Goal: Transaction & Acquisition: Purchase product/service

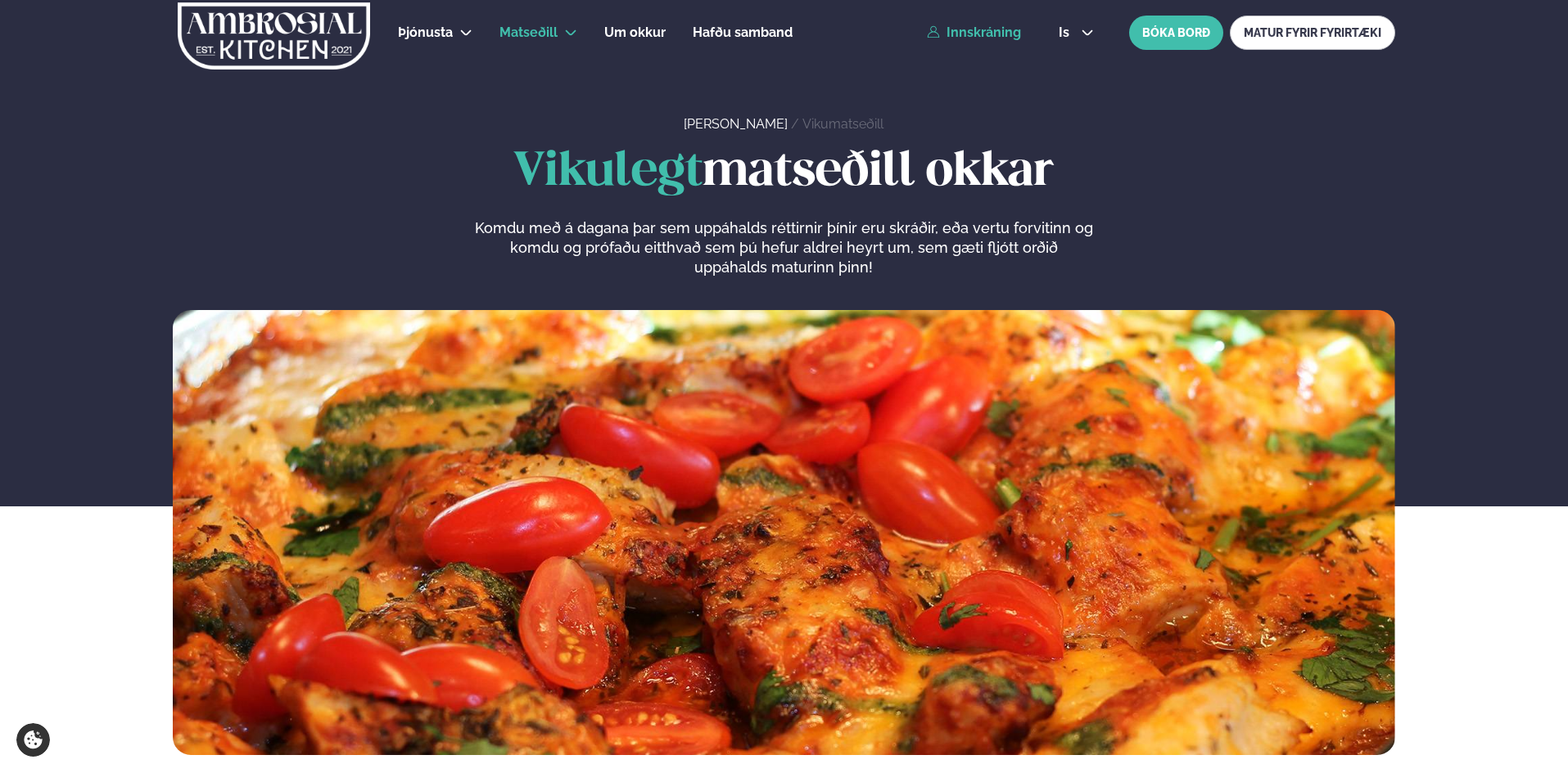
click at [986, 28] on link "Innskráning" at bounding box center [974, 32] width 95 height 14
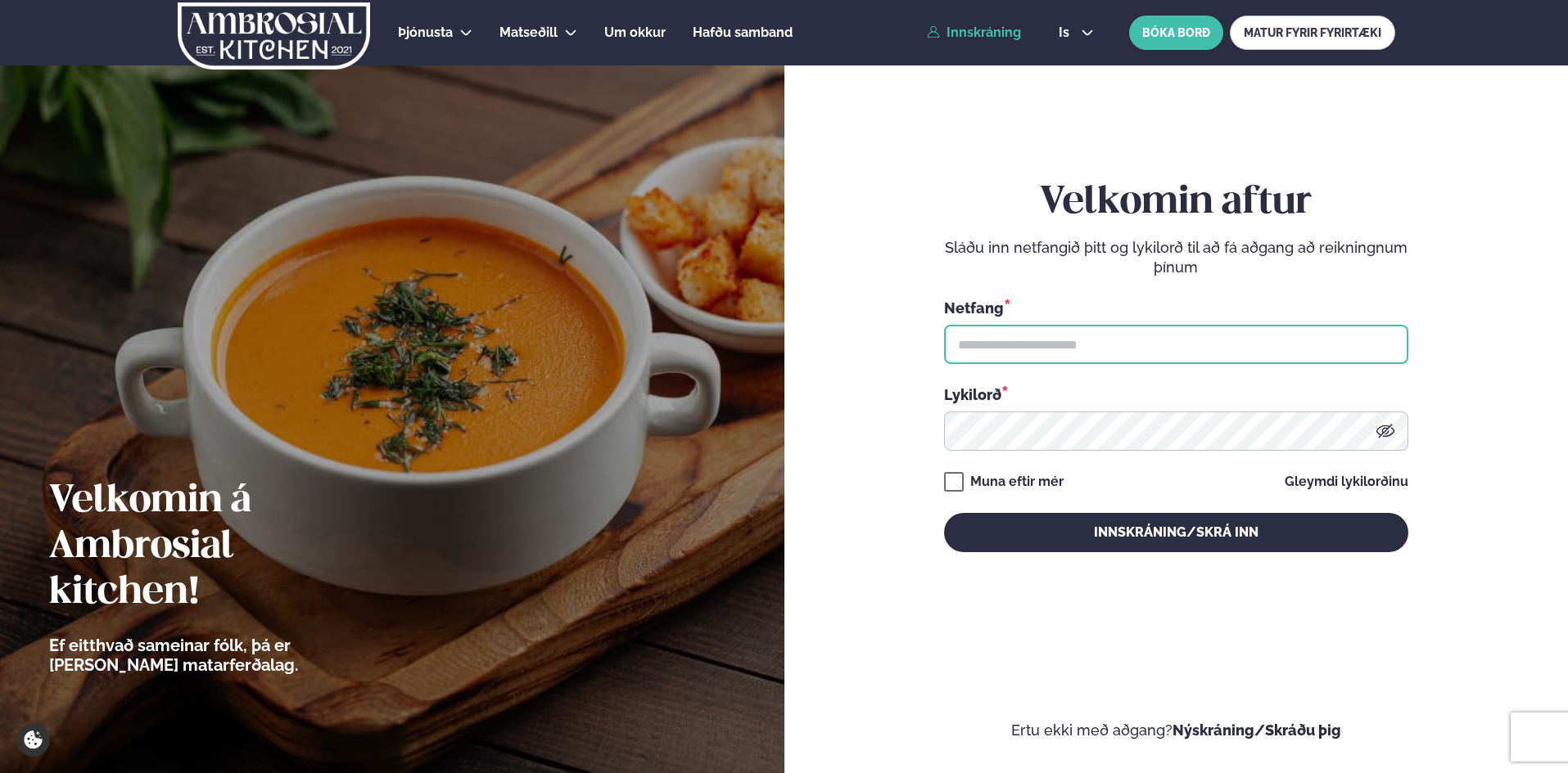
type input "**********"
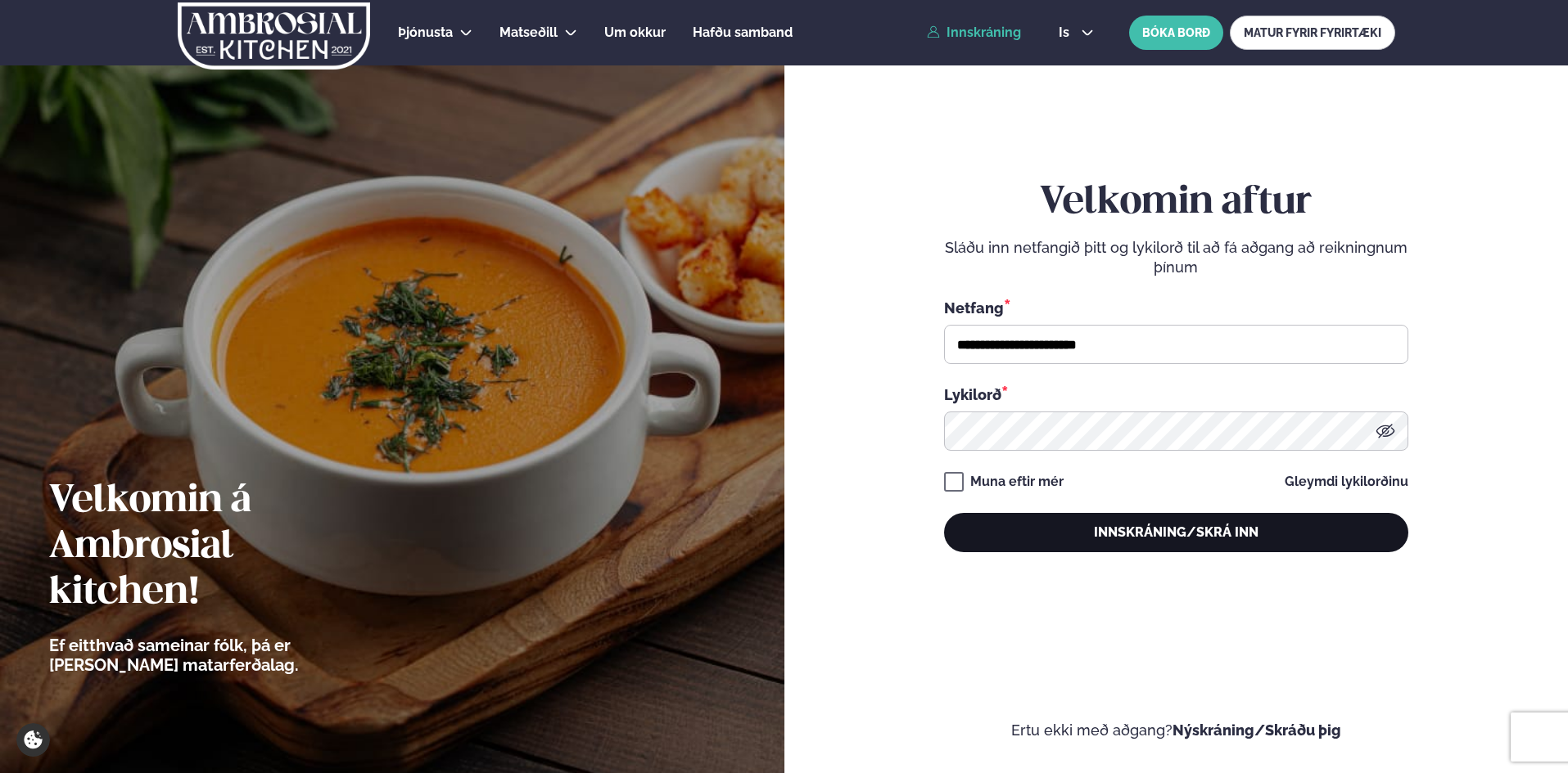
click at [1164, 539] on button "Innskráning/Skrá inn" at bounding box center [1175, 533] width 464 height 39
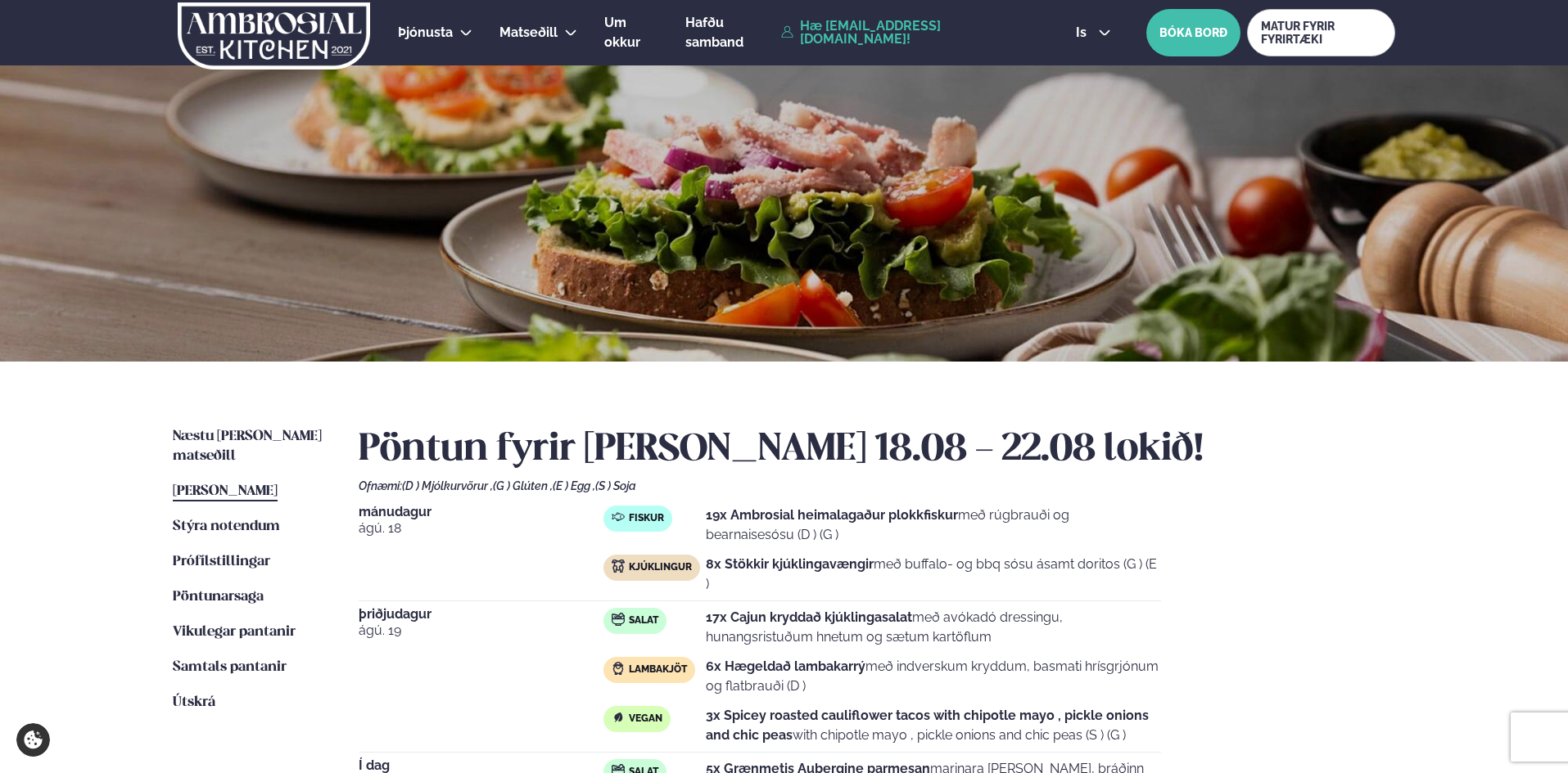
click at [222, 432] on span "Næstu [PERSON_NAME] matseðill" at bounding box center [247, 446] width 149 height 33
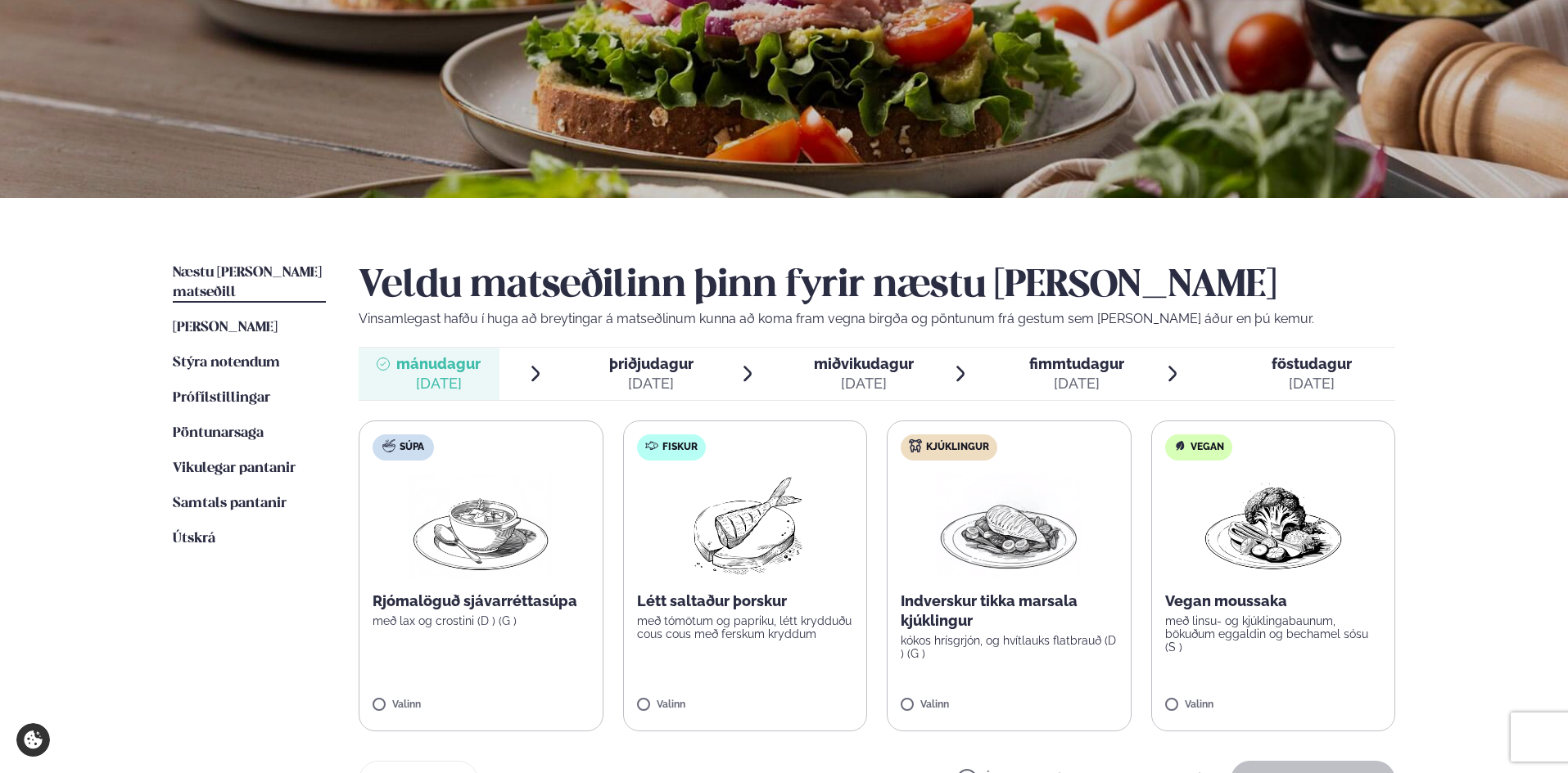
scroll to position [245, 0]
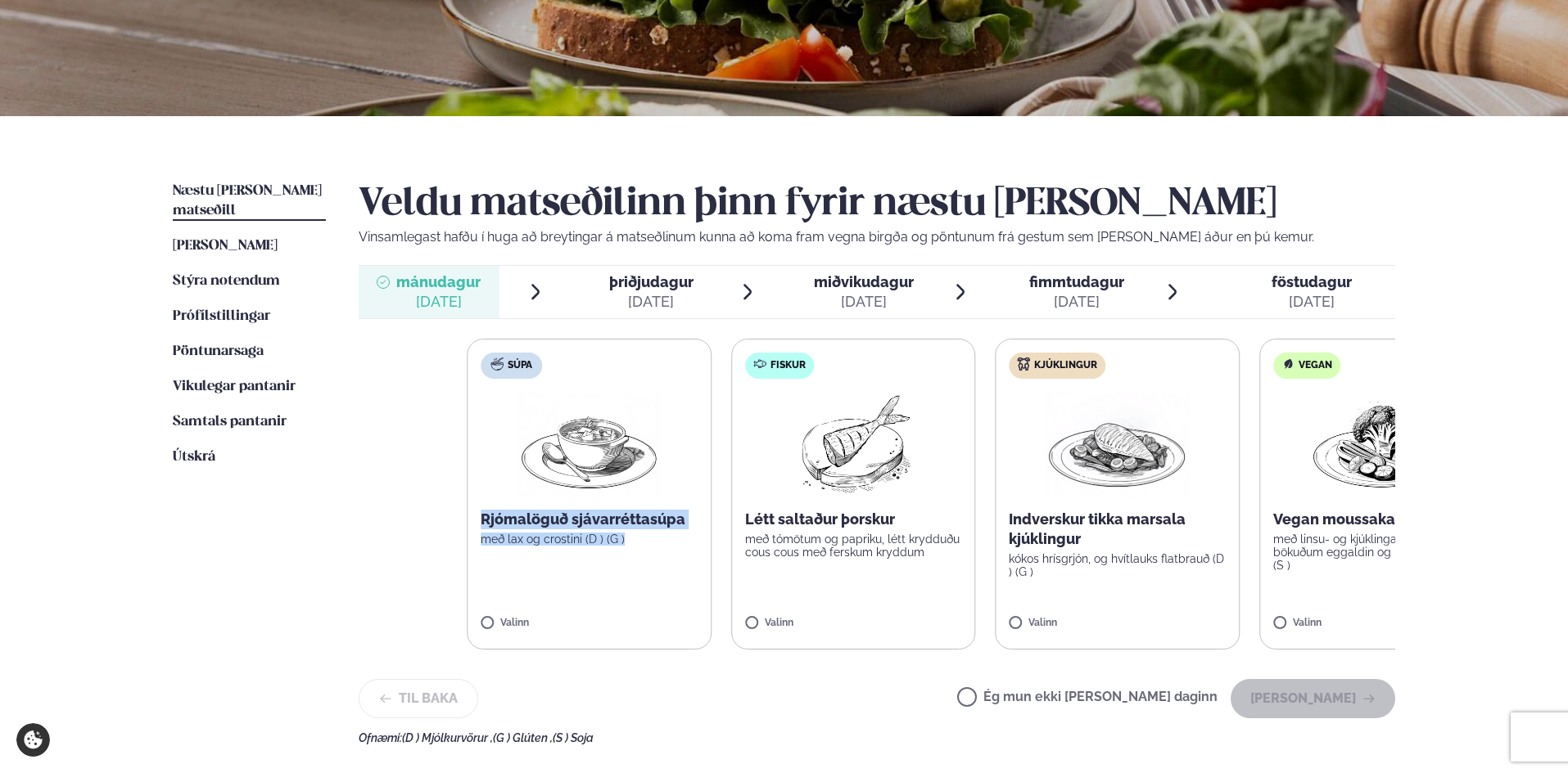
drag, startPoint x: 368, startPoint y: 517, endPoint x: 626, endPoint y: 544, distance: 259.4
click at [626, 544] on label "Súpa Rjómalöguð sjávarréttasúpa með lax og crostini (D ) (G ) Valinn" at bounding box center [589, 494] width 244 height 311
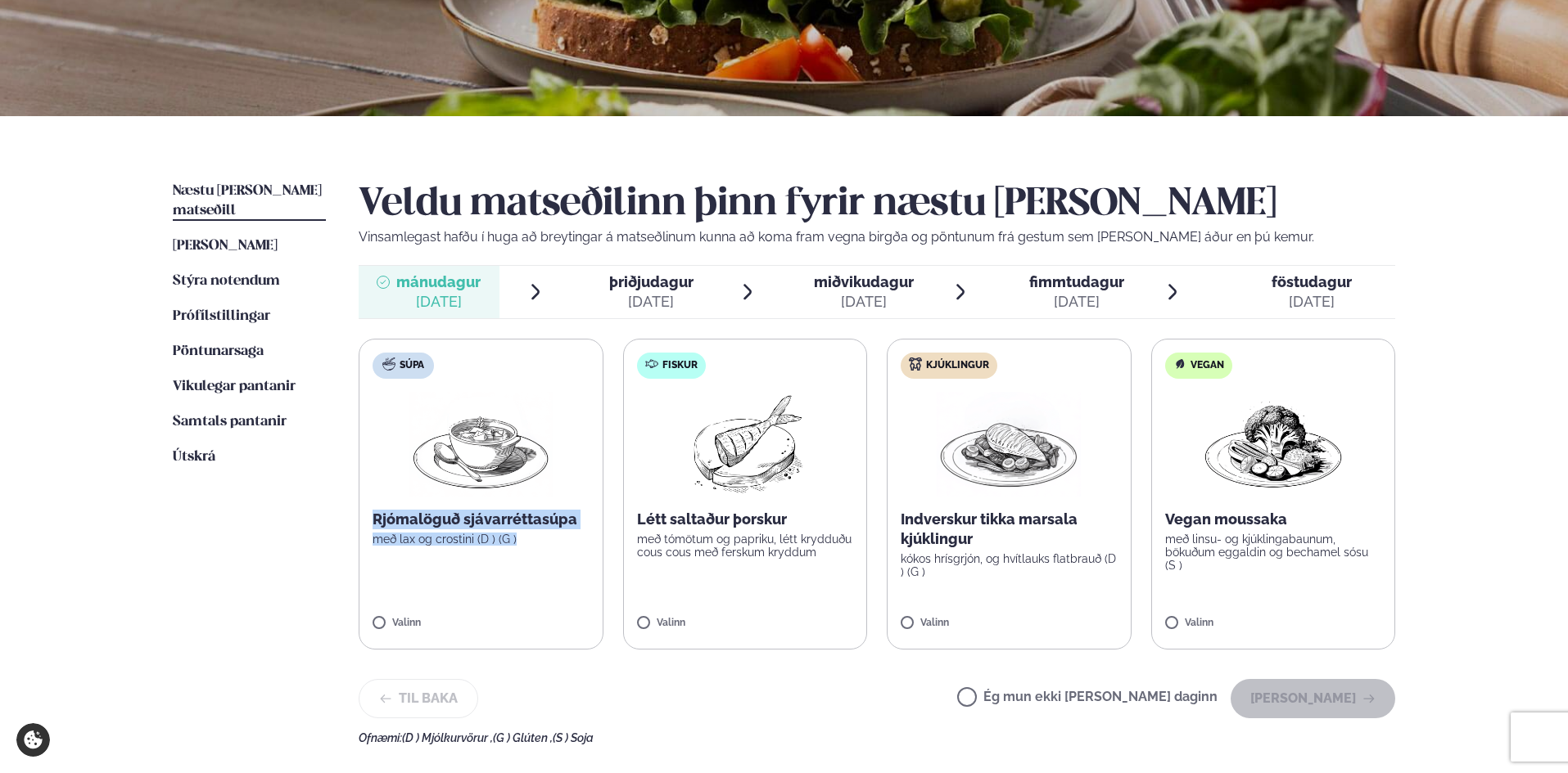
copy div "Rjómalöguð sjávarréttasúpa með lax og crostini (D ) (G )"
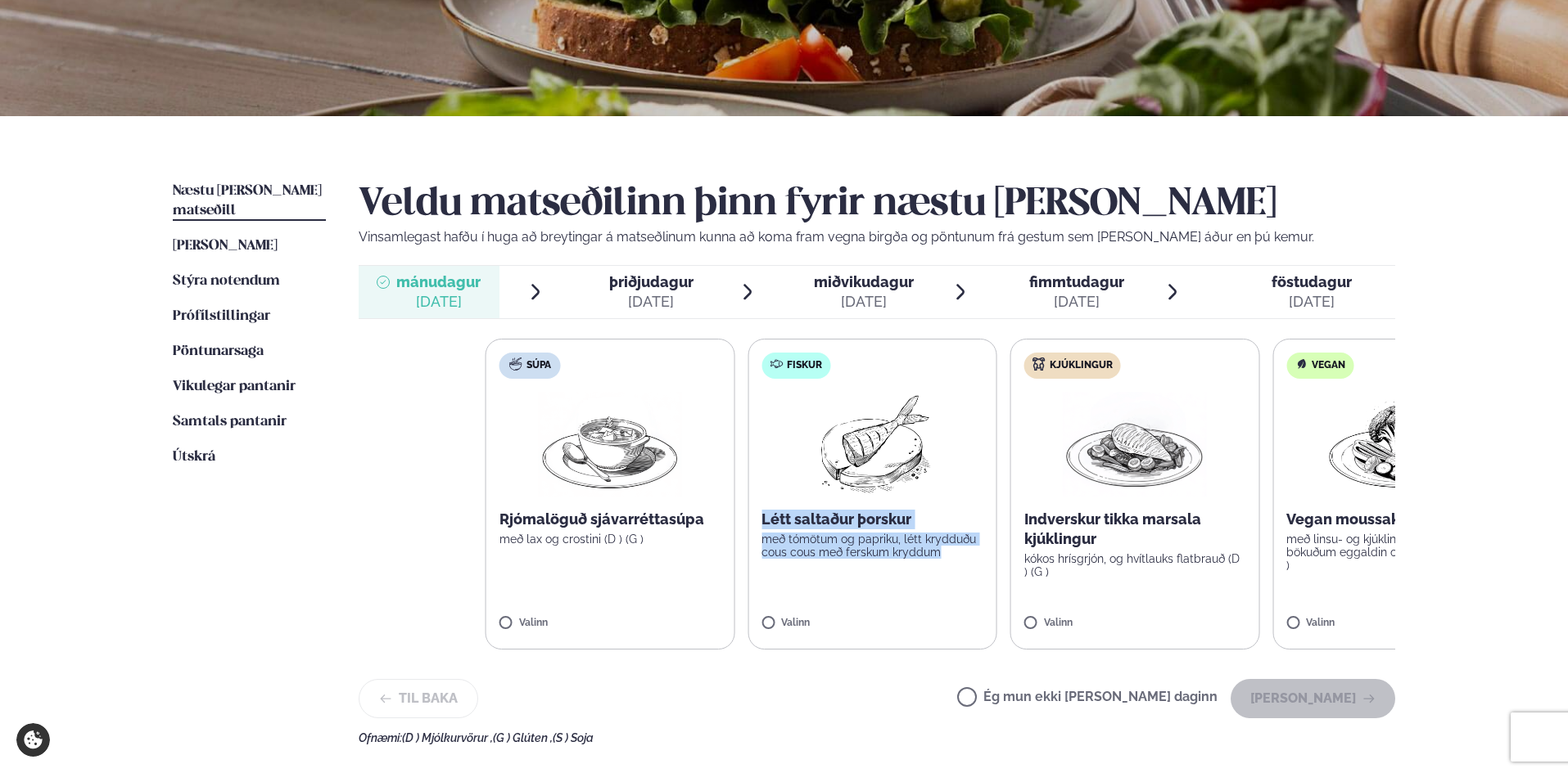
drag, startPoint x: 632, startPoint y: 518, endPoint x: 943, endPoint y: 560, distance: 313.8
click at [942, 560] on label "Fiskur Létt saltaður þorskur með tómötum og papriku, létt krydduðu cous cous me…" at bounding box center [872, 494] width 250 height 311
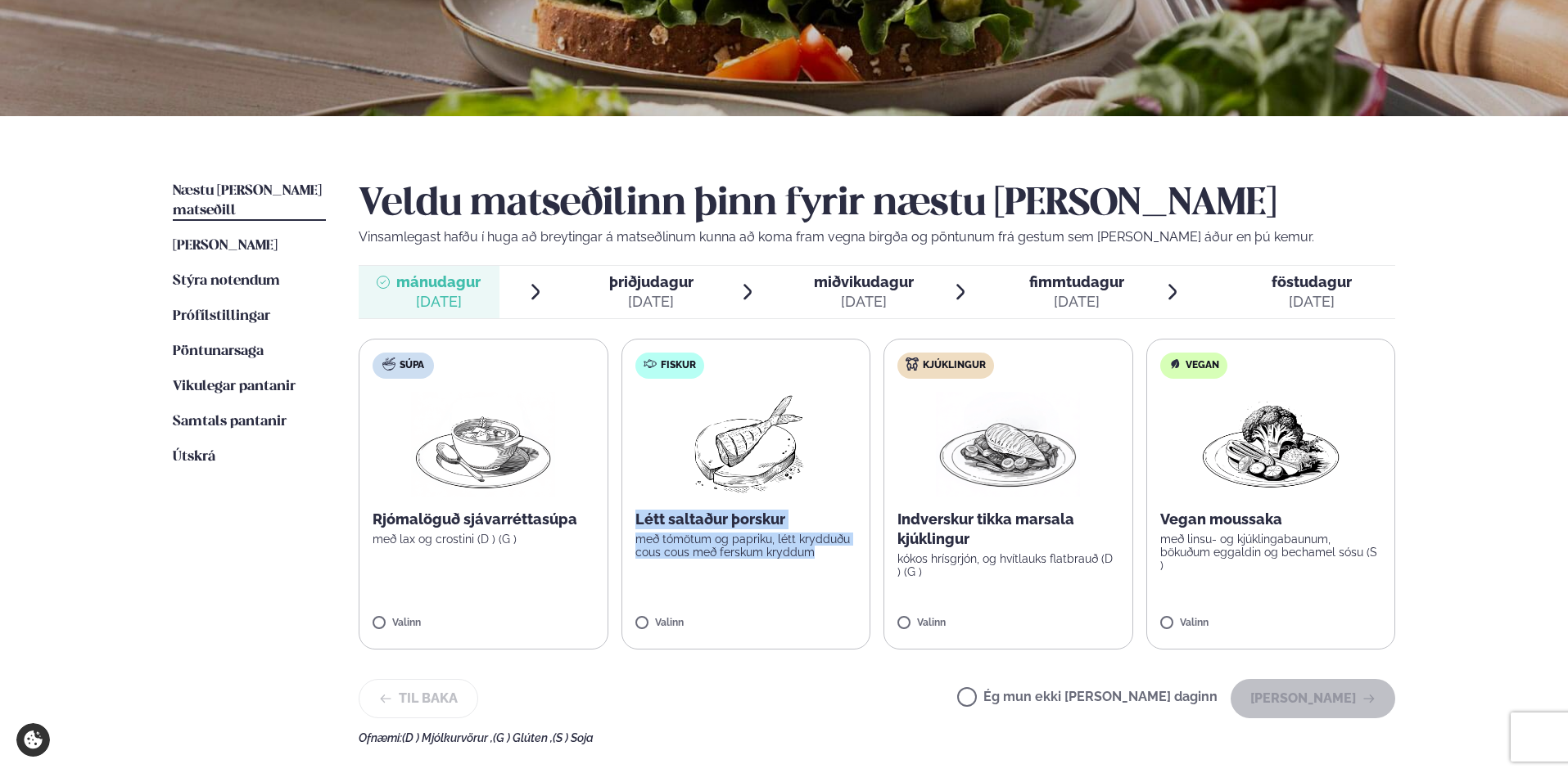
copy div "Létt saltaður þorskur með tómötum og papriku, létt krydduðu cous cous með fersk…"
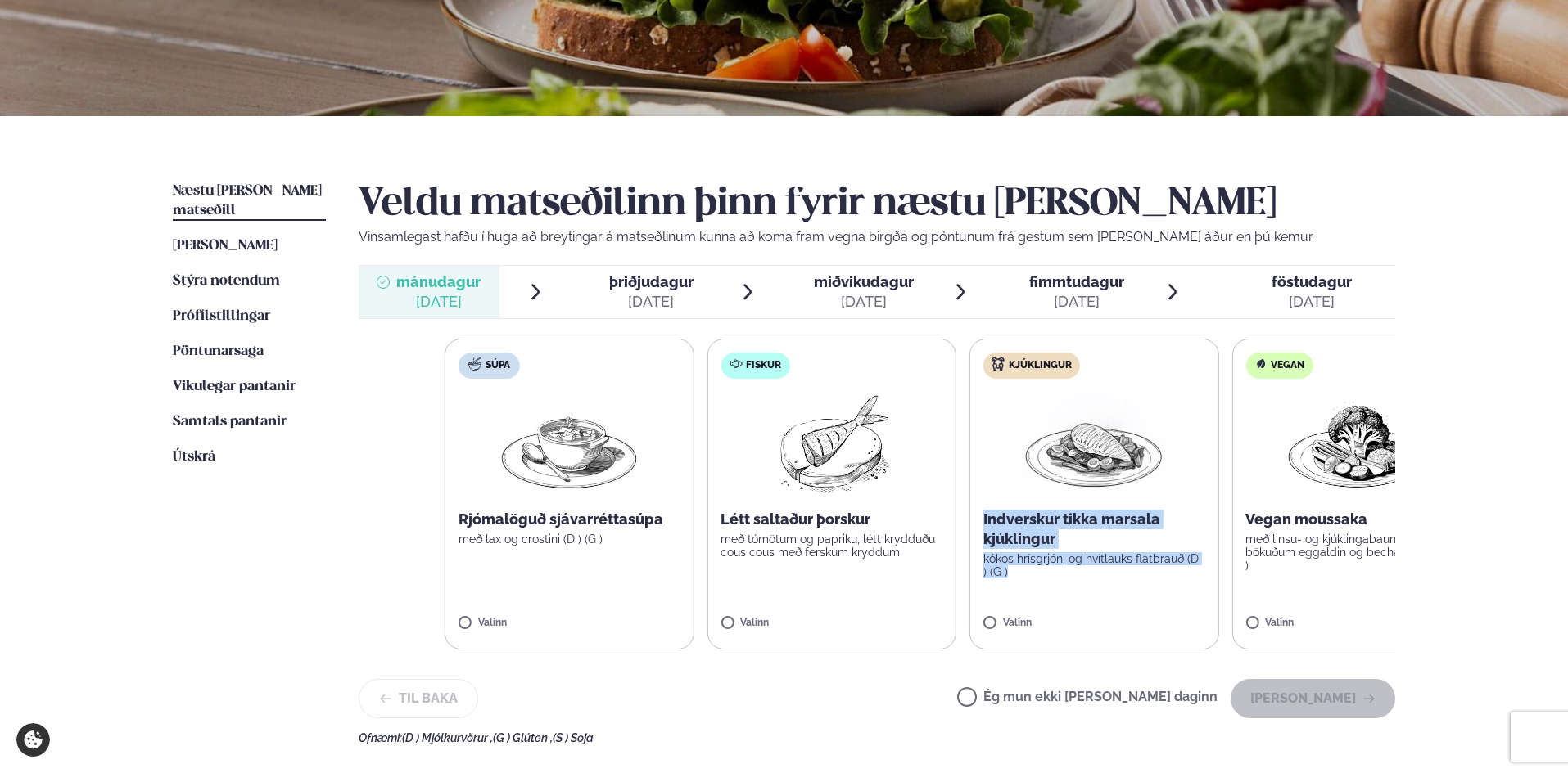
drag, startPoint x: 893, startPoint y: 507, endPoint x: 1090, endPoint y: 574, distance: 208.1
click at [1090, 574] on label "Kjúklingur Indverskur tikka marsala kjúklingur kókos hrísgrjón, og hvítlauks fl…" at bounding box center [1094, 494] width 250 height 311
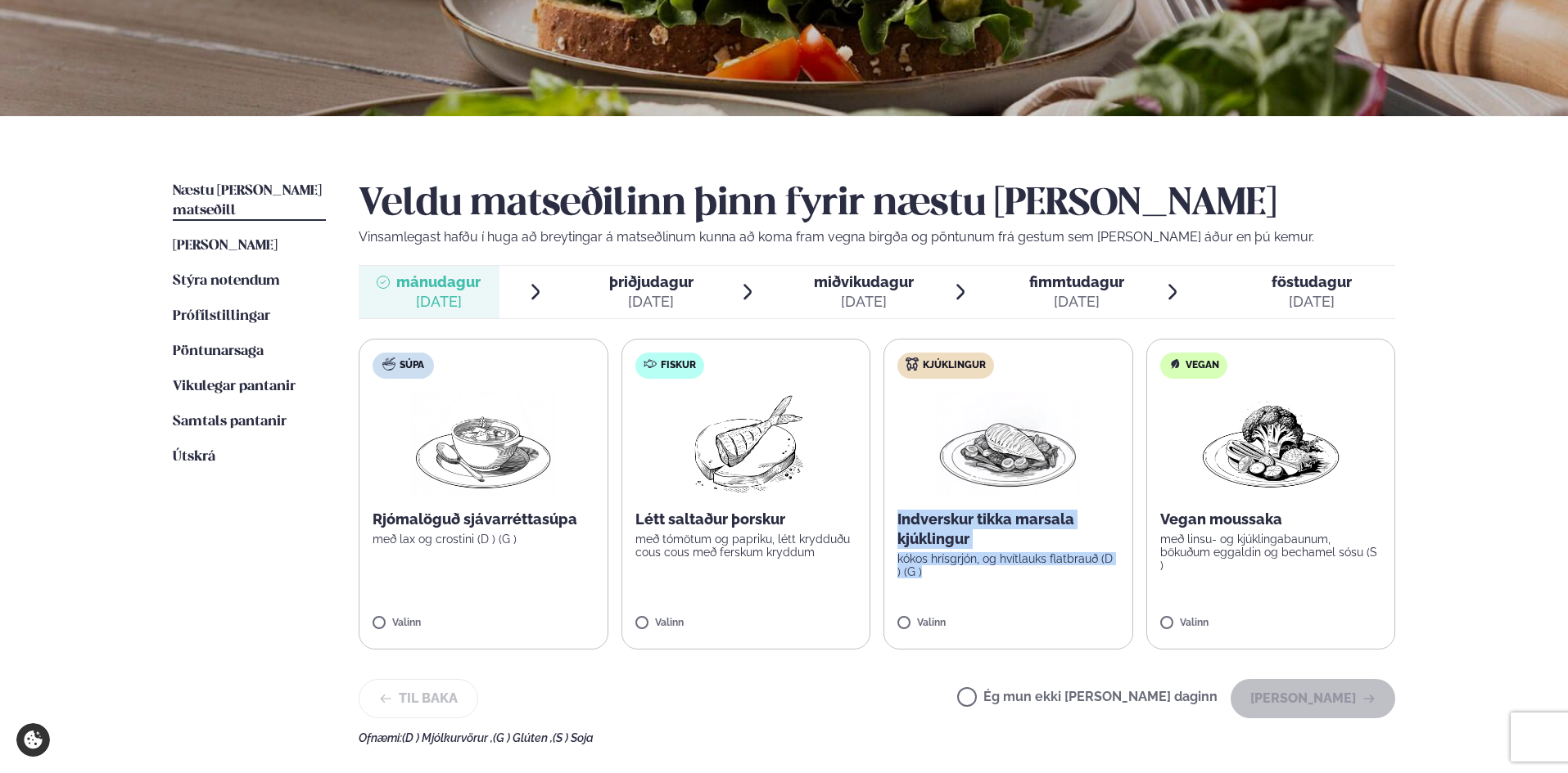
copy div "Indverskur tikka marsala kjúklingur kókos hrísgrjón, og hvítlauks flatbrauð (D …"
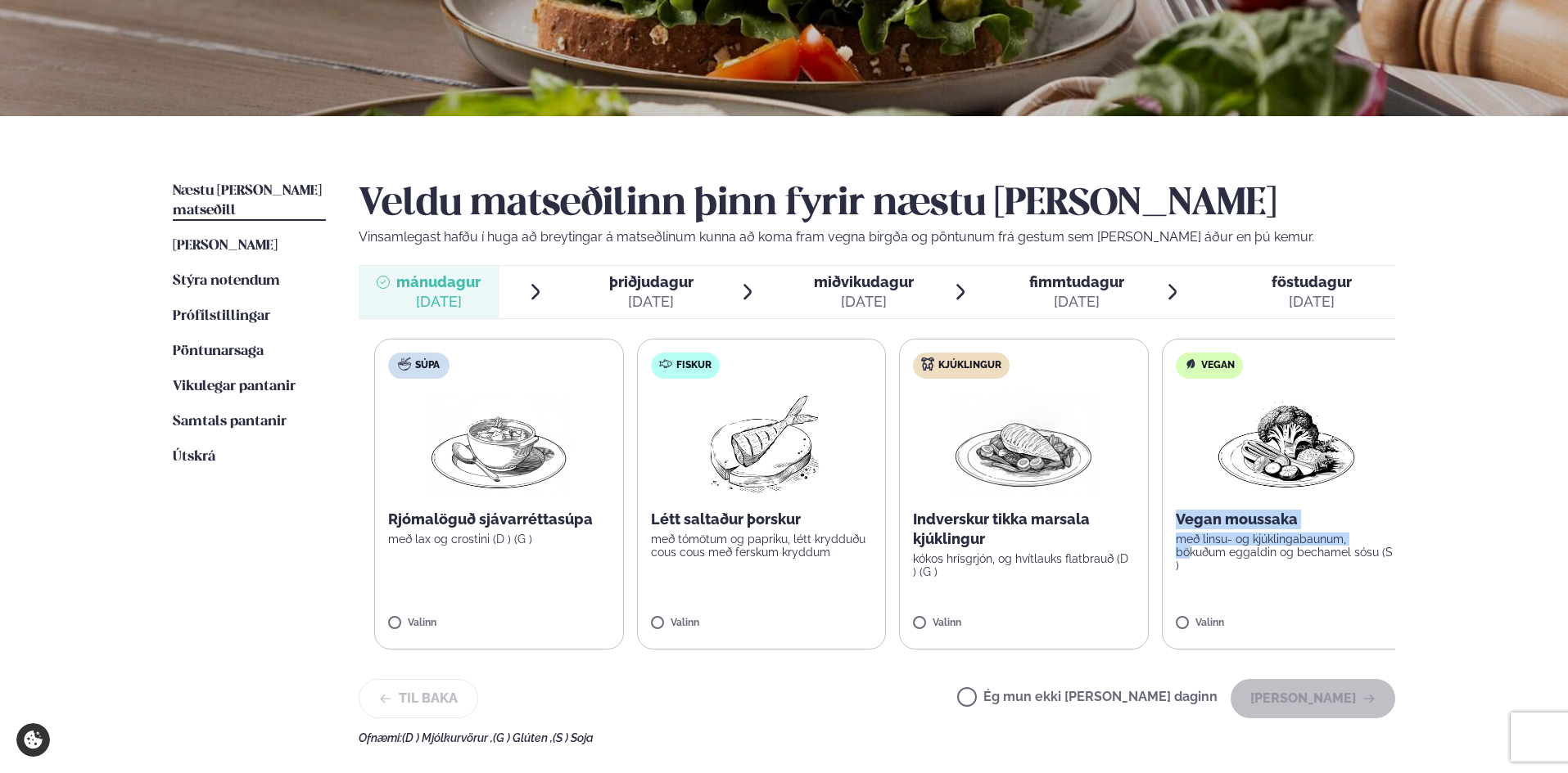
drag, startPoint x: 1158, startPoint y: 503, endPoint x: 1186, endPoint y: 587, distance: 88.5
click at [1186, 587] on label "Vegan Vegan moussaka með linsu- og kjúklingabaunum, bökuðum eggaldin og bechame…" at bounding box center [1286, 494] width 250 height 311
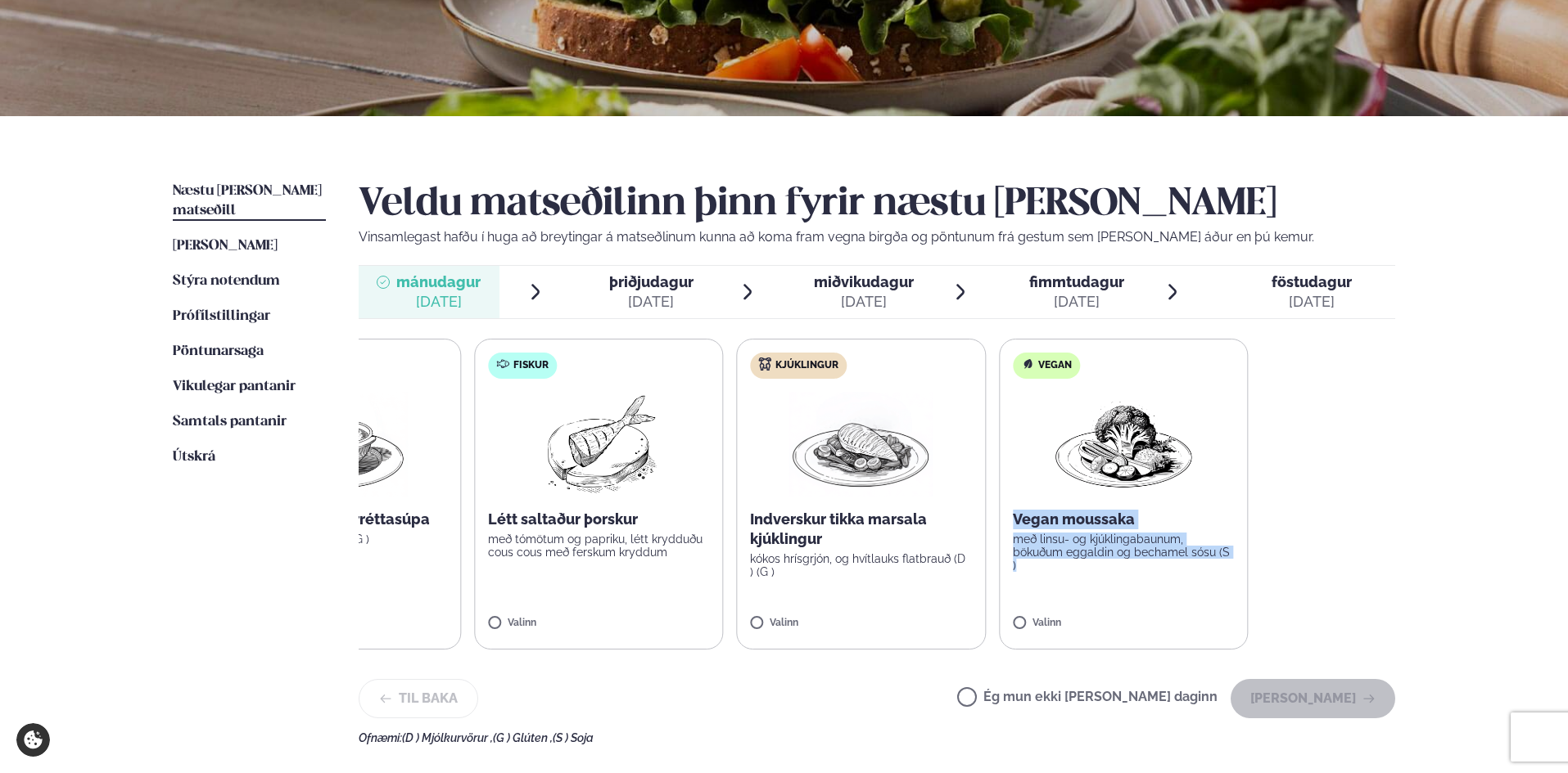
drag, startPoint x: 1381, startPoint y: 552, endPoint x: 1015, endPoint y: 518, distance: 367.6
click at [1015, 518] on label "Vegan Vegan moussaka með linsu- og kjúklingabaunum, bökuðum eggaldin og bechame…" at bounding box center [1123, 494] width 250 height 311
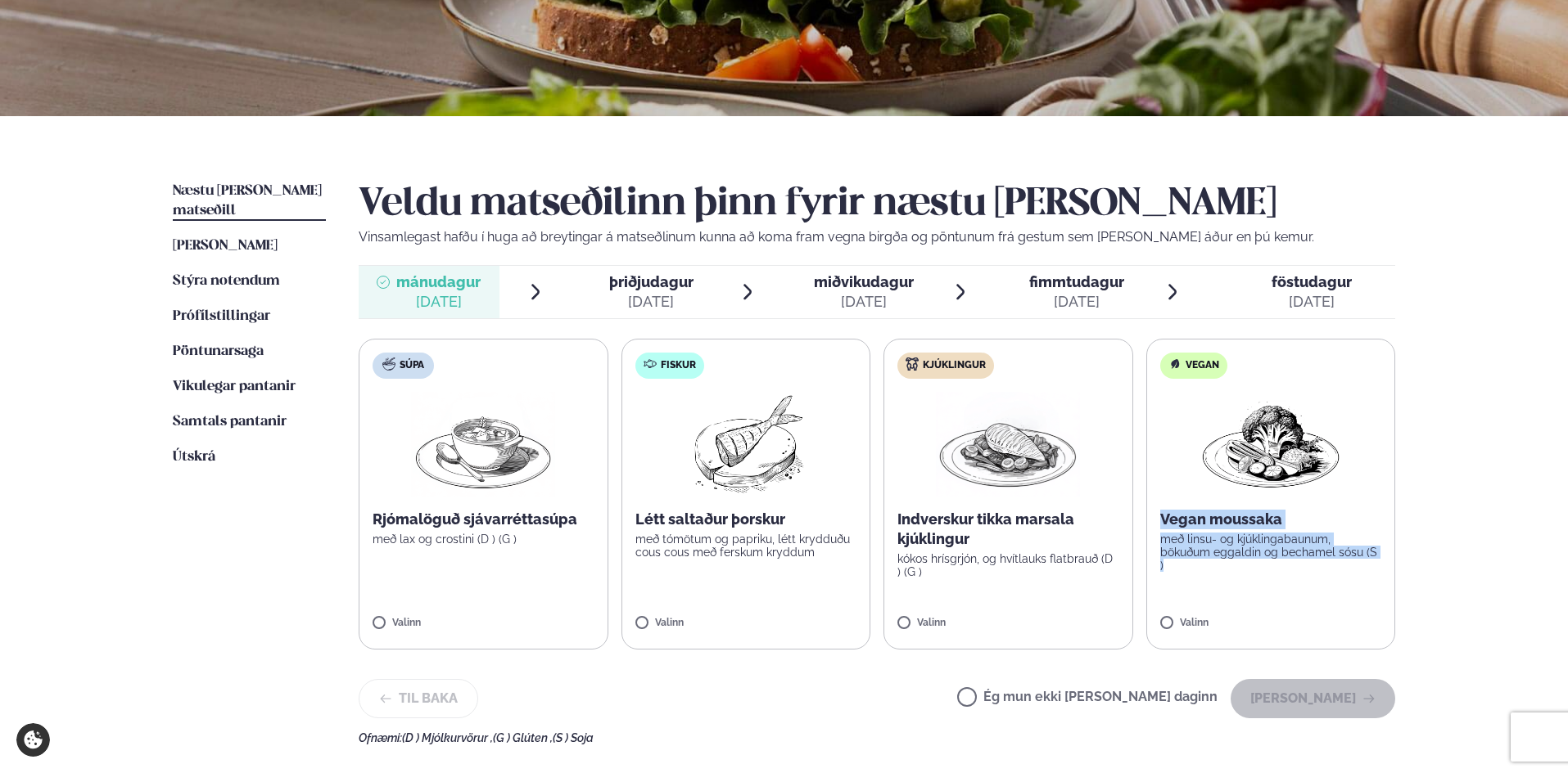
copy div "Vegan moussaka með linsu- og kjúklingabaunum, bökuðum eggaldin og bechamel sósu…"
click at [652, 288] on span "þriðjudagur" at bounding box center [651, 282] width 84 height 17
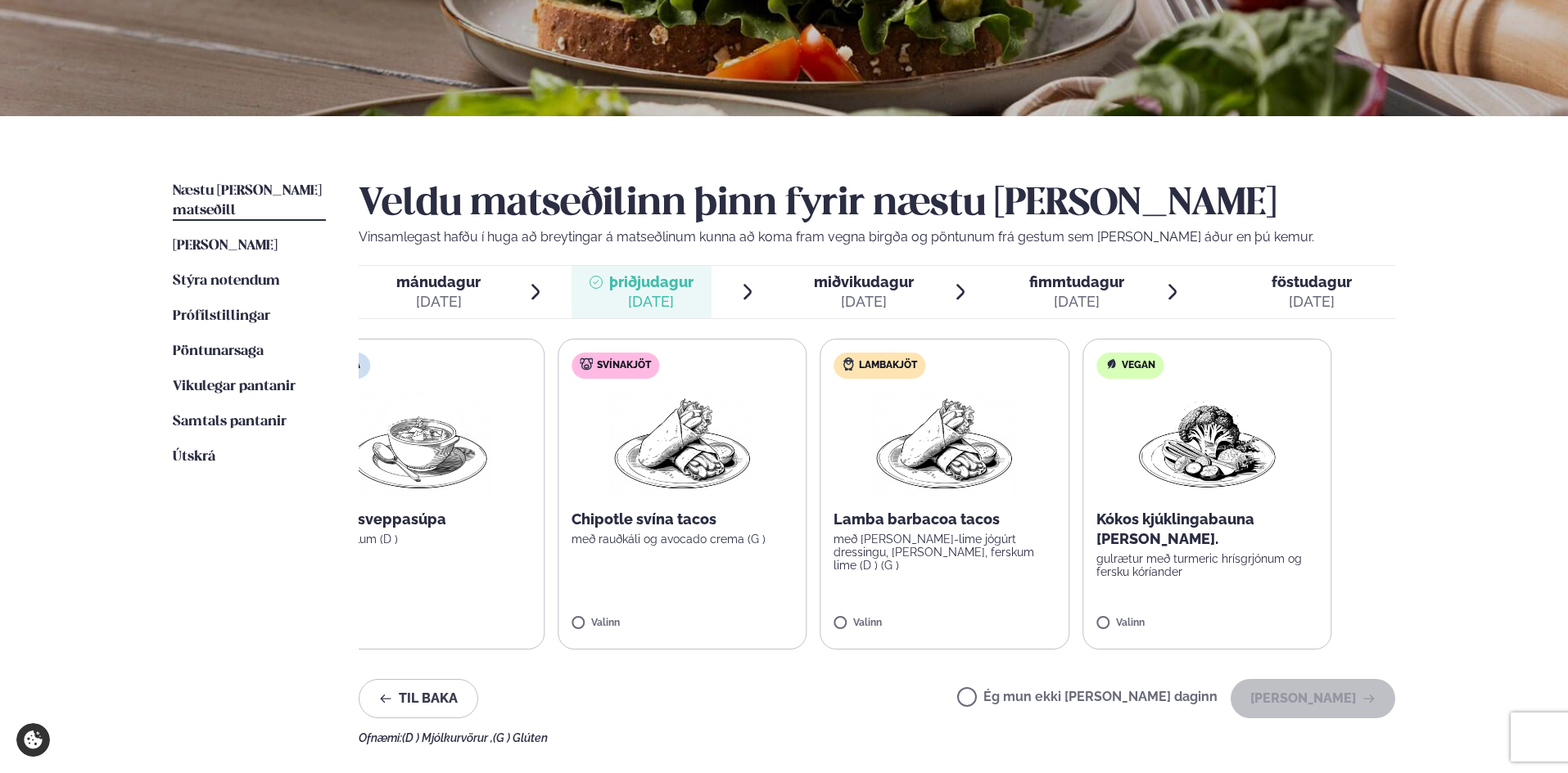
click at [709, 516] on div "Chipotle svína tacos með rauðkáli og avocado crema (G )" at bounding box center [682, 528] width 221 height 36
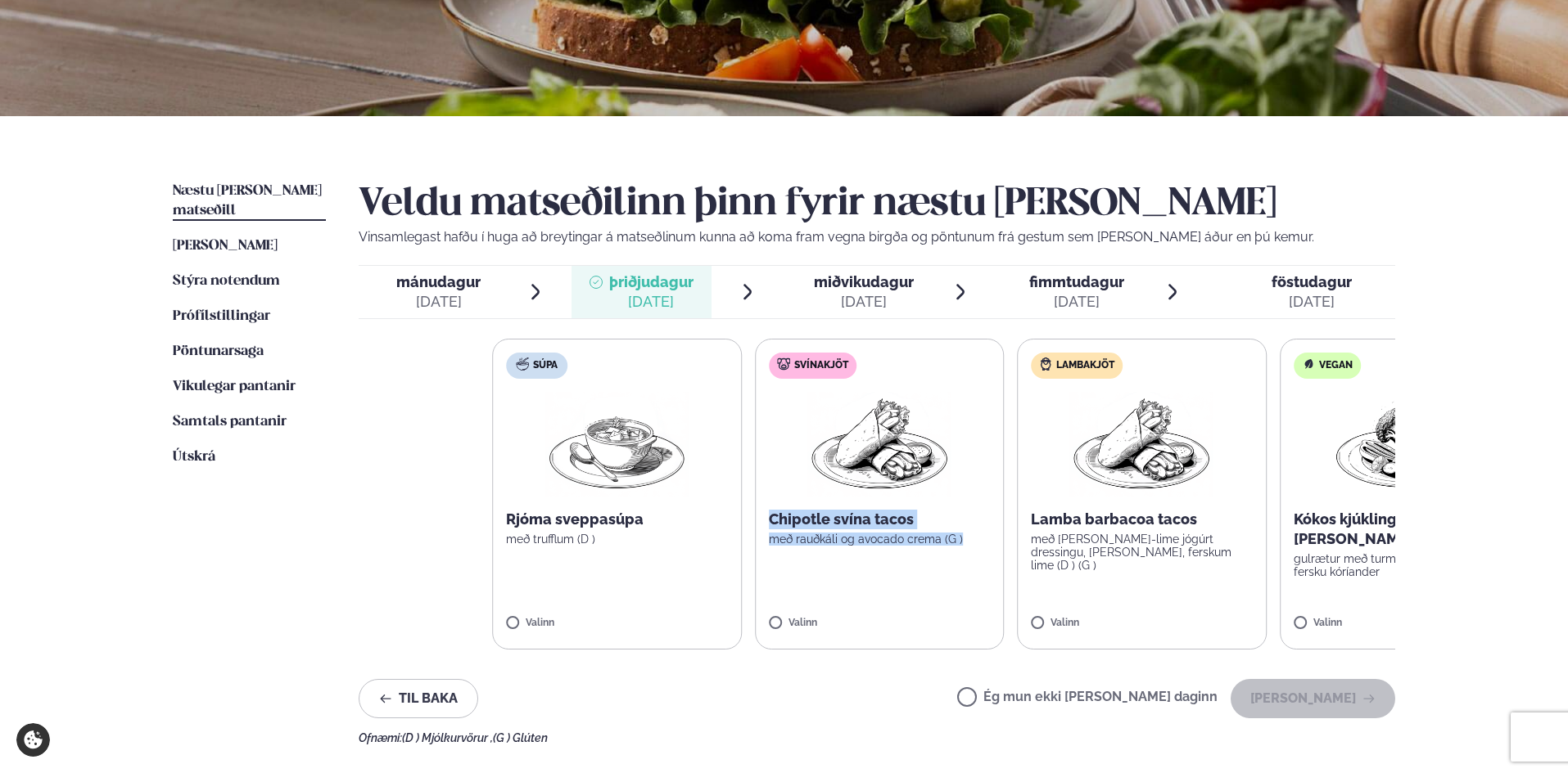
drag, startPoint x: 633, startPoint y: 507, endPoint x: 962, endPoint y: 551, distance: 331.9
click at [962, 551] on label "Svínakjöt Chipotle svína tacos með rauðkáli og avocado crema (G ) Valinn" at bounding box center [879, 494] width 250 height 311
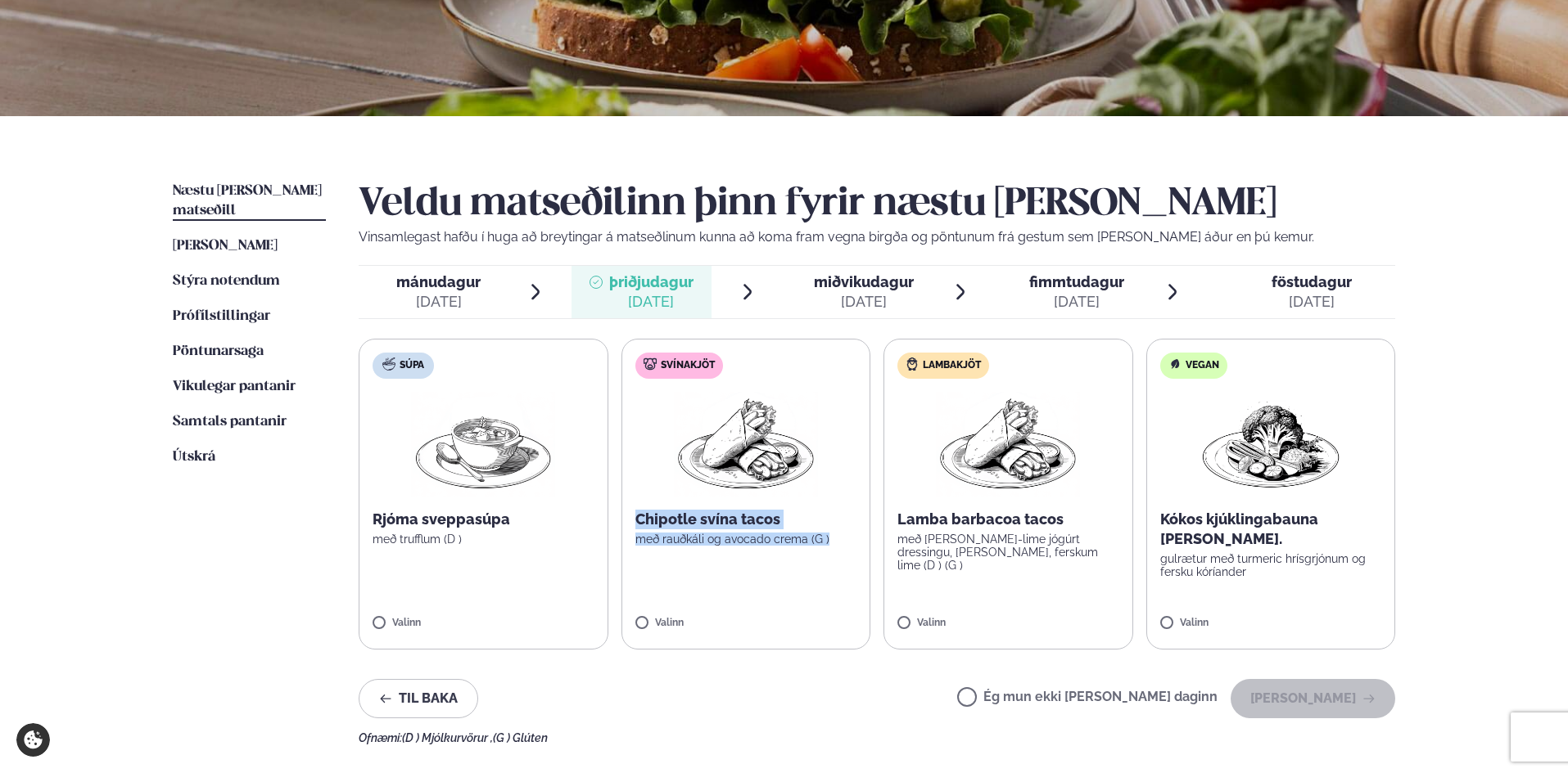
copy div "Chipotle svína tacos með rauðkáli og avocado crema (G )"
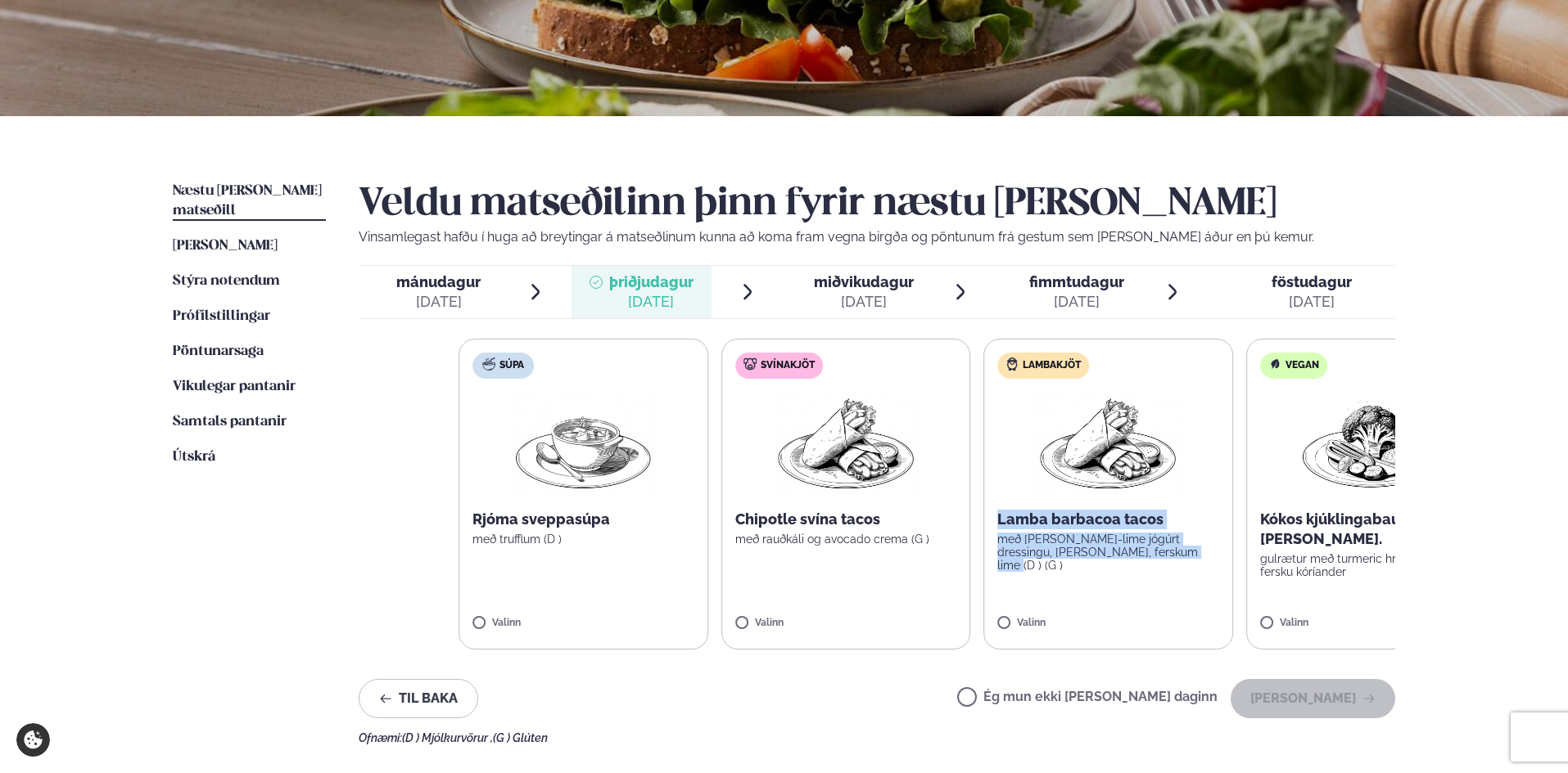
drag, startPoint x: 896, startPoint y: 500, endPoint x: 1131, endPoint y: 557, distance: 241.8
click at [1131, 557] on label "Lambakjöt Lamba barbacoa tacos með [PERSON_NAME]-lime jógúrt dressingu, [PERSON…" at bounding box center [1107, 494] width 250 height 311
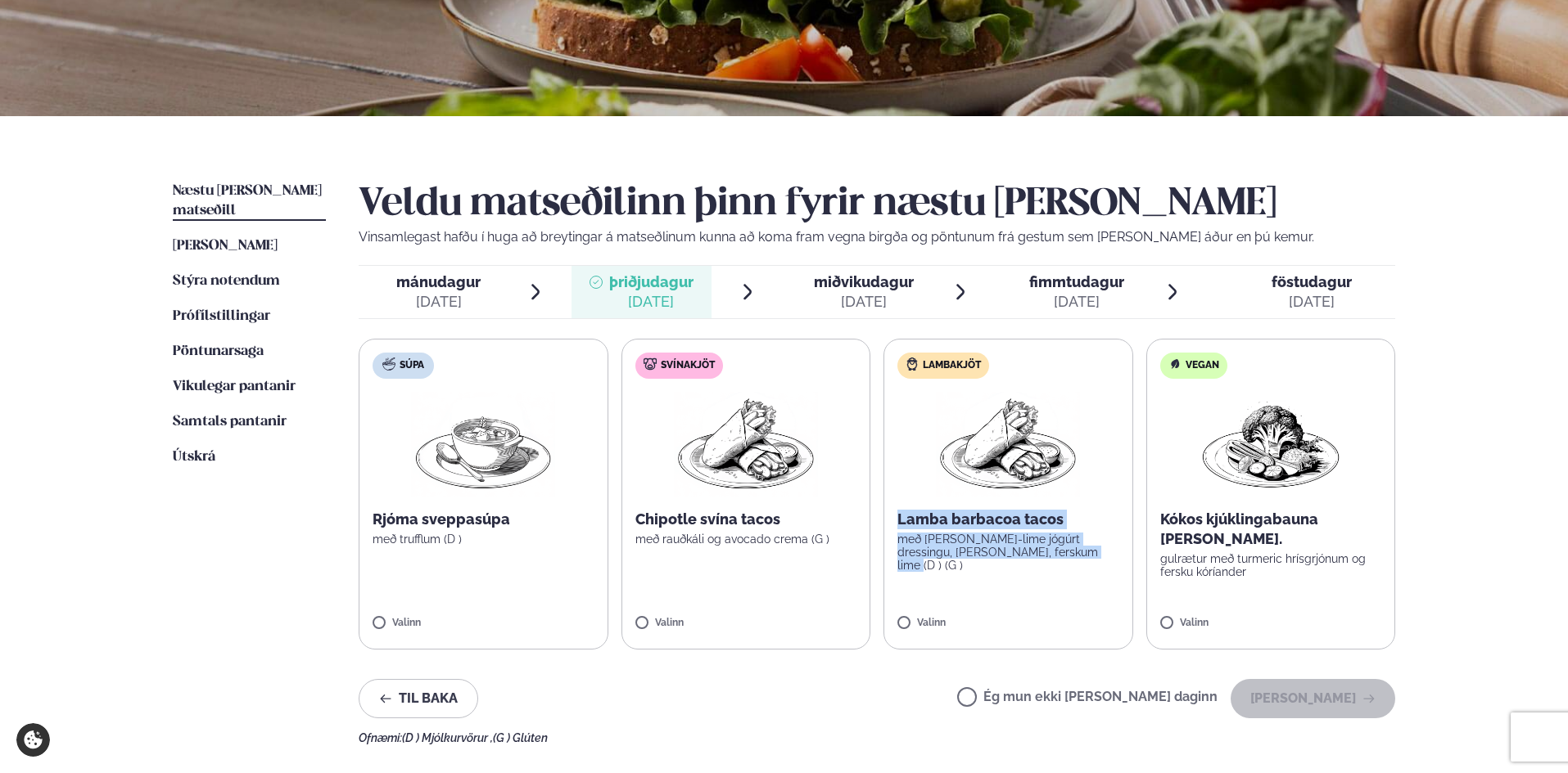
copy div "Lamba barbacoa tacos með [PERSON_NAME]-lime jógúrt dressingu, [PERSON_NAME], fe…"
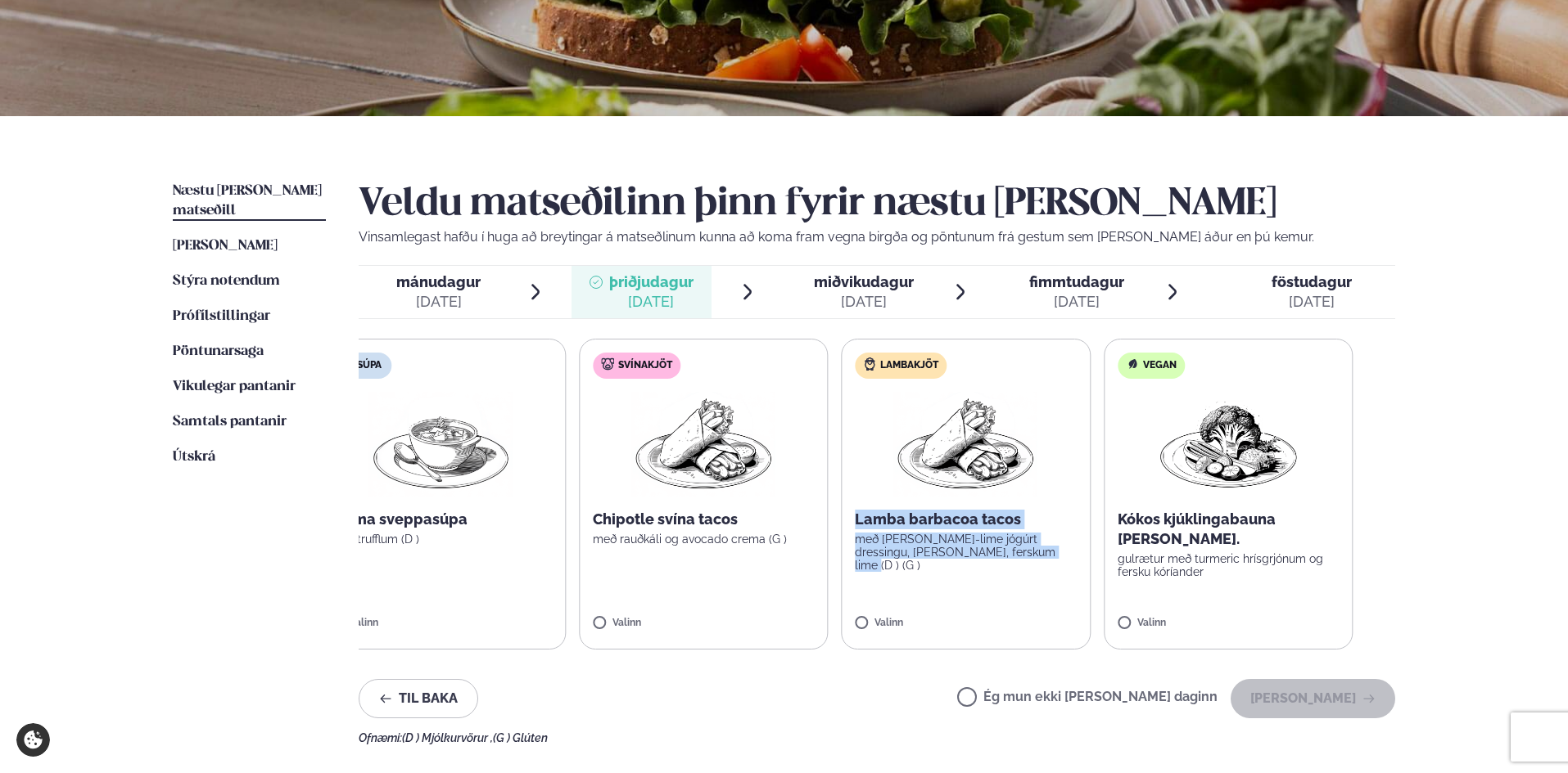
click at [1187, 553] on p "gulrætur með turmeric hrísgrjónum og fersku kóríander" at bounding box center [1228, 565] width 221 height 26
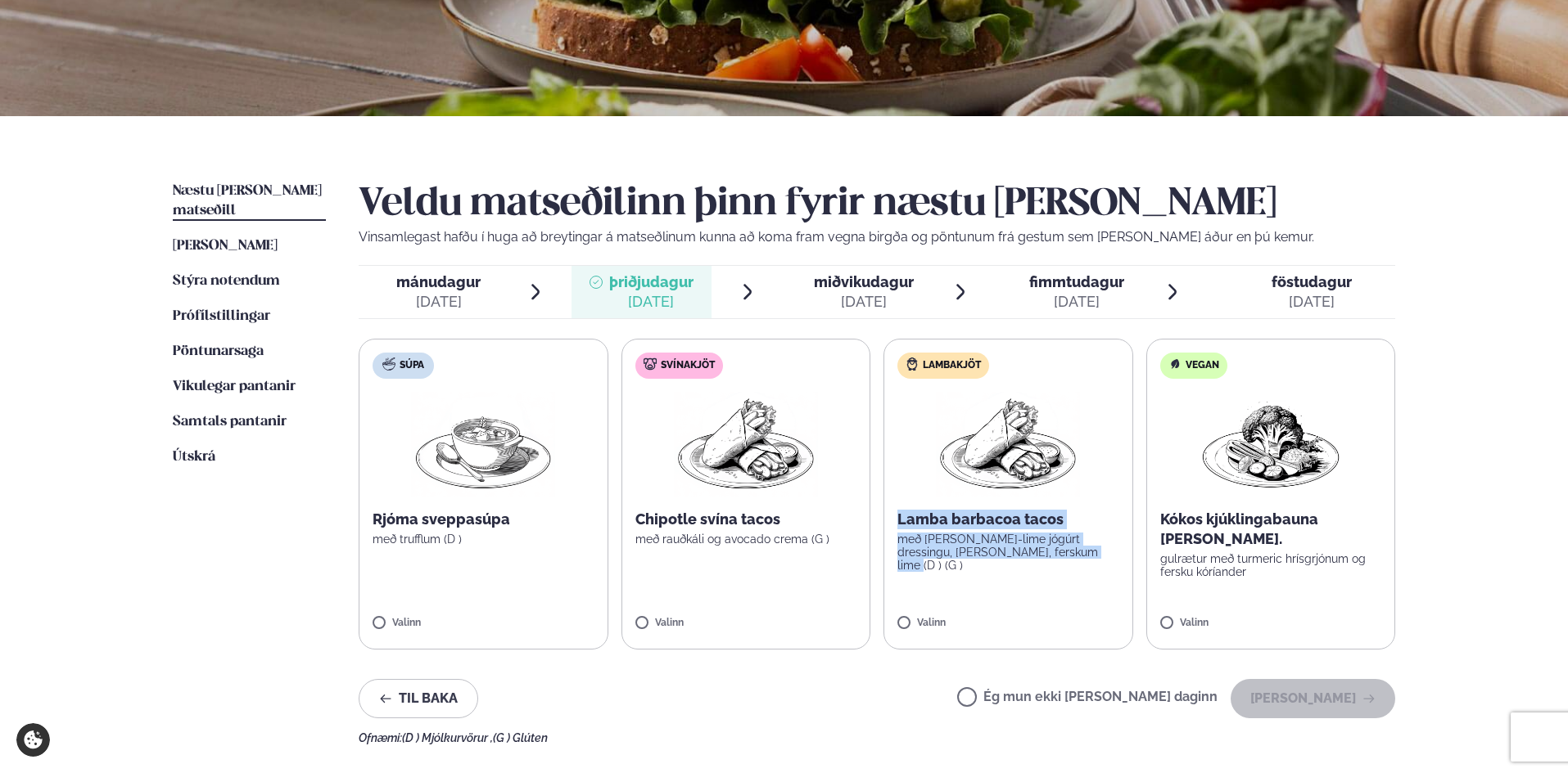
click at [1265, 553] on p "gulrætur með turmeric hrísgrjónum og fersku kóríander" at bounding box center [1271, 565] width 221 height 26
click at [1317, 553] on p "gulrætur með turmeric hrísgrjónum og fersku kóríander" at bounding box center [1271, 565] width 221 height 26
click at [1050, 616] on label "Lambakjöt Lamba barbacoa tacos með [PERSON_NAME]-lime jógúrt dressingu, [PERSON…" at bounding box center [1008, 494] width 250 height 311
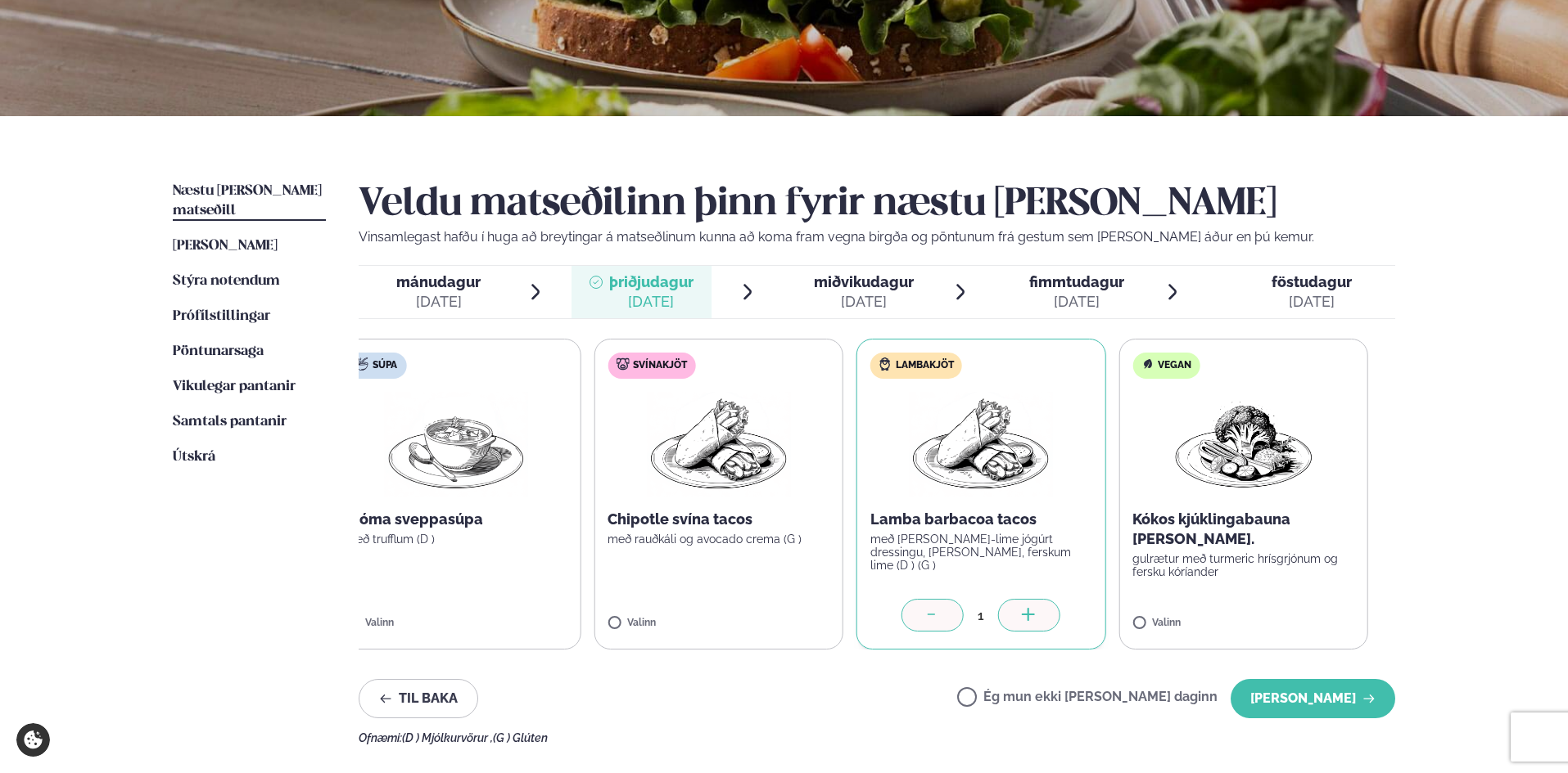
click at [1213, 553] on p "gulrætur með turmeric hrísgrjónum og fersku kóríander" at bounding box center [1243, 565] width 221 height 26
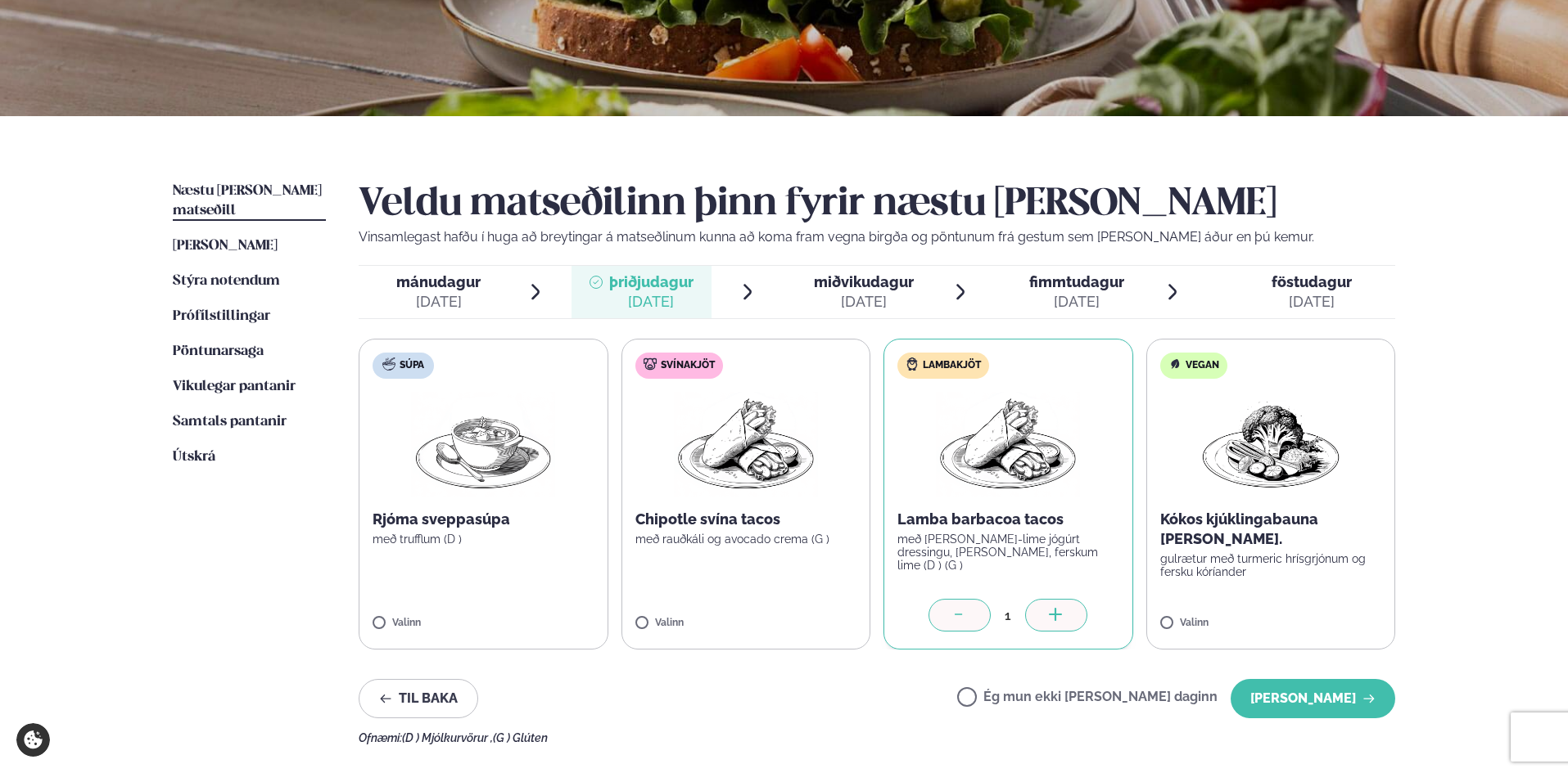
click at [967, 610] on icon at bounding box center [959, 616] width 16 height 16
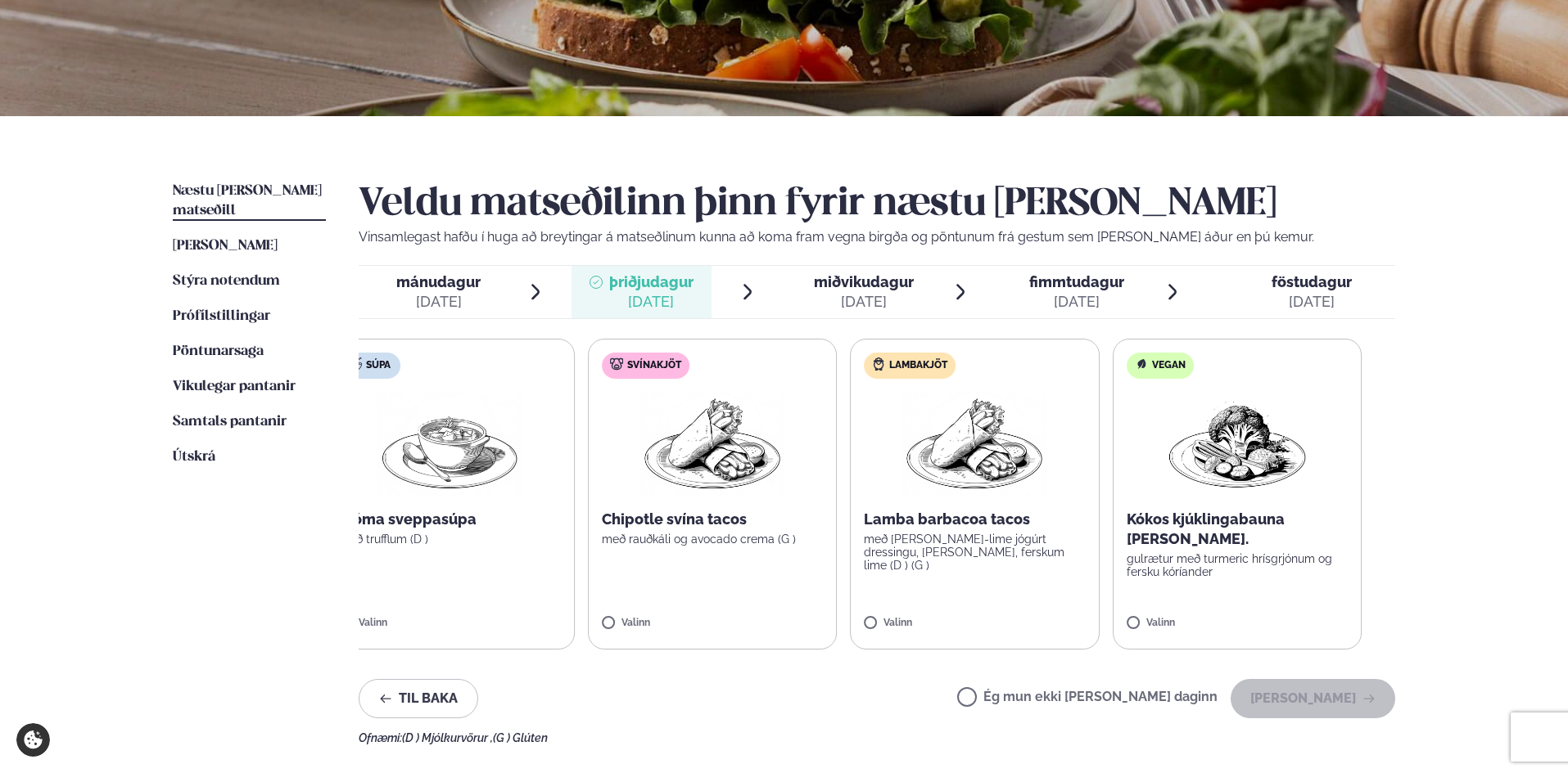
click at [1310, 529] on p "Kókos kjúklingabauna [PERSON_NAME]." at bounding box center [1238, 530] width 221 height 39
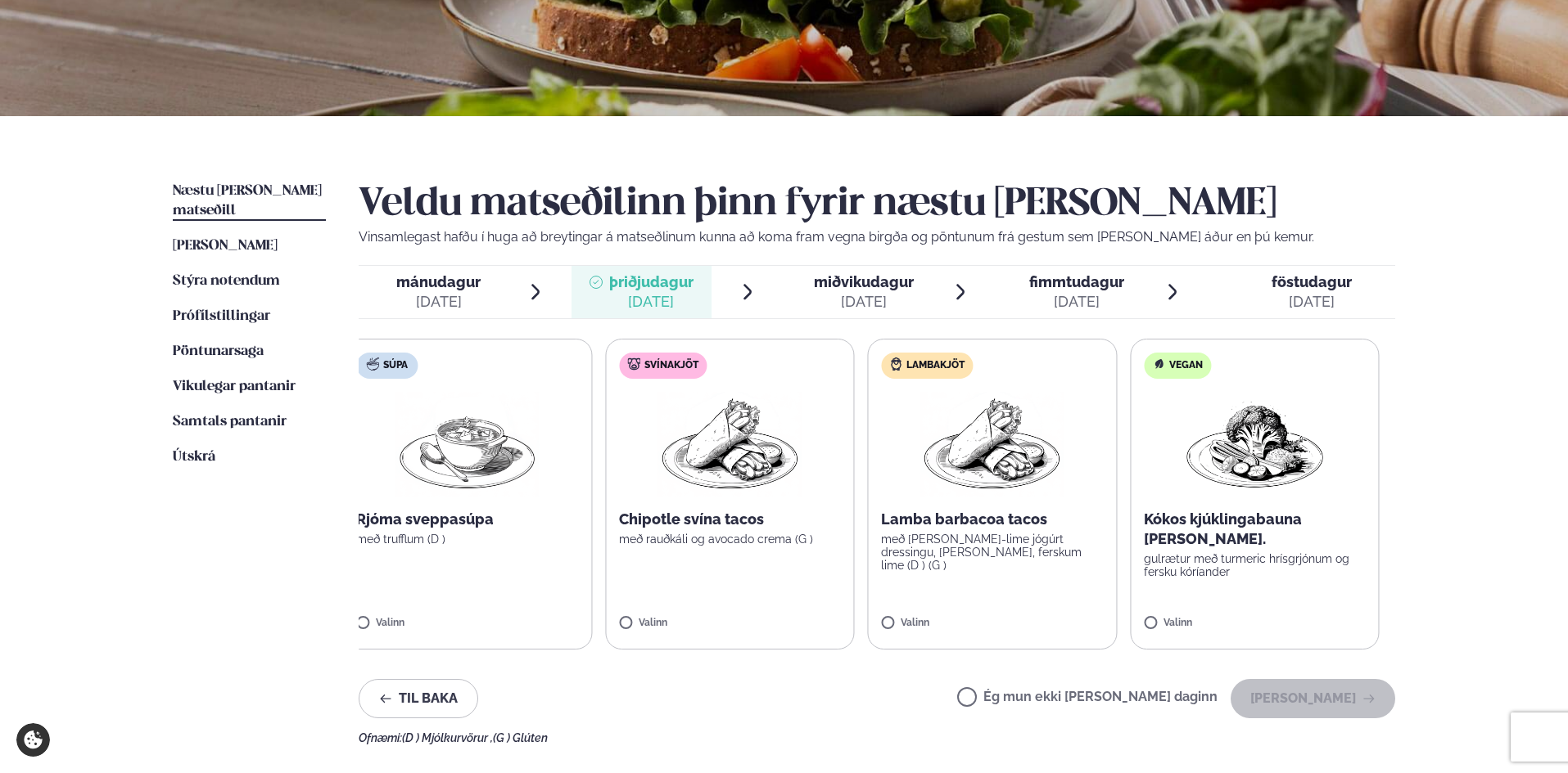
click at [1344, 521] on p "Kókos kjúklingabauna [PERSON_NAME]." at bounding box center [1255, 530] width 221 height 39
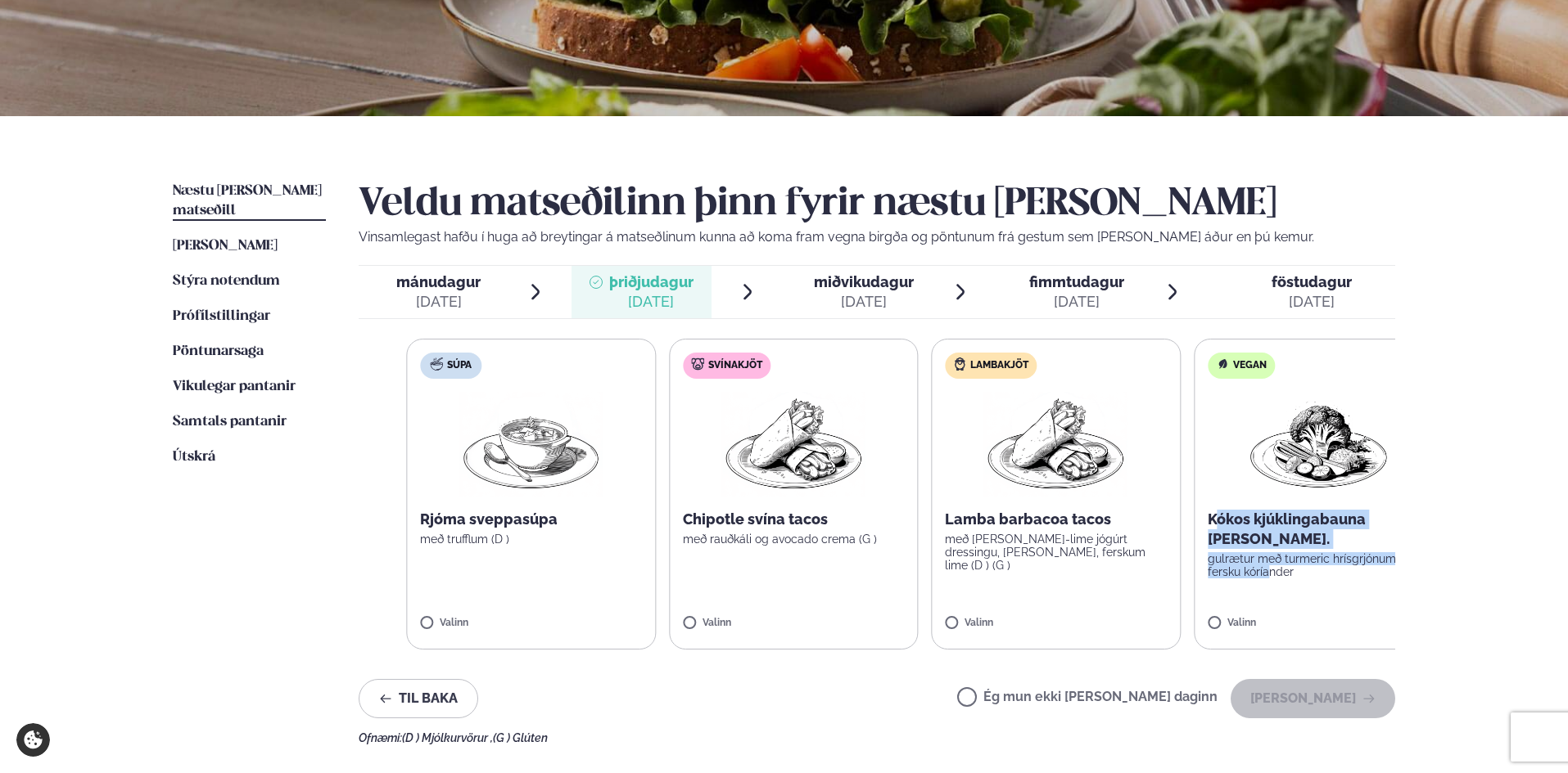
drag, startPoint x: 1171, startPoint y: 495, endPoint x: 1272, endPoint y: 548, distance: 114.1
click at [1272, 548] on label "Vegan Kókos kjúklingabauna [PERSON_NAME]. gulrætur með turmeric hrísgrjónum og …" at bounding box center [1318, 494] width 250 height 311
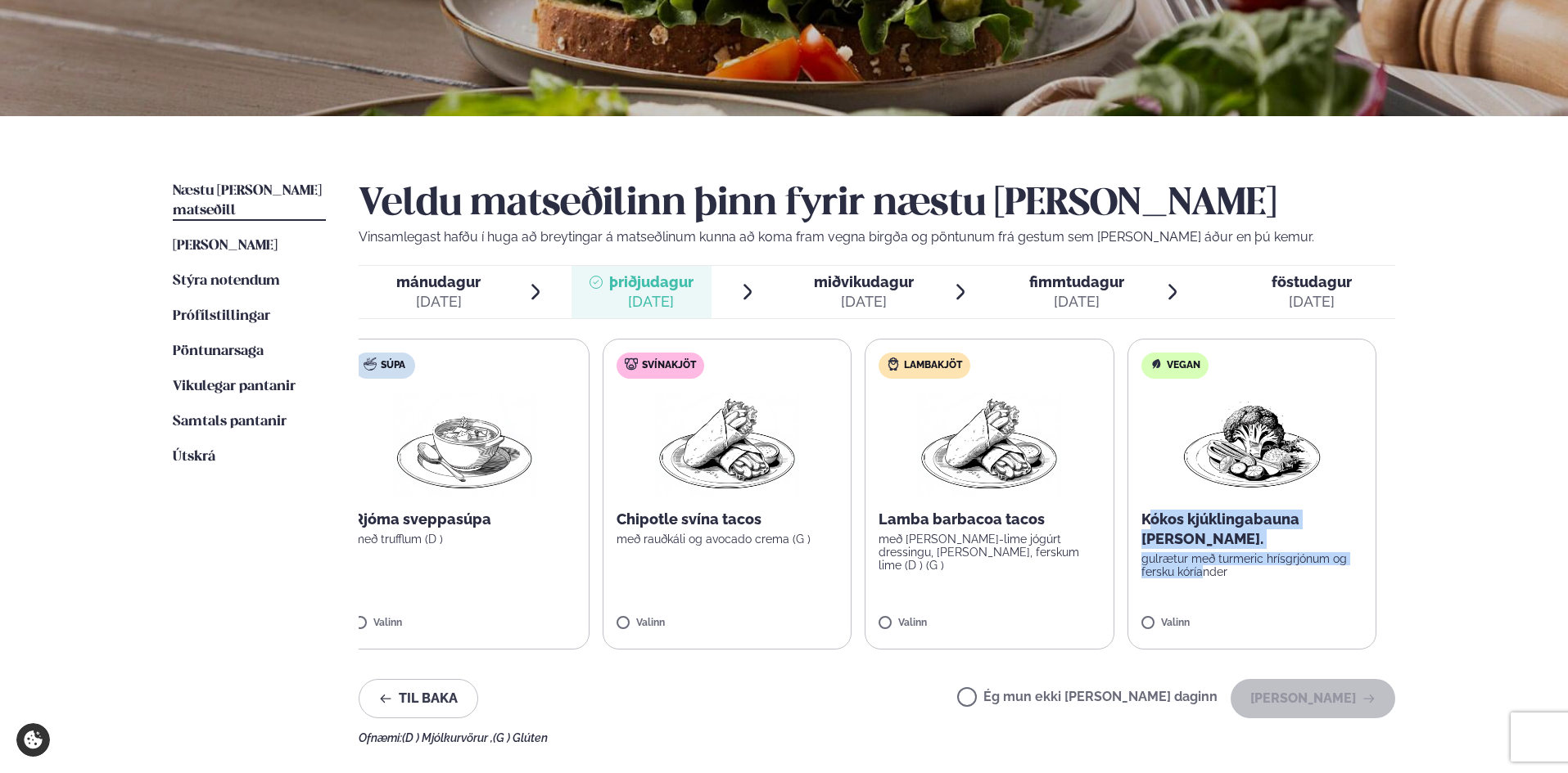
click at [1216, 553] on p "gulrætur með turmeric hrísgrjónum og fersku kóríander" at bounding box center [1252, 565] width 221 height 26
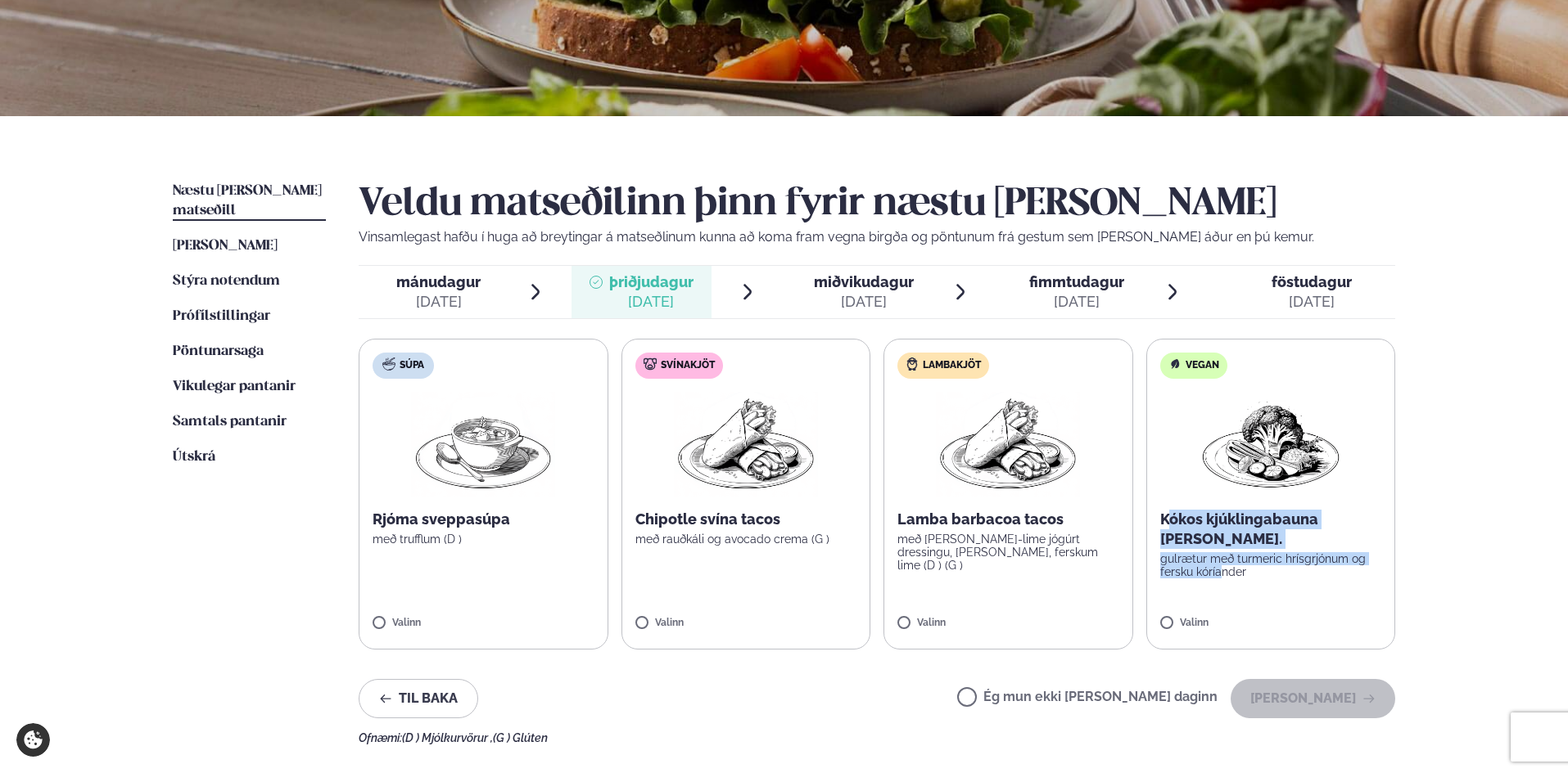
click at [1251, 553] on p "gulrætur með turmeric hrísgrjónum og fersku kóríander" at bounding box center [1271, 565] width 221 height 26
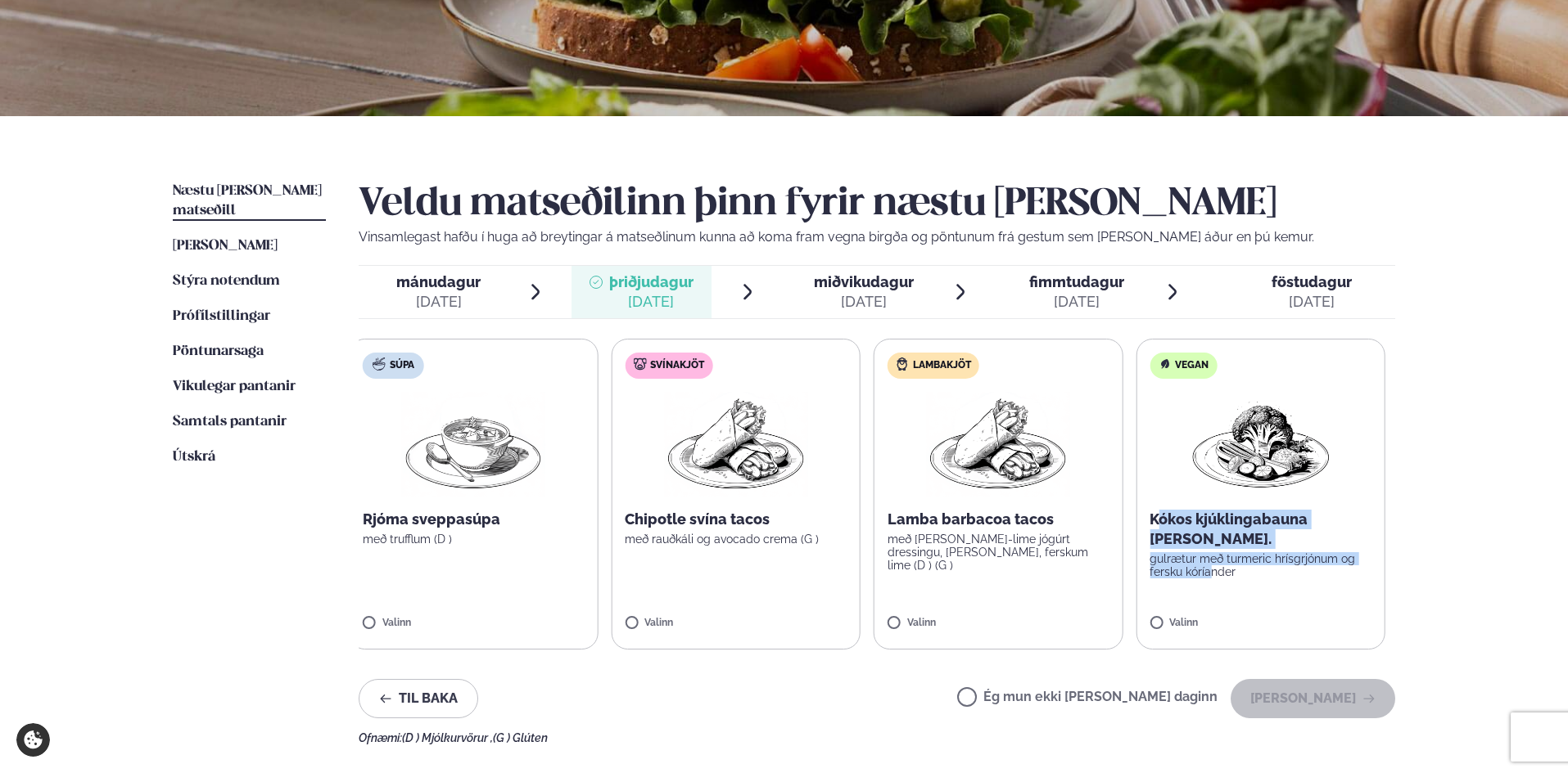
click at [1239, 553] on p "gulrætur með turmeric hrísgrjónum og fersku kóríander" at bounding box center [1261, 565] width 221 height 26
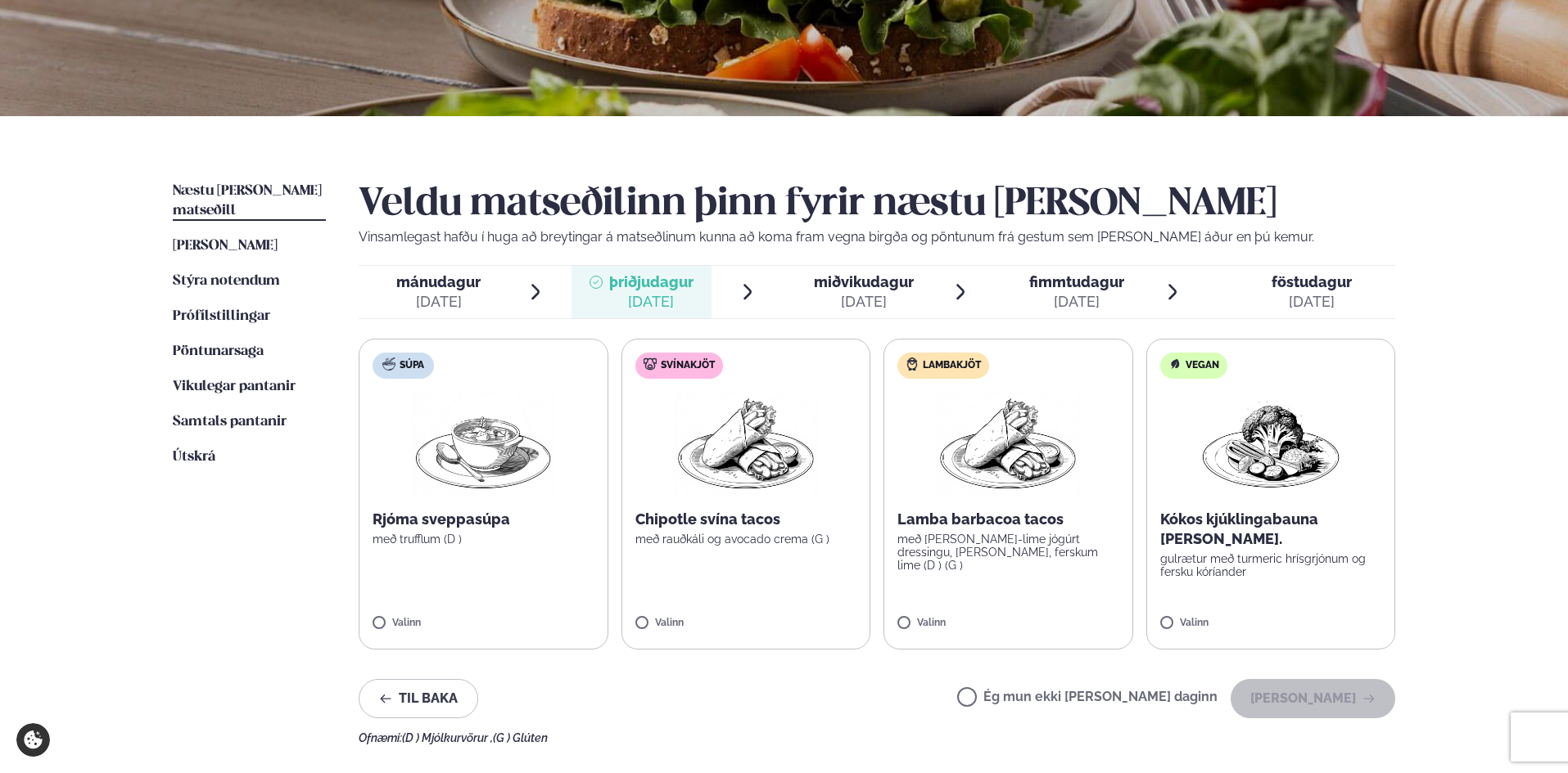
click at [1225, 561] on label "Vegan Kókos kjúklingabauna [PERSON_NAME]. gulrætur með turmeric hrísgrjónum og …" at bounding box center [1271, 494] width 250 height 311
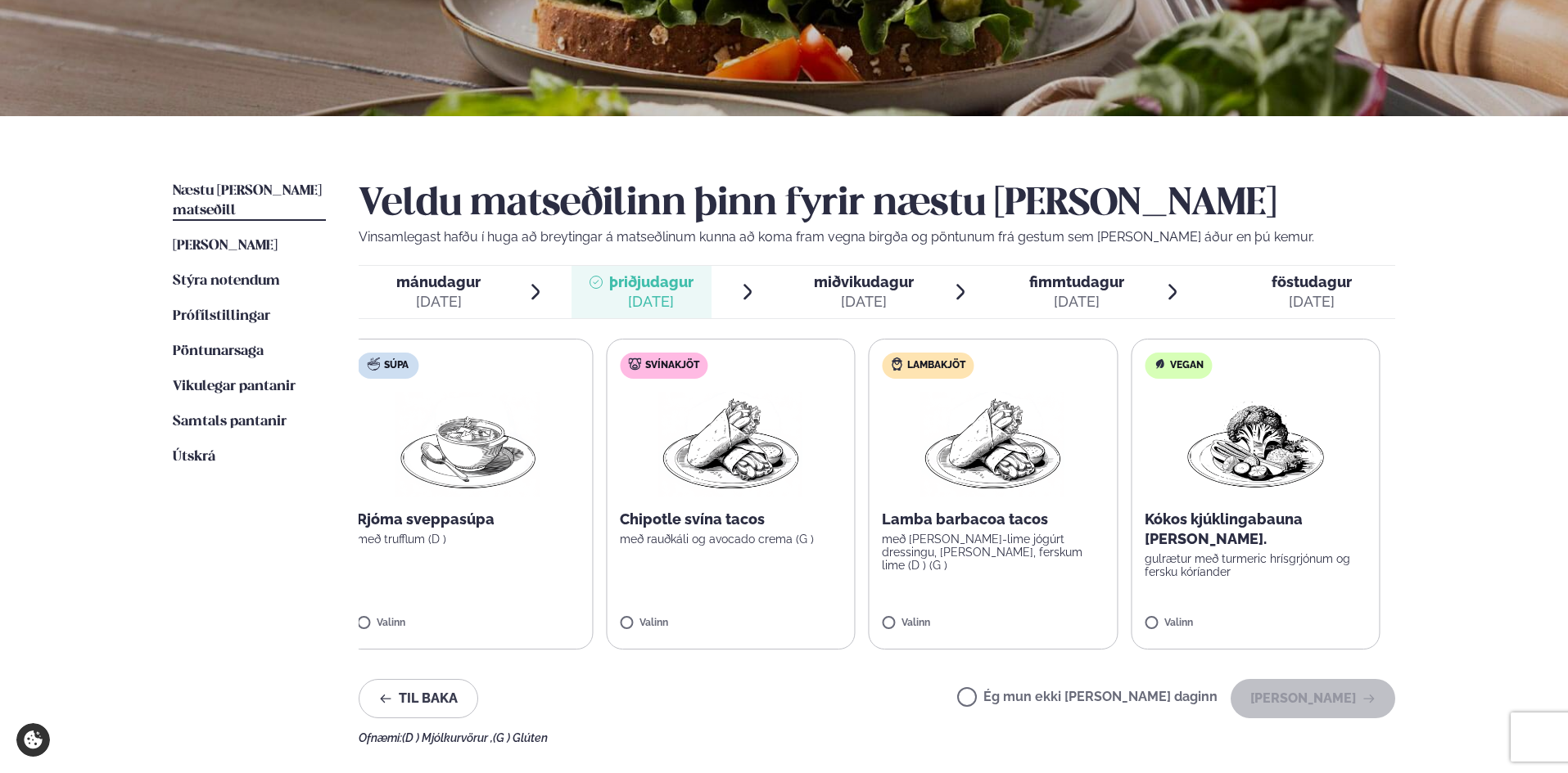
click at [1210, 553] on p "gulrætur með turmeric hrísgrjónum og fersku kóríander" at bounding box center [1255, 565] width 221 height 26
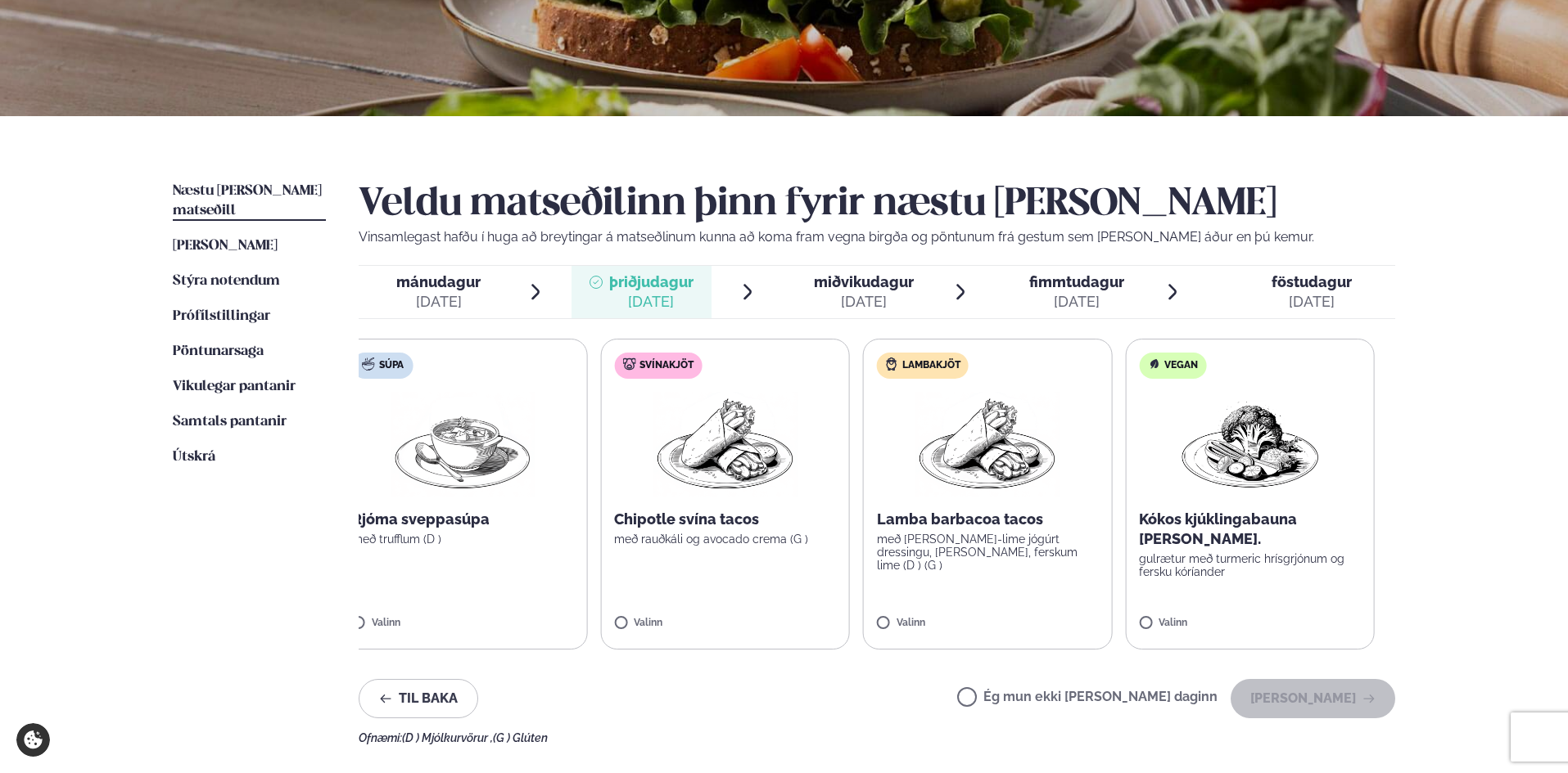
click at [1234, 553] on p "gulrætur með turmeric hrísgrjónum og fersku kóríander" at bounding box center [1249, 565] width 221 height 26
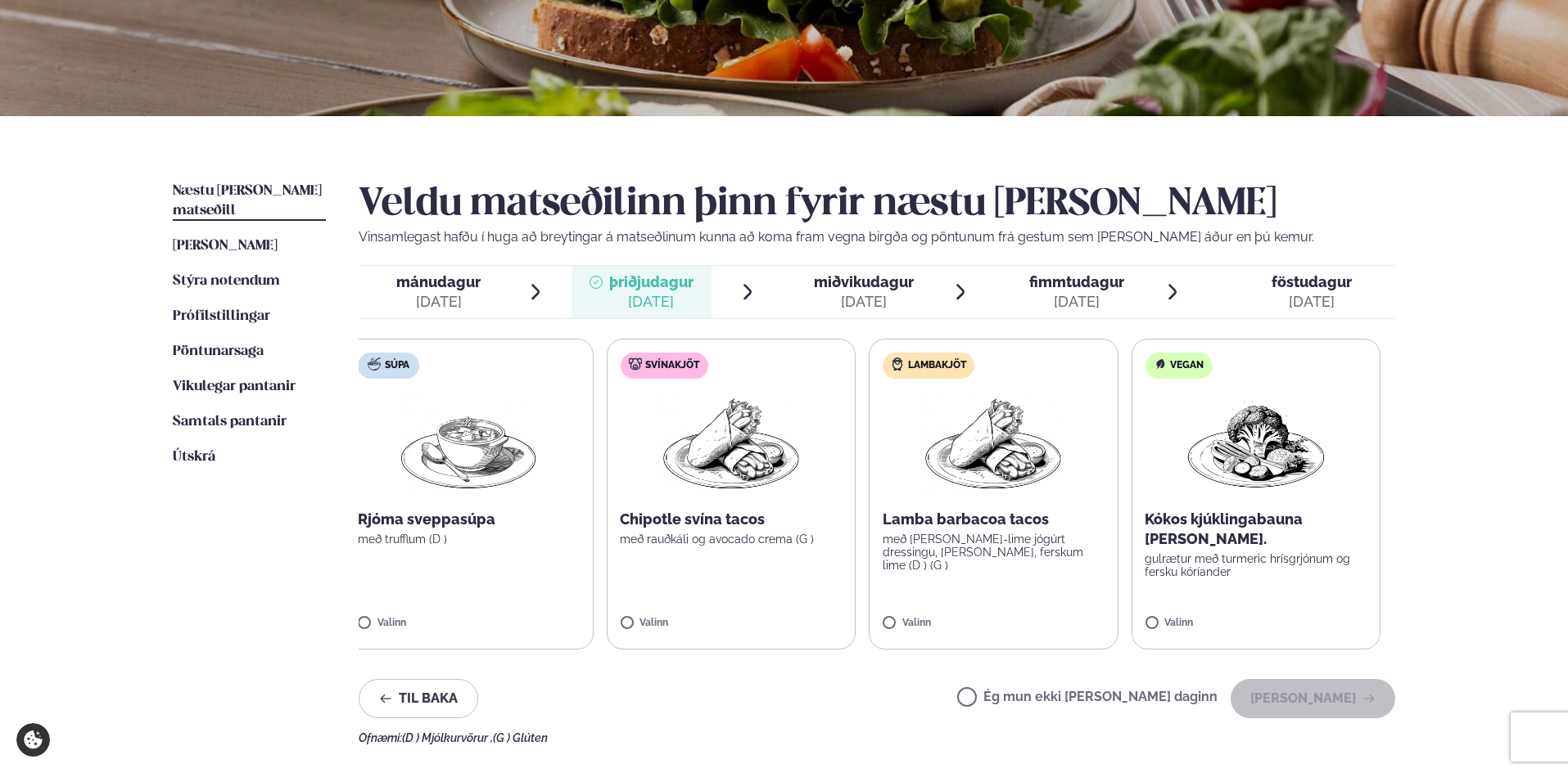
click at [1202, 553] on p "gulrætur með turmeric hrísgrjónum og fersku kóríander" at bounding box center [1255, 565] width 221 height 26
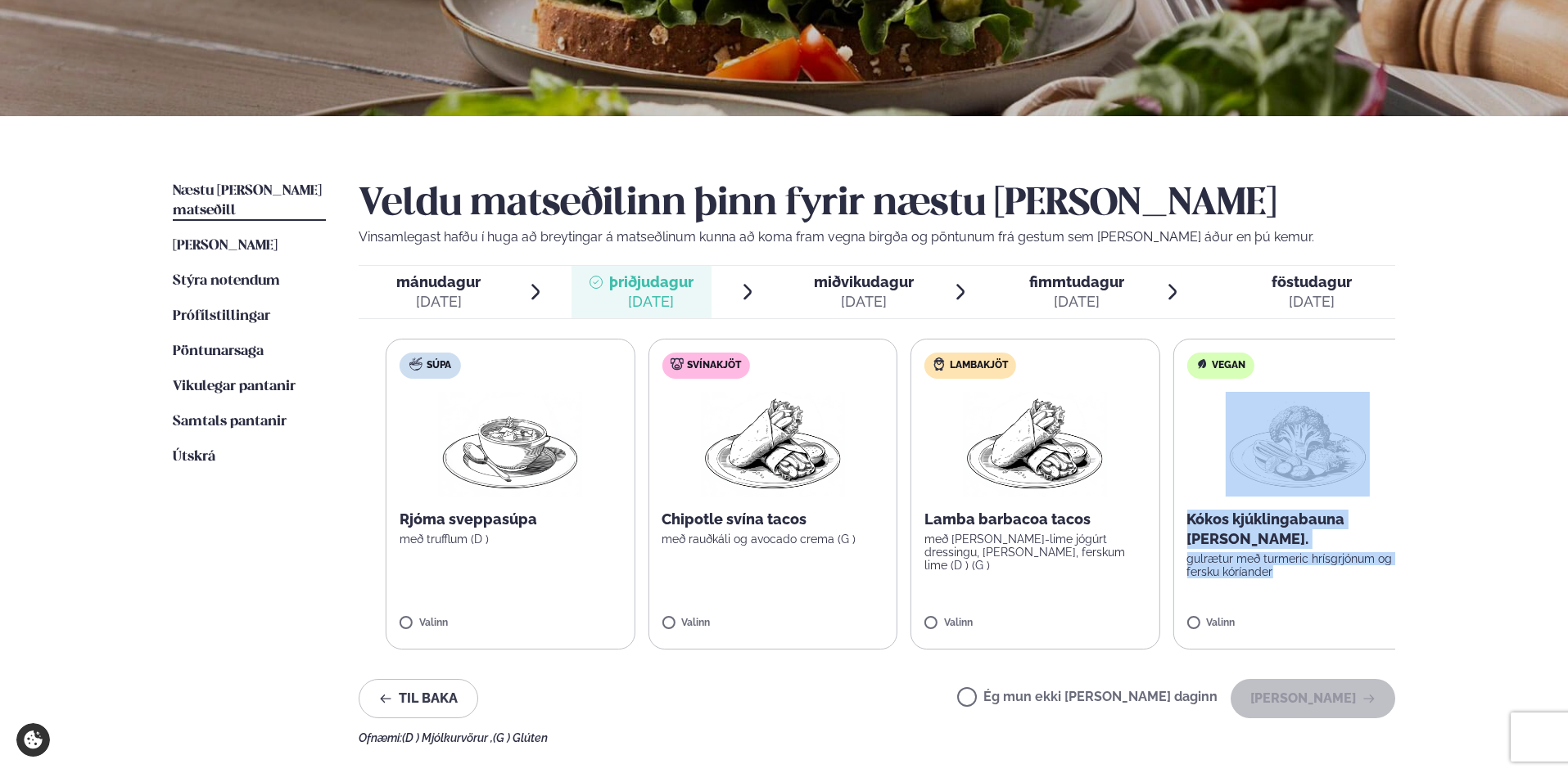
drag, startPoint x: 1239, startPoint y: 497, endPoint x: 1291, endPoint y: 560, distance: 81.7
click at [1291, 560] on label "Vegan Kókos kjúklingabauna [PERSON_NAME]. gulrætur með turmeric hrísgrjónum og …" at bounding box center [1296, 494] width 250 height 311
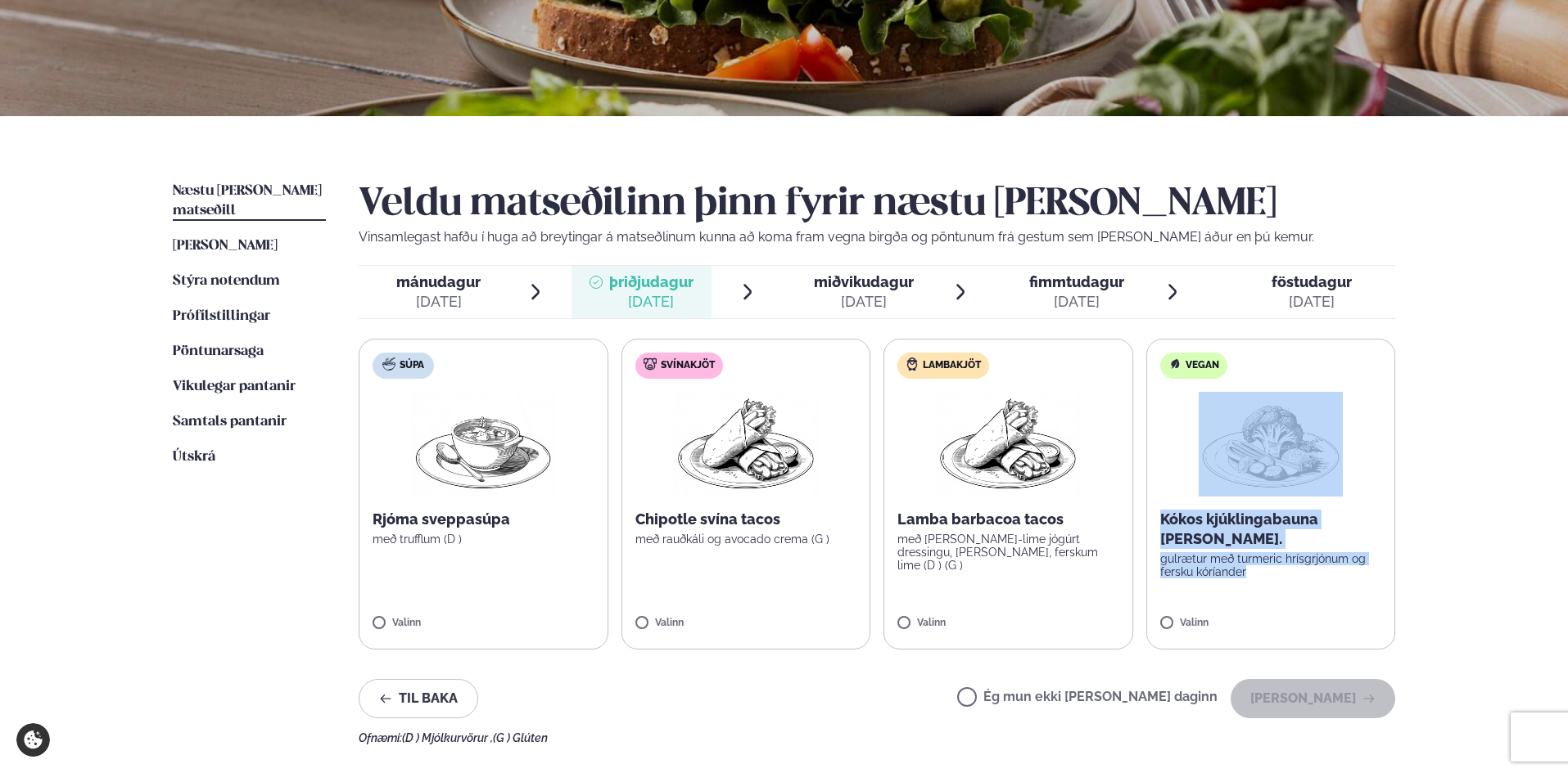
copy label "Kókos kjúklingabauna [PERSON_NAME]. gulrætur með turmeric hrísgrjónum og fersku…"
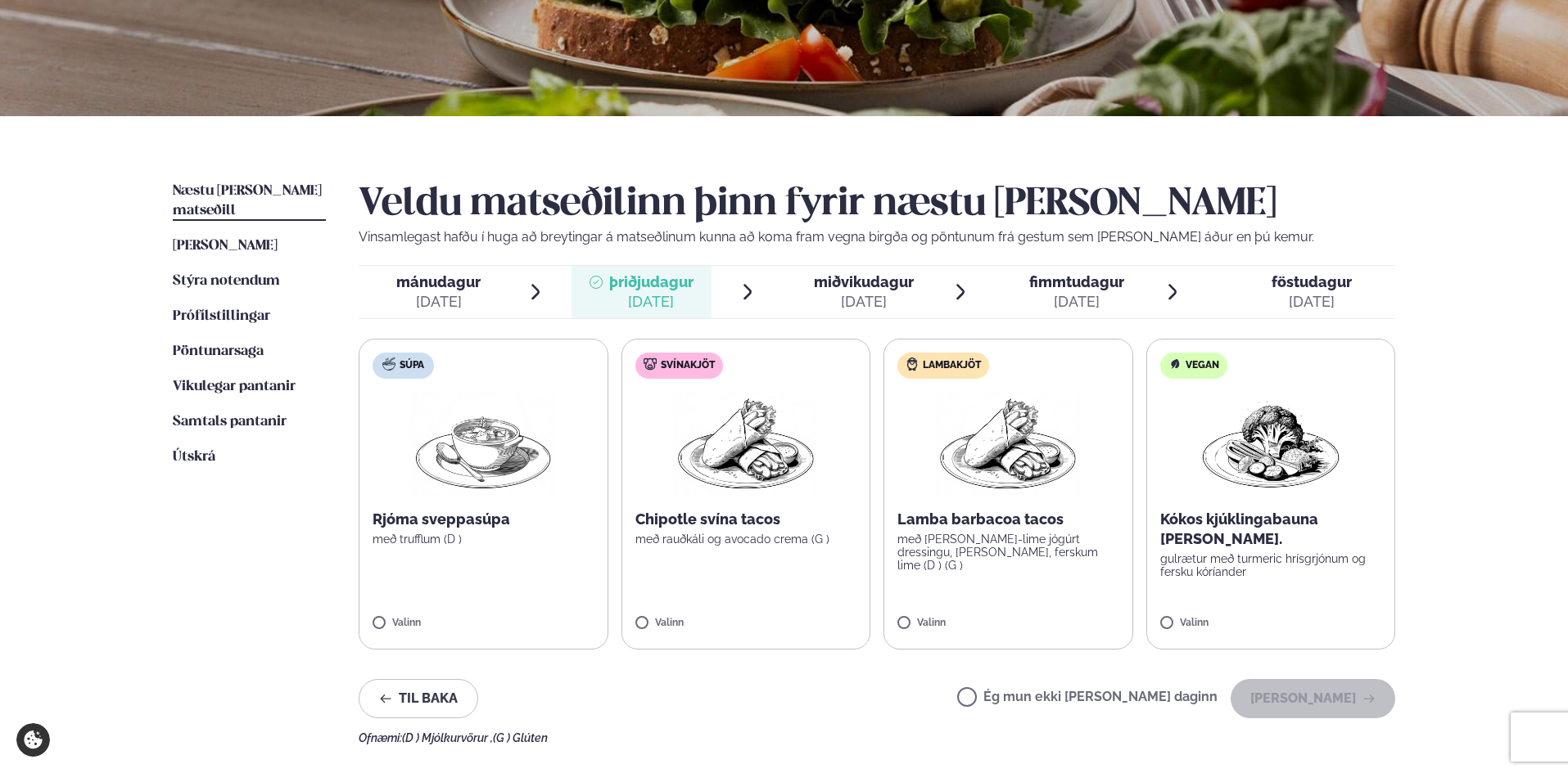
click at [854, 286] on span "miðvikudagur" at bounding box center [863, 282] width 100 height 17
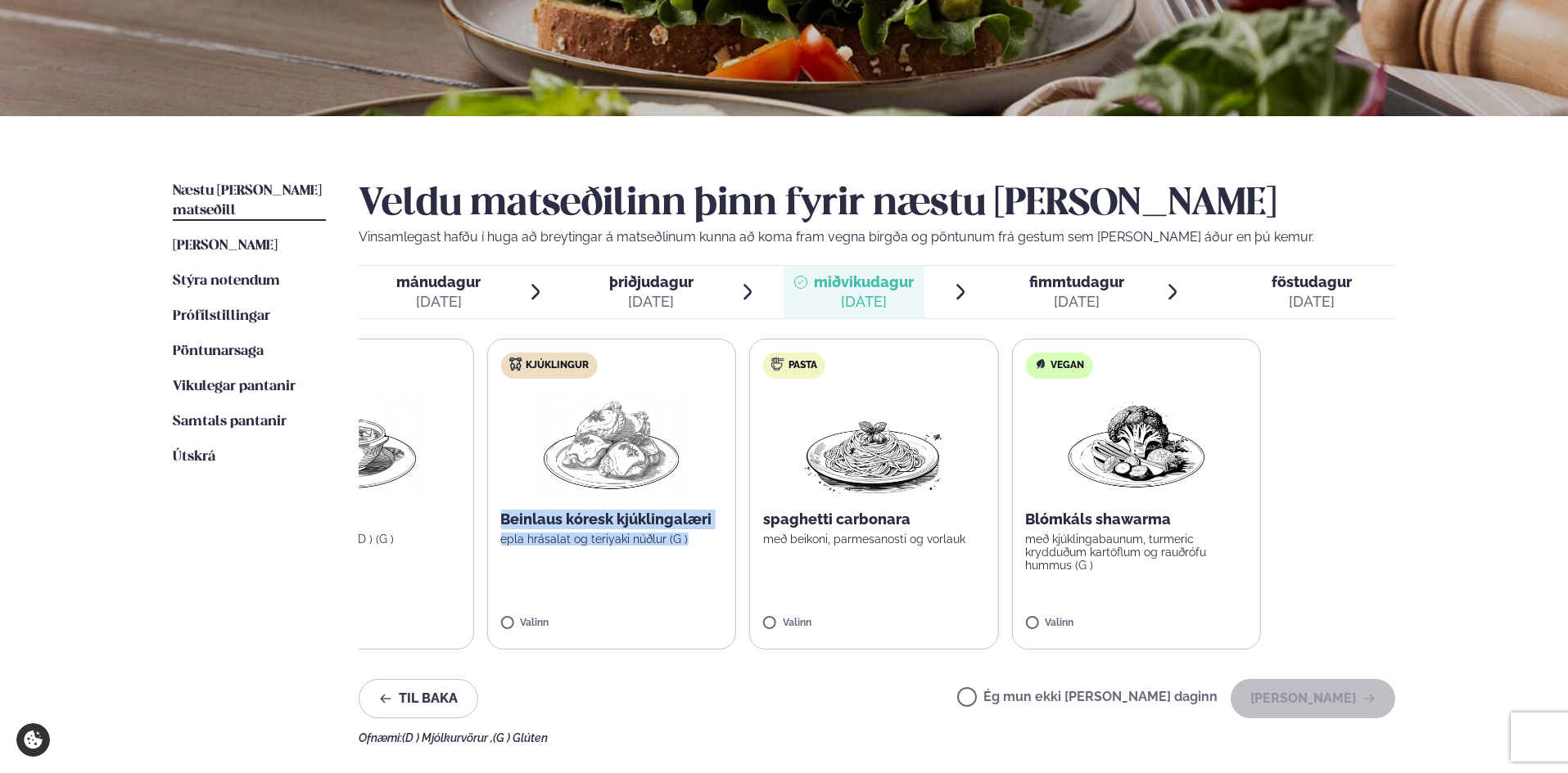
drag, startPoint x: 828, startPoint y: 544, endPoint x: 499, endPoint y: 518, distance: 330.0
click at [499, 518] on label "Kjúklingur Beinlaus kóresk kjúklingalæri epla hrásalat og teriyaki núðlur (G ) …" at bounding box center [611, 494] width 250 height 311
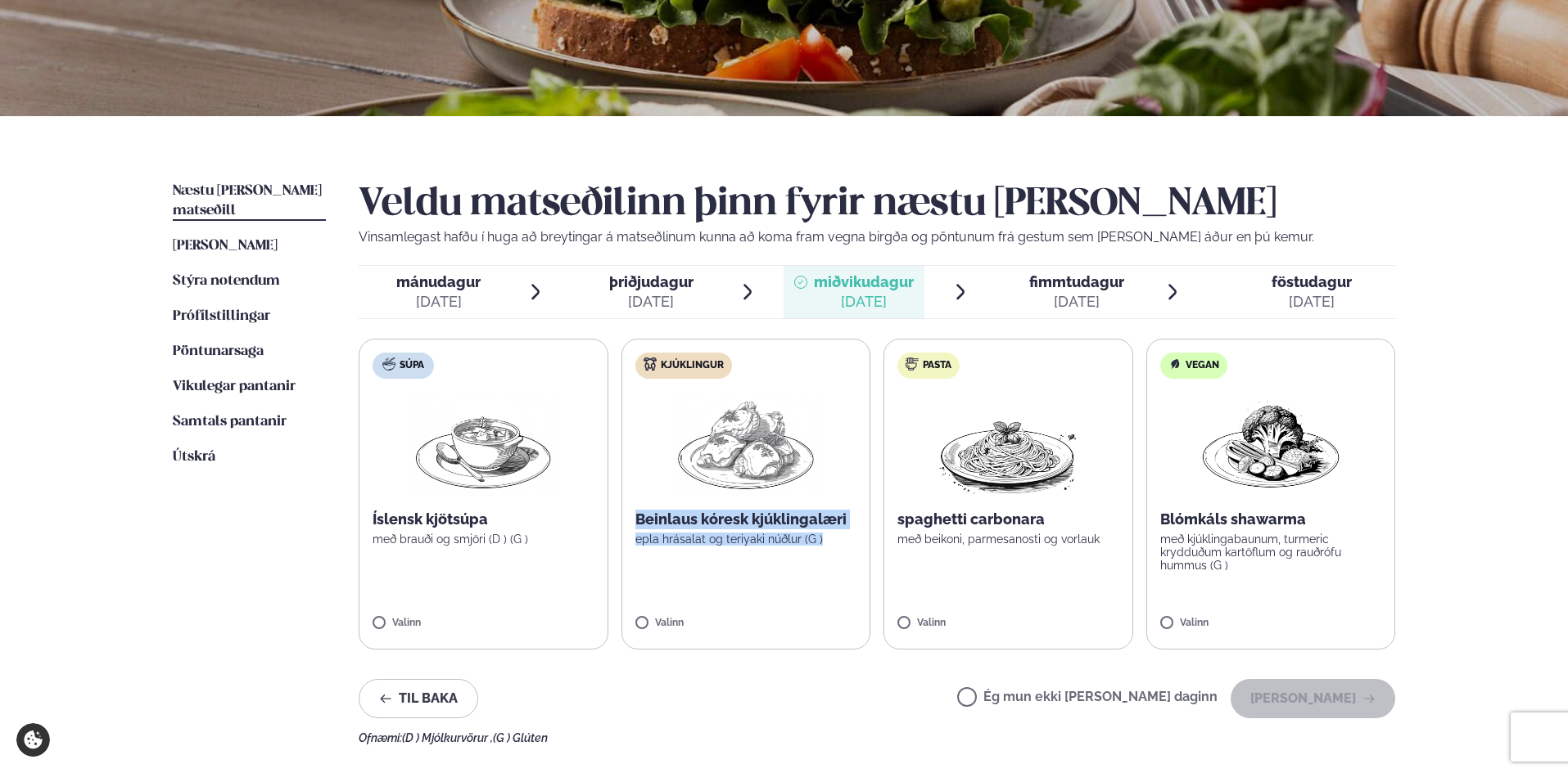
copy div "Beinlaus kóresk kjúklingalæri epla hrásalat og teriyaki núðlur (G )"
click at [1101, 538] on p "með beikoni, parmesanosti og vorlauk" at bounding box center [1008, 539] width 221 height 13
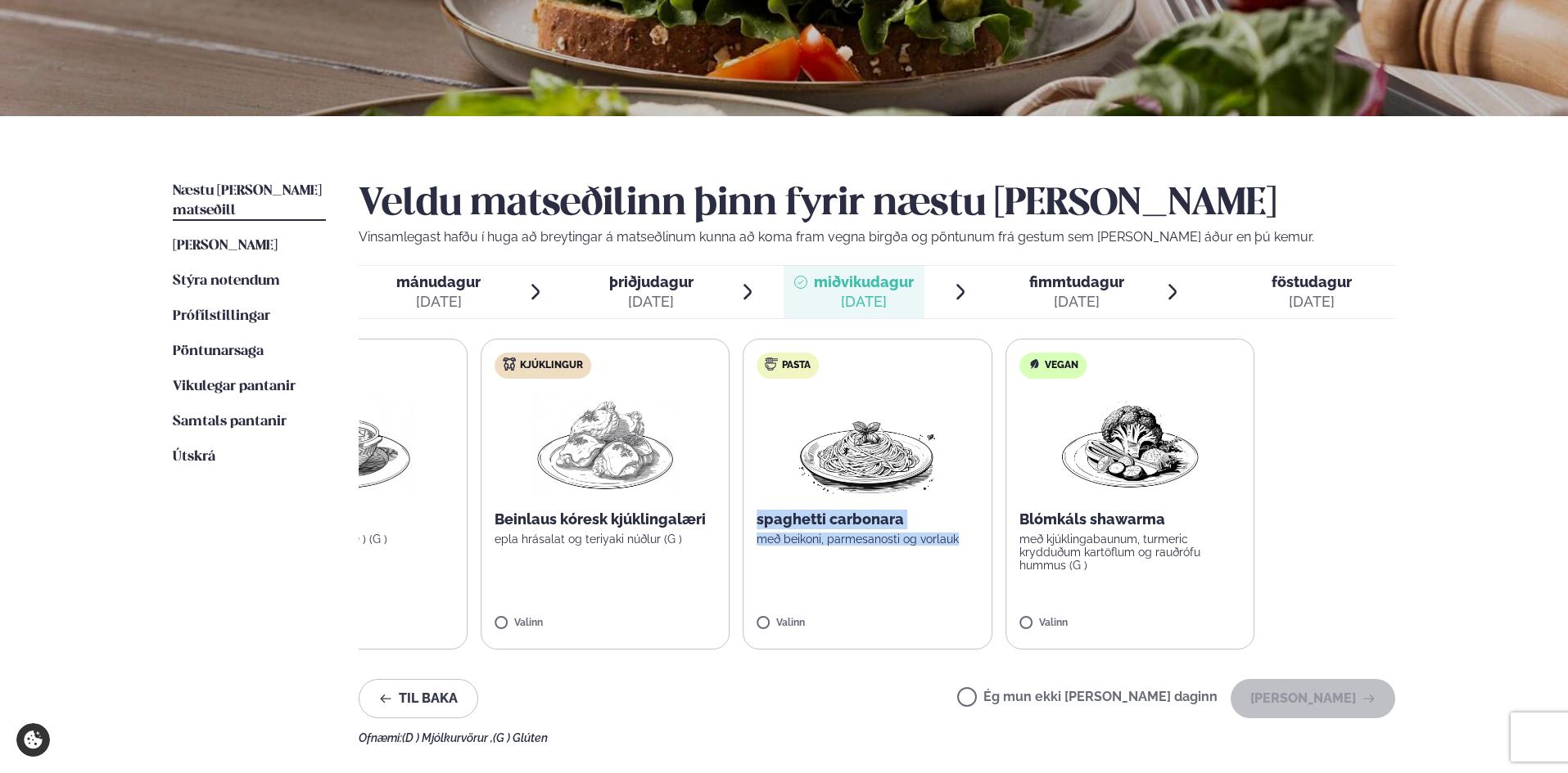
drag, startPoint x: 1110, startPoint y: 547, endPoint x: 759, endPoint y: 517, distance: 352.3
click at [759, 517] on label "Pasta spaghetti carbonara með beikoni, parmesanosti og vorlauk Valinn" at bounding box center [867, 494] width 250 height 311
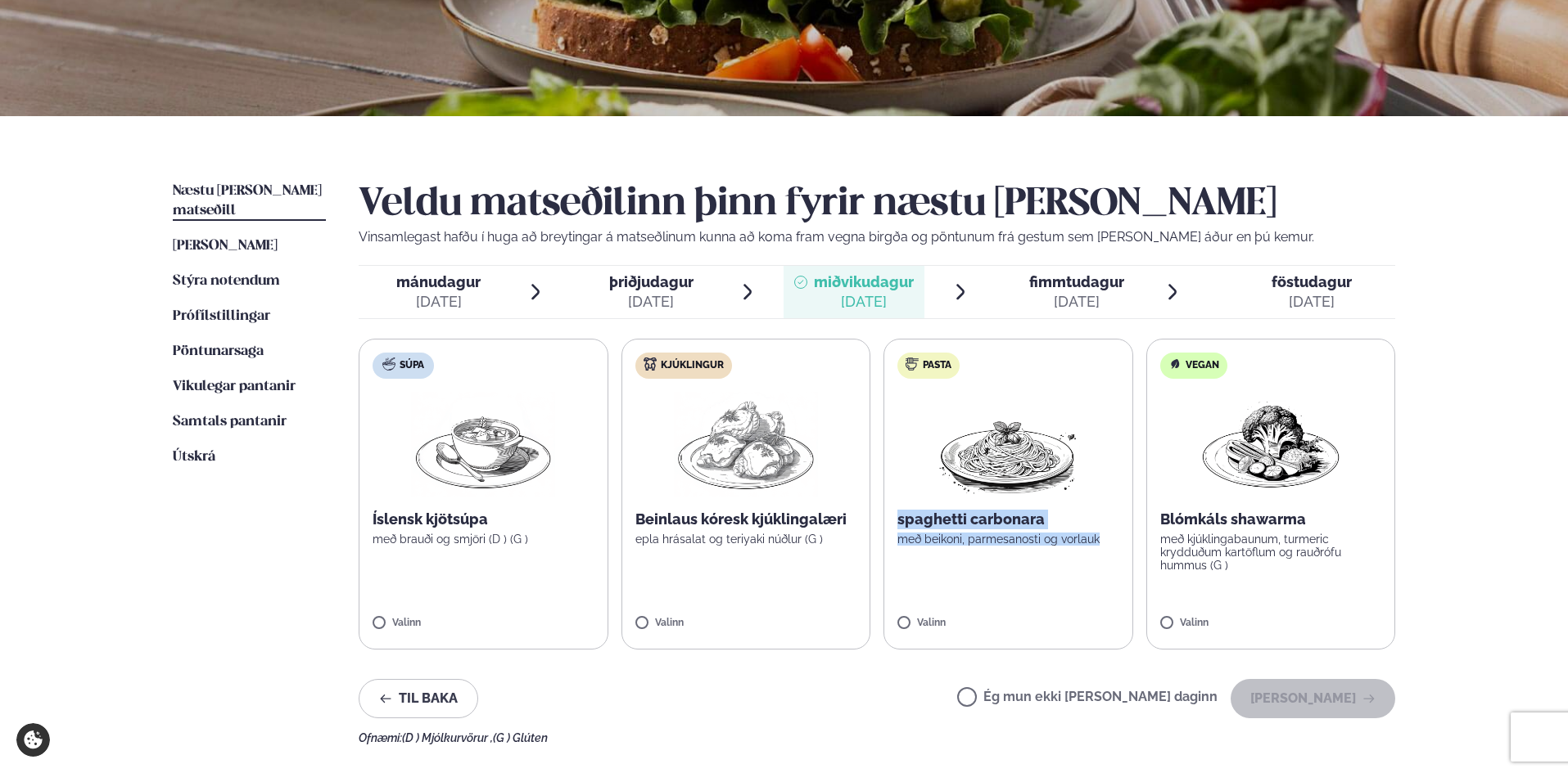
copy div "spaghetti carbonara með beikoni, parmesanosti og vorlauk"
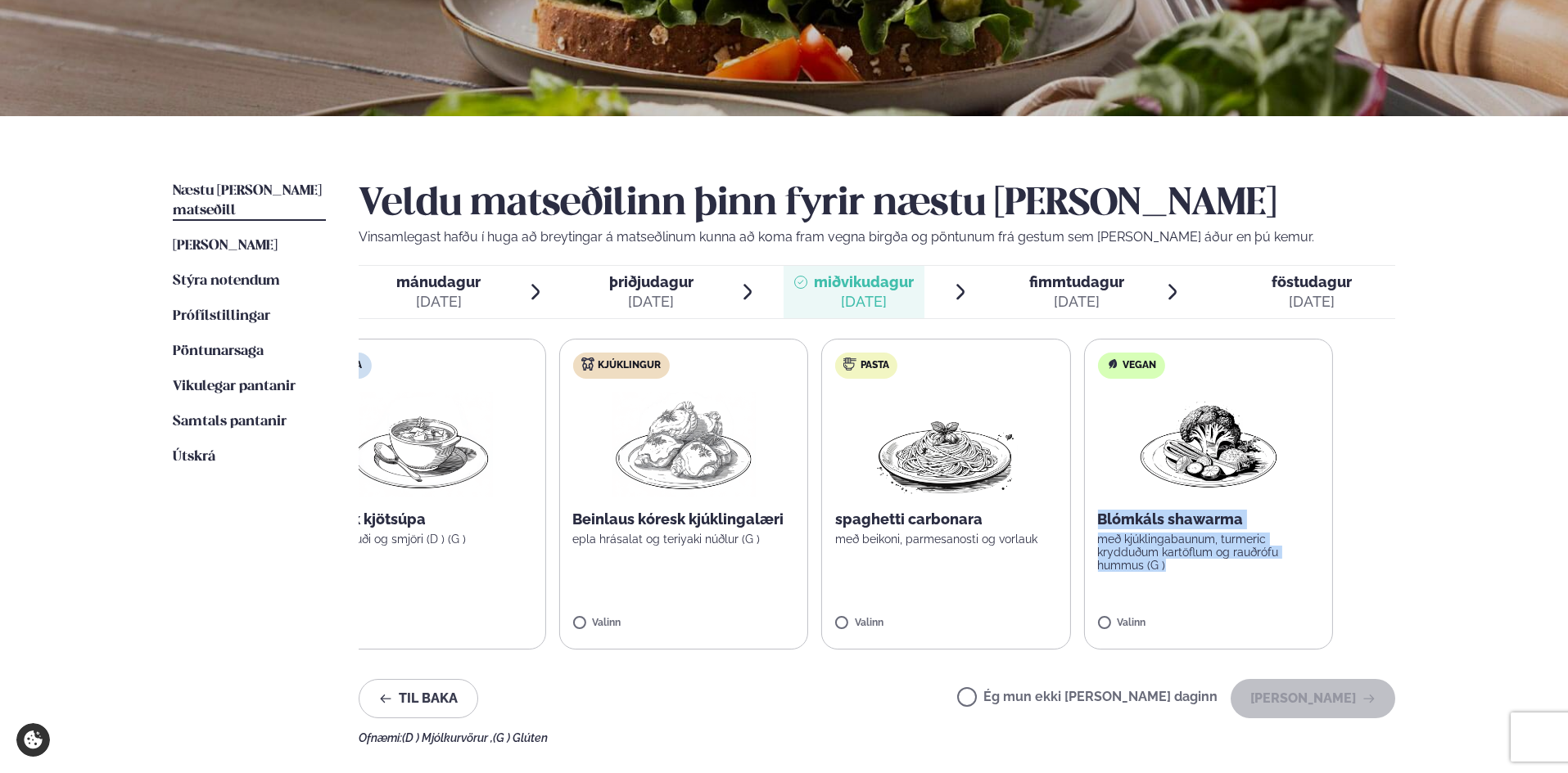
drag, startPoint x: 1234, startPoint y: 573, endPoint x: 1099, endPoint y: 519, distance: 145.4
click at [1099, 519] on label "Vegan Blómkáls shawarma með kjúklingabaunum, turmeric krydduðum kartöflum og ra…" at bounding box center [1208, 494] width 250 height 311
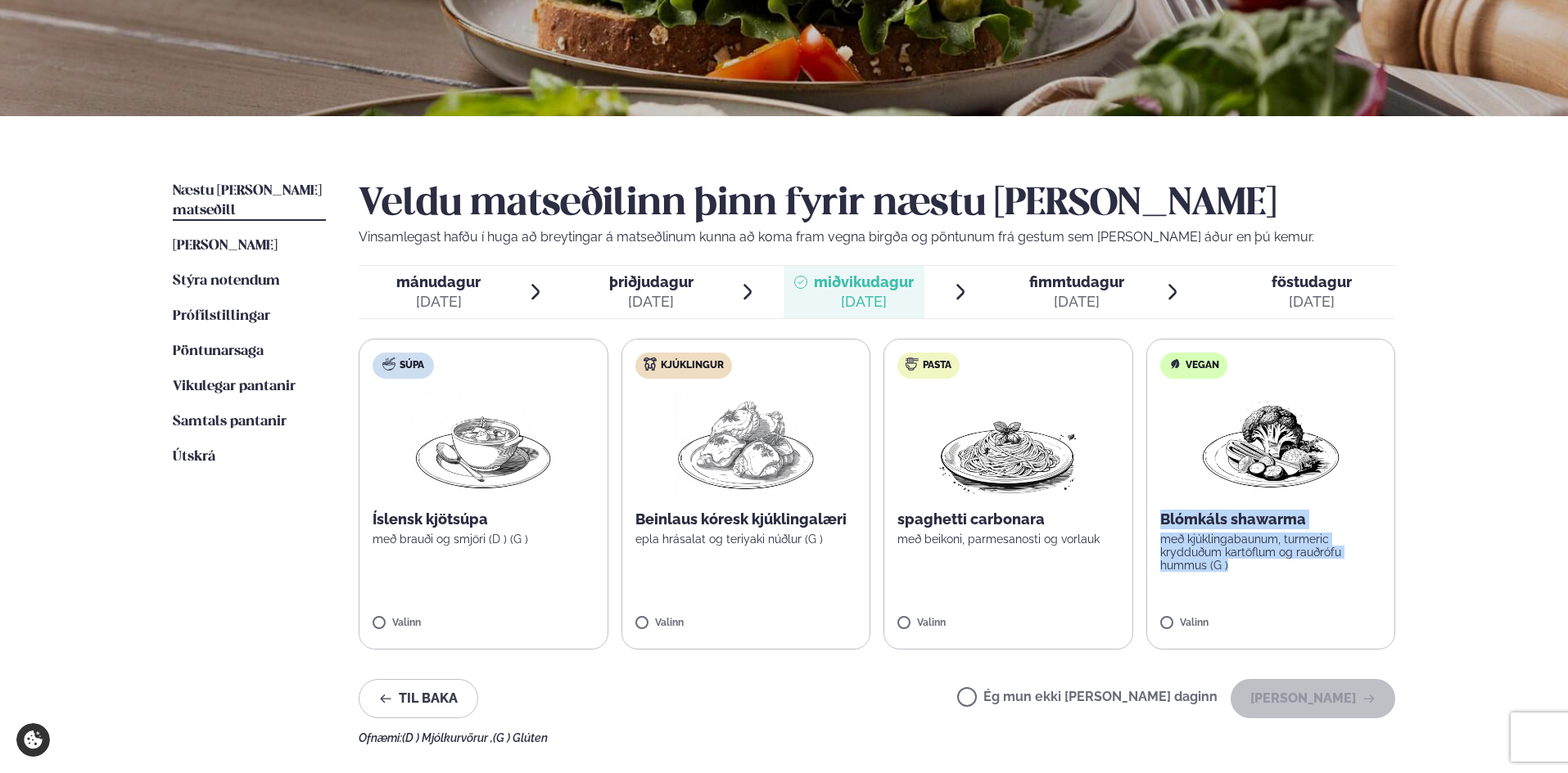
copy div "Blómkáls shawarma með kjúklingabaunum, turmeric krydduðum kartöflum og rauðrófu…"
click at [1081, 292] on div "[DATE]" at bounding box center [1076, 301] width 95 height 20
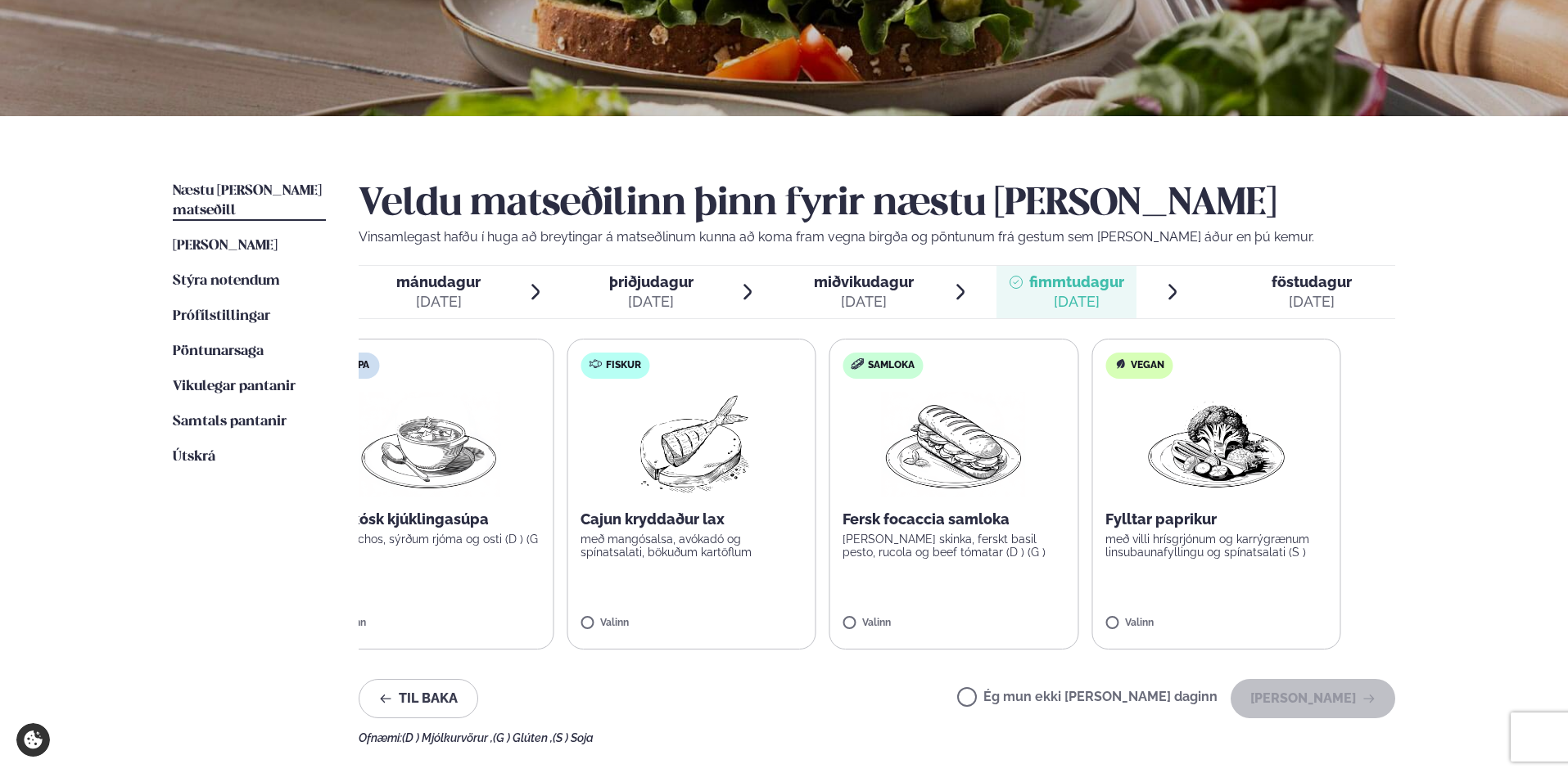
click at [702, 554] on p "með mangósalsa, avókadó og spínatsalati, bökuðum kartöflum" at bounding box center [691, 546] width 221 height 26
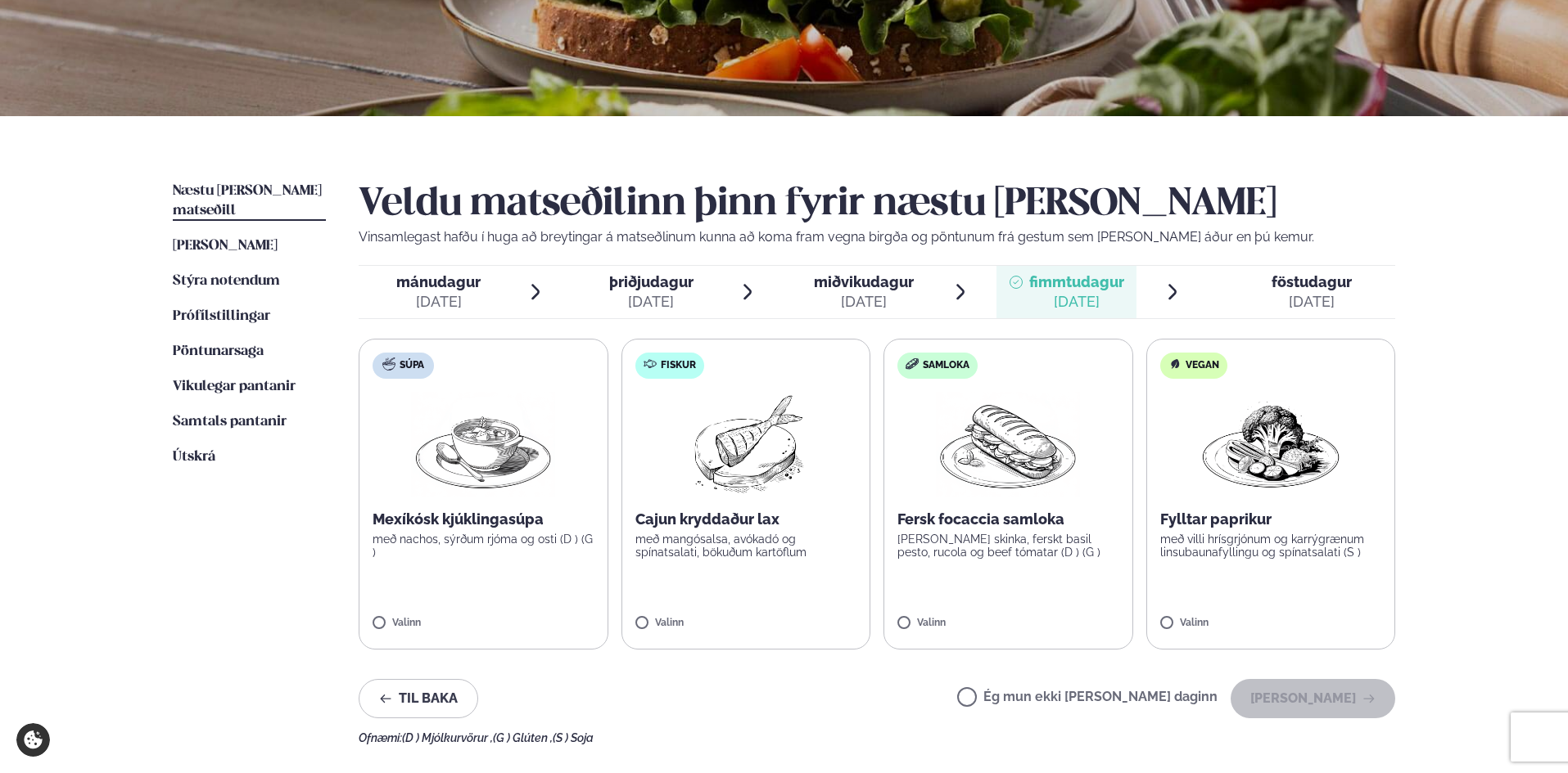
click at [800, 550] on p "með mangósalsa, avókadó og spínatsalati, bökuðum kartöflum" at bounding box center [746, 546] width 221 height 26
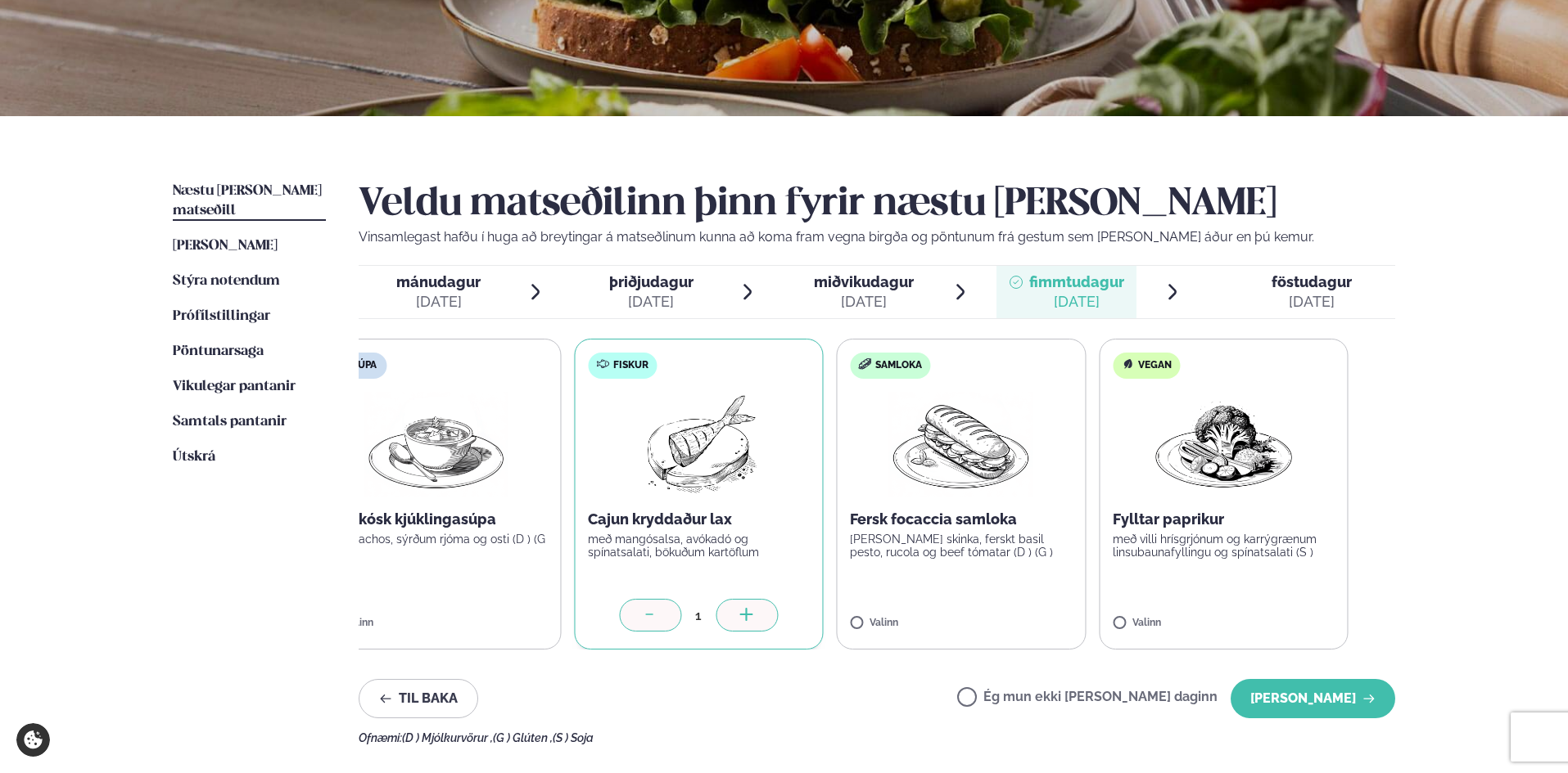
click at [710, 549] on p "með mangósalsa, avókadó og spínatsalati, bökuðum kartöflum" at bounding box center [698, 546] width 221 height 26
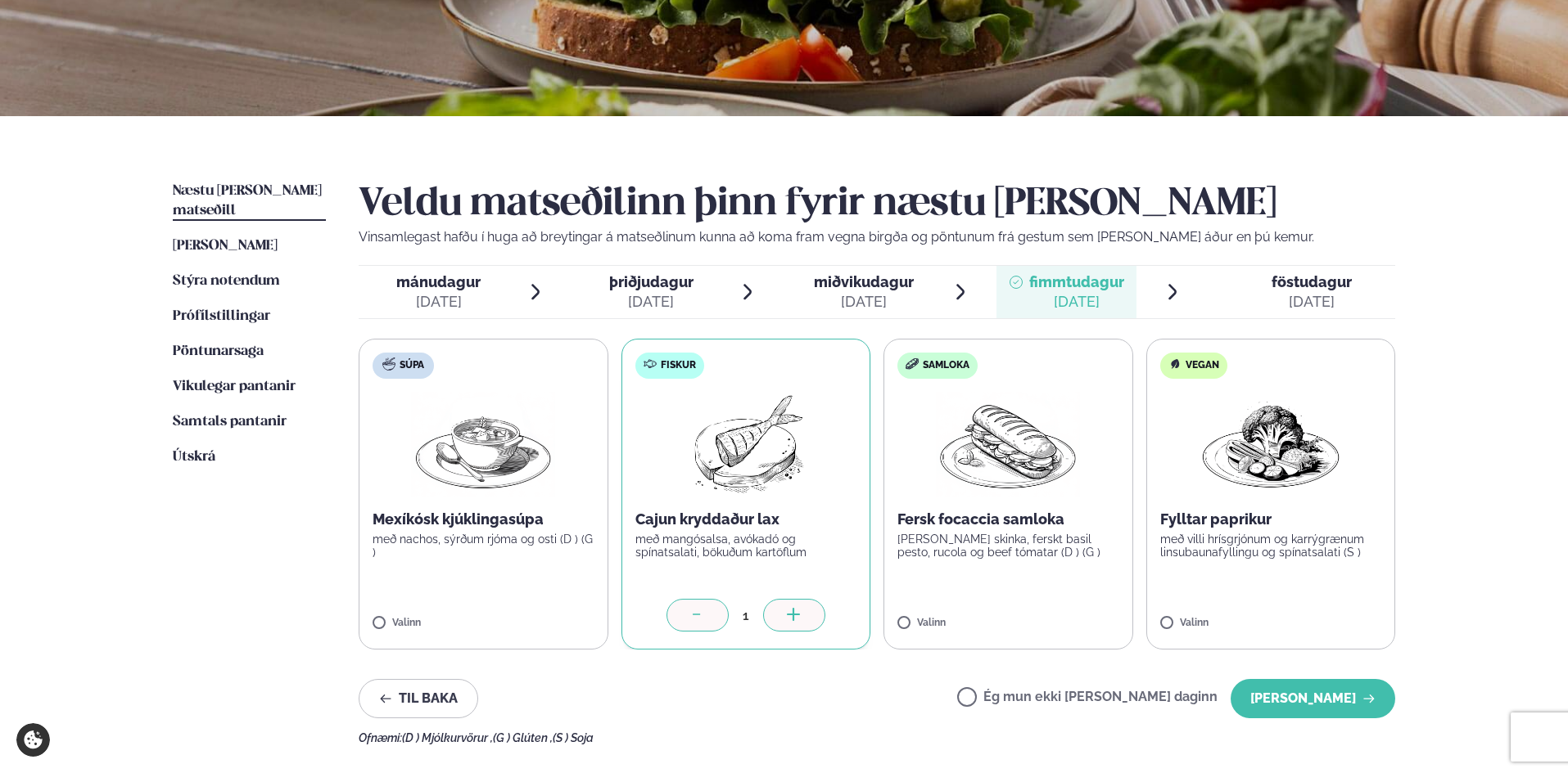
click at [701, 610] on icon at bounding box center [697, 616] width 16 height 16
click at [665, 551] on div "Cajun kryddaður lax með mangósalsa, avókadó og spínatsalati, bökuðum kartöflum" at bounding box center [746, 535] width 221 height 49
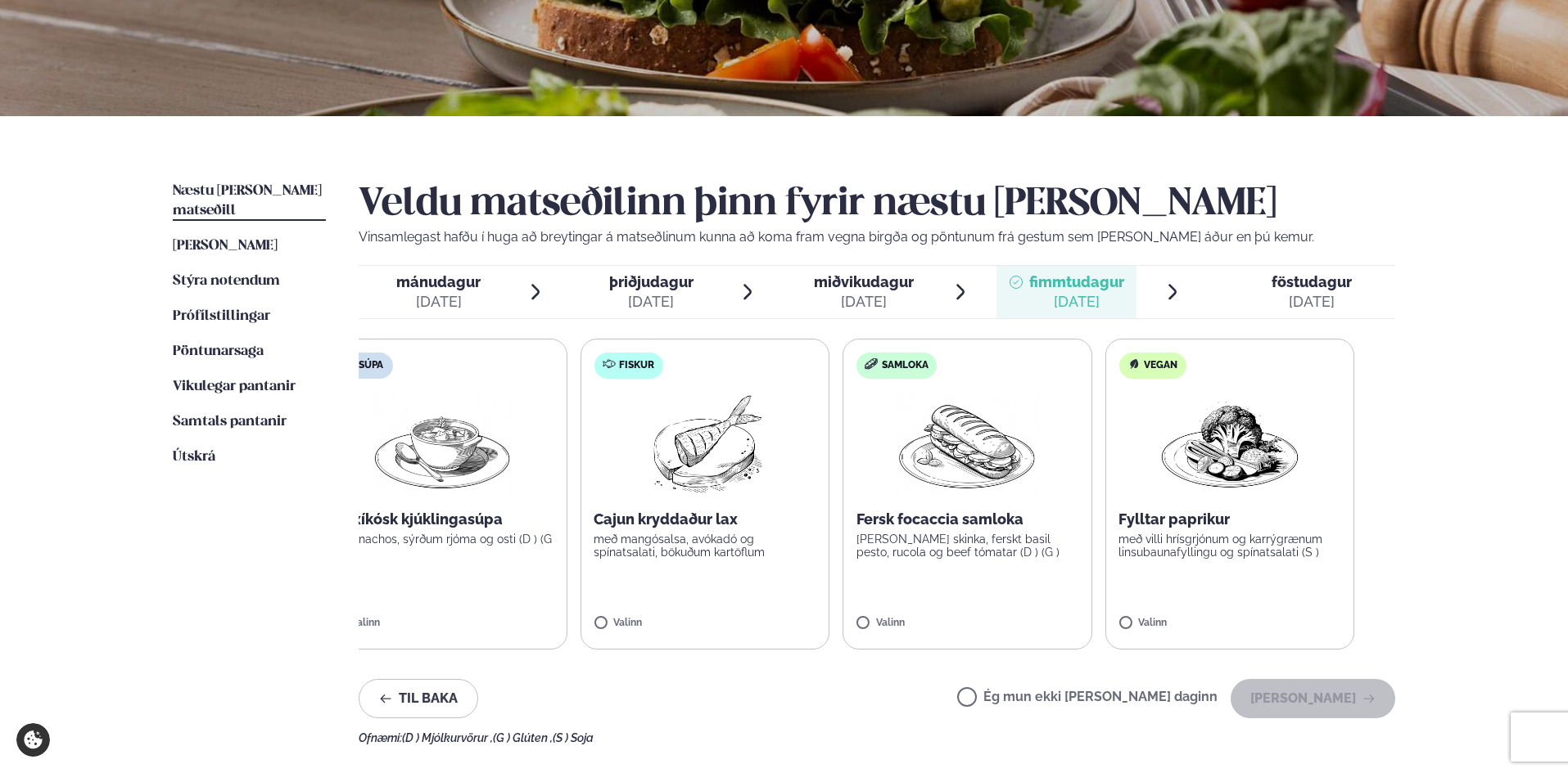
click at [701, 537] on p "með mangósalsa, avókadó og spínatsalati, bökuðum kartöflum" at bounding box center [704, 546] width 221 height 26
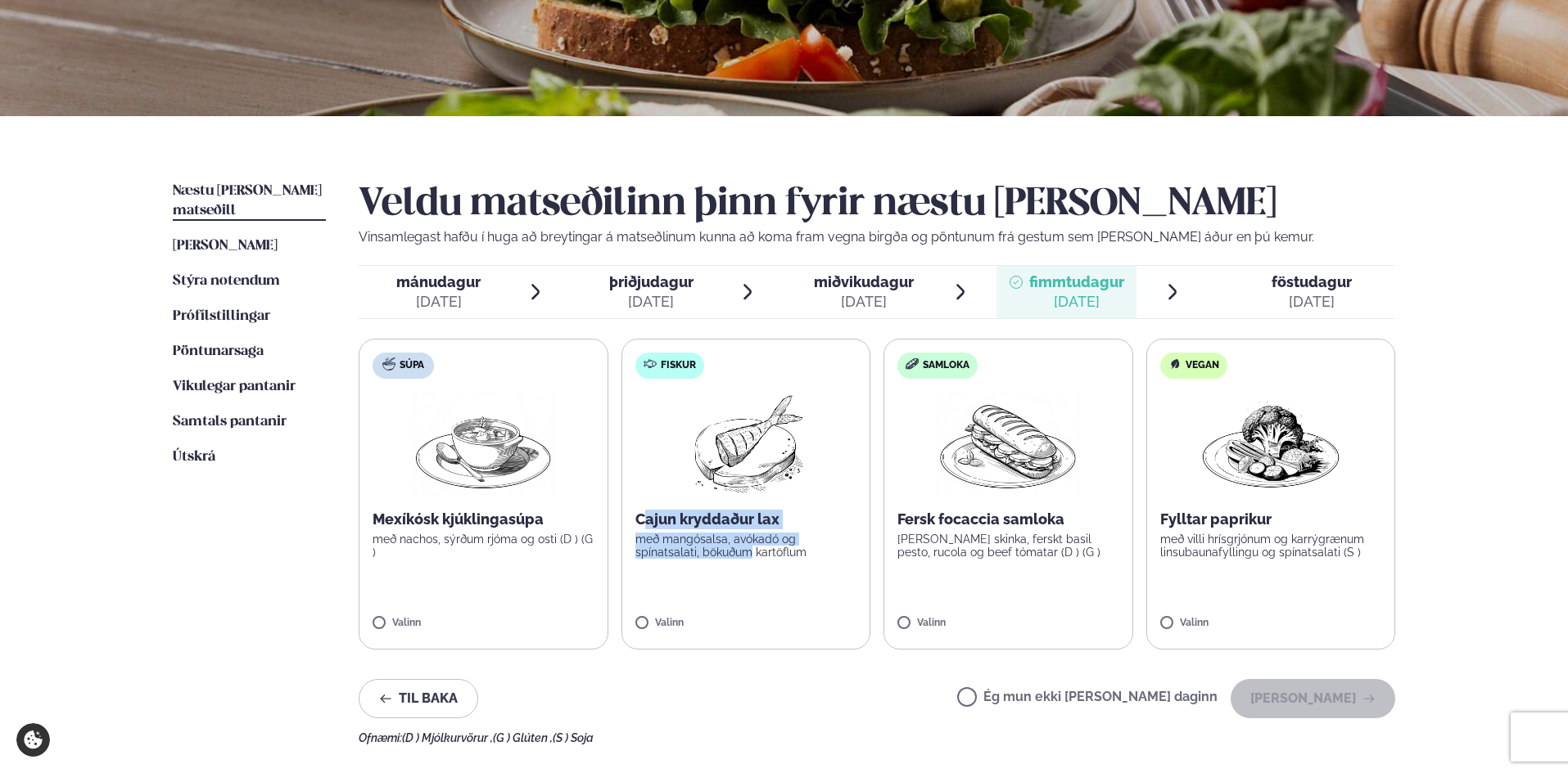
drag, startPoint x: 643, startPoint y: 496, endPoint x: 750, endPoint y: 553, distance: 121.2
click at [750, 553] on label "Fiskur Cajun kryddaður lax með mangósalsa, avókadó og spínatsalati, bökuðum kar…" at bounding box center [746, 494] width 250 height 311
click at [635, 505] on label "Fiskur Cajun kryddaður lax með mangósalsa, avókadó og spínatsalati, bökuðum kar…" at bounding box center [746, 494] width 250 height 311
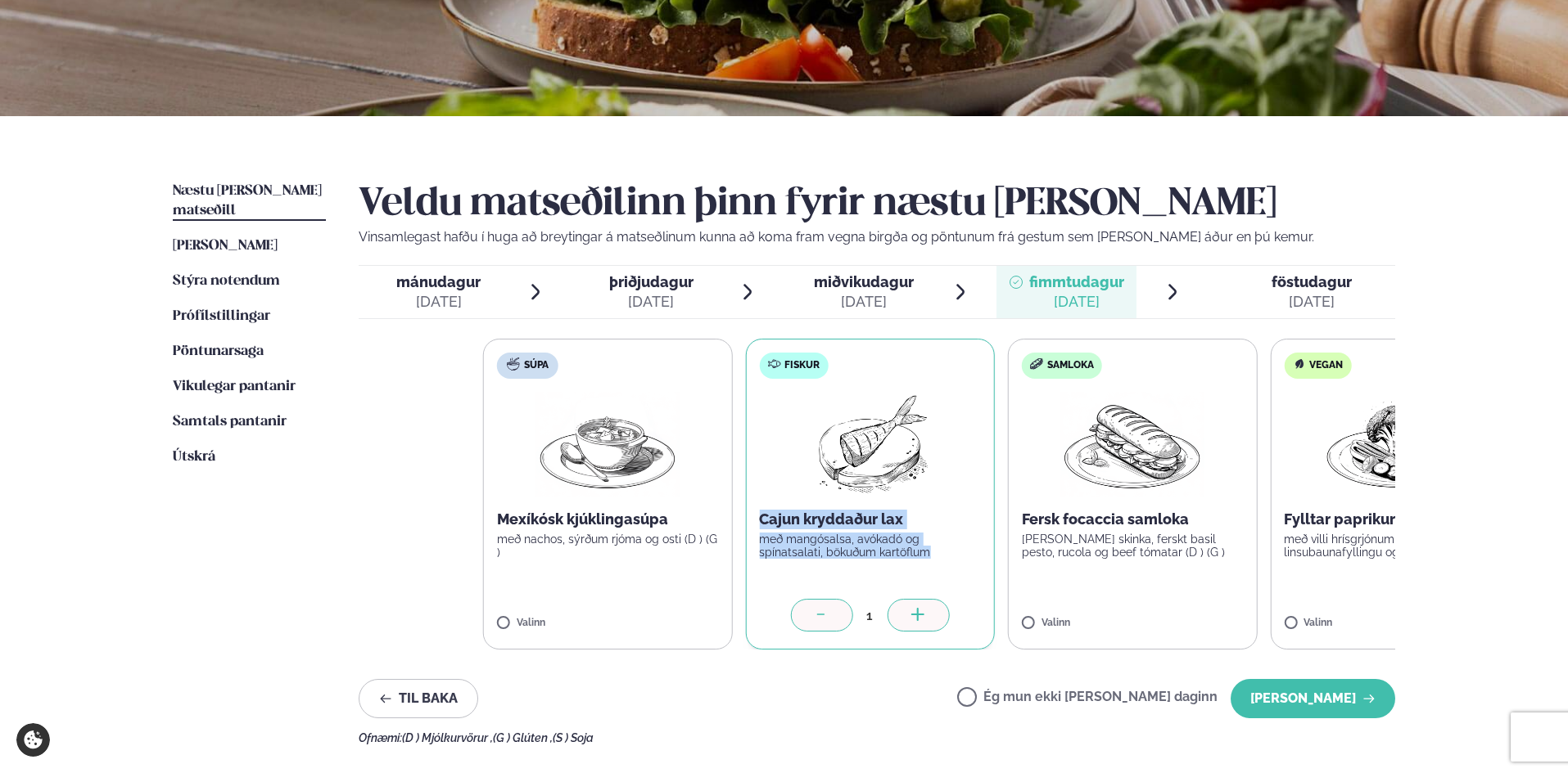
drag, startPoint x: 631, startPoint y: 505, endPoint x: 935, endPoint y: 562, distance: 309.3
click at [935, 562] on label "Fiskur Cajun kryddaður lax með mangósalsa, avókadó og spínatsalati, bökuðum kar…" at bounding box center [870, 494] width 250 height 311
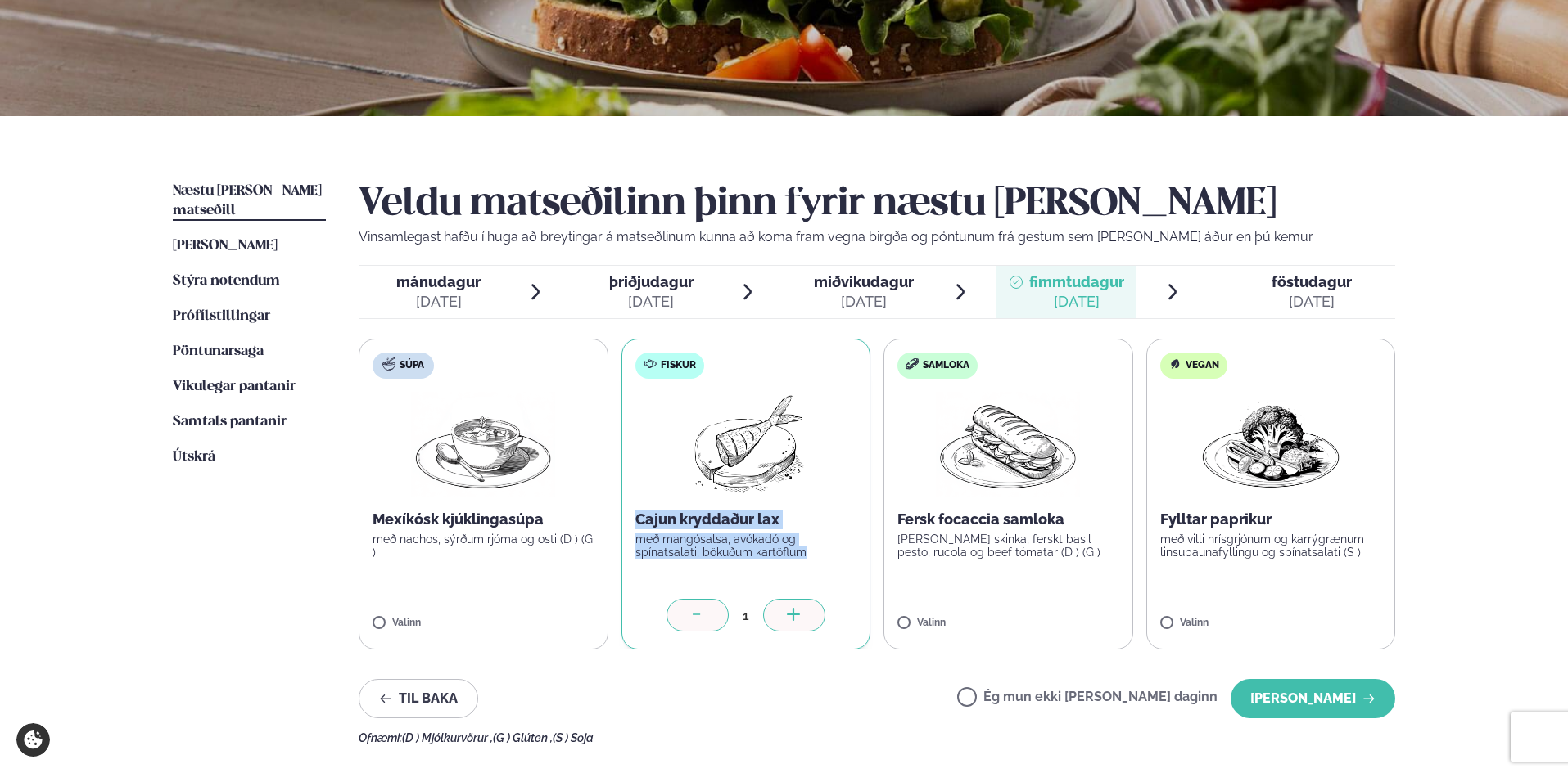
click at [703, 613] on icon at bounding box center [697, 616] width 16 height 16
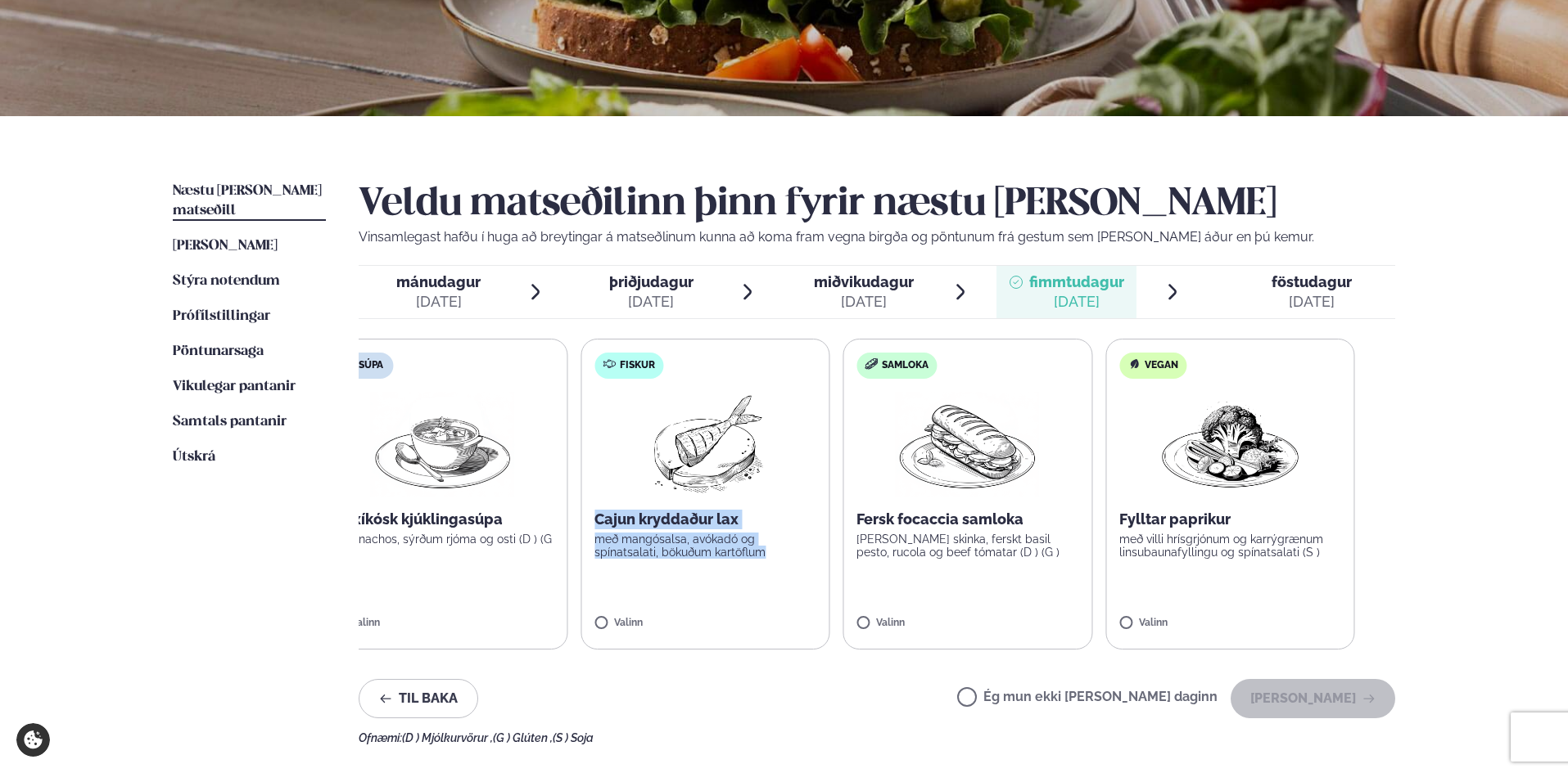
click at [945, 547] on p "[PERSON_NAME] skinka, ferskt basil pesto, rucola og beef tómatar (D ) (G )" at bounding box center [967, 546] width 221 height 26
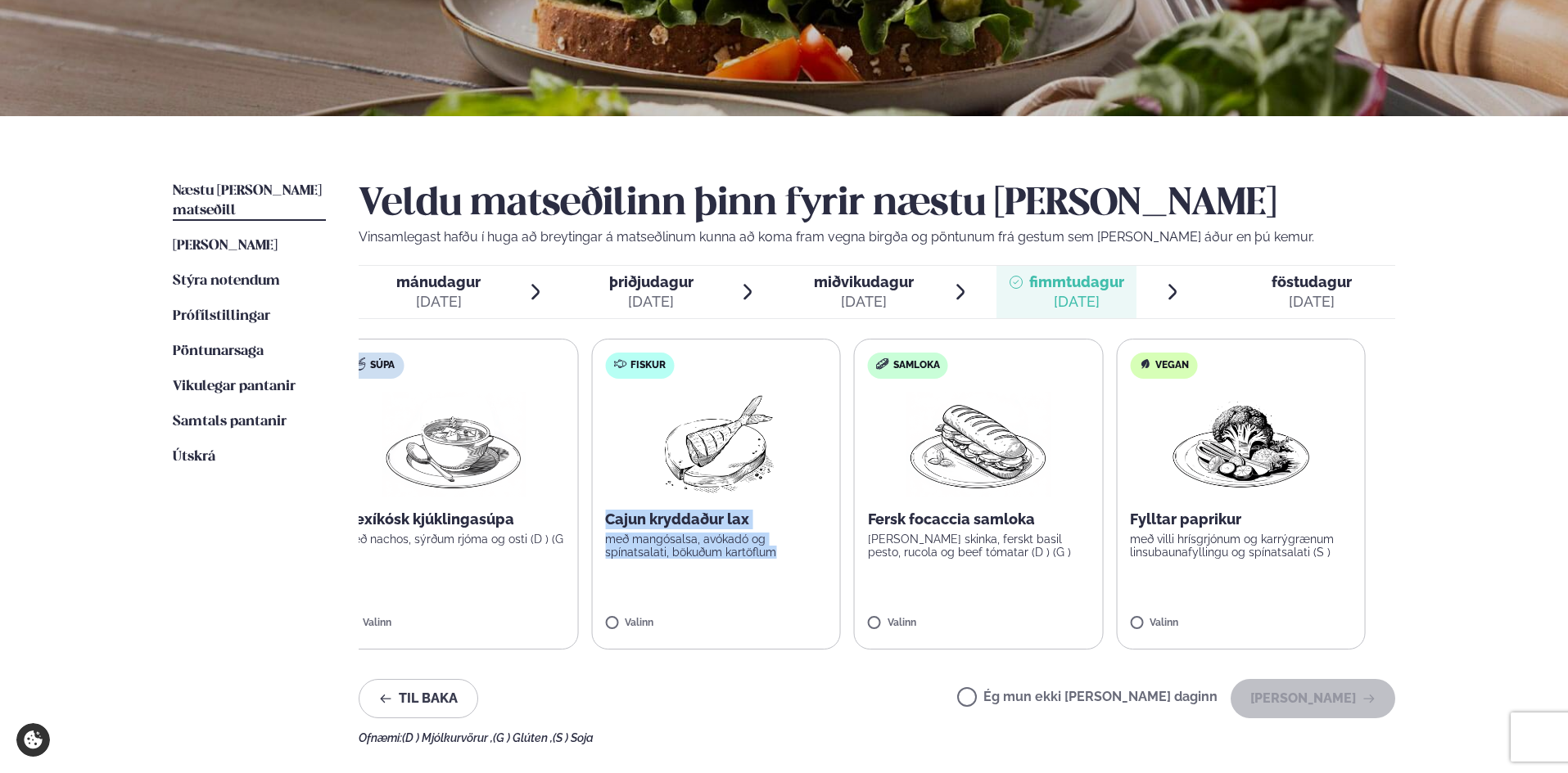
click at [970, 539] on p "[PERSON_NAME] skinka, ferskt basil pesto, rucola og beef tómatar (D ) (G )" at bounding box center [979, 546] width 221 height 26
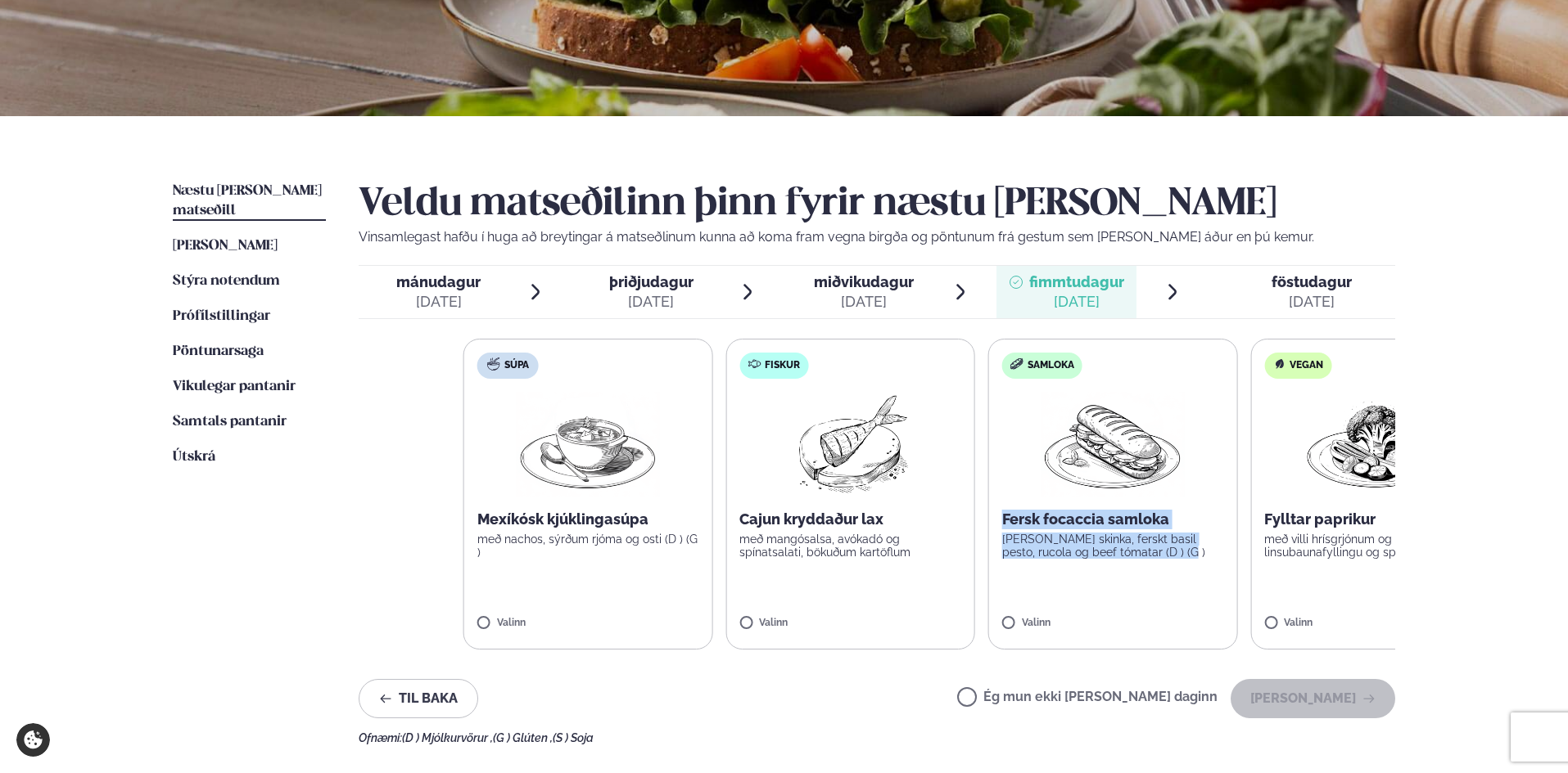
drag, startPoint x: 892, startPoint y: 502, endPoint x: 1140, endPoint y: 564, distance: 255.6
click at [1140, 564] on label "Samloka Fersk focaccia samloka [PERSON_NAME] skinka, ferskt basil pesto, rucola…" at bounding box center [1112, 494] width 250 height 311
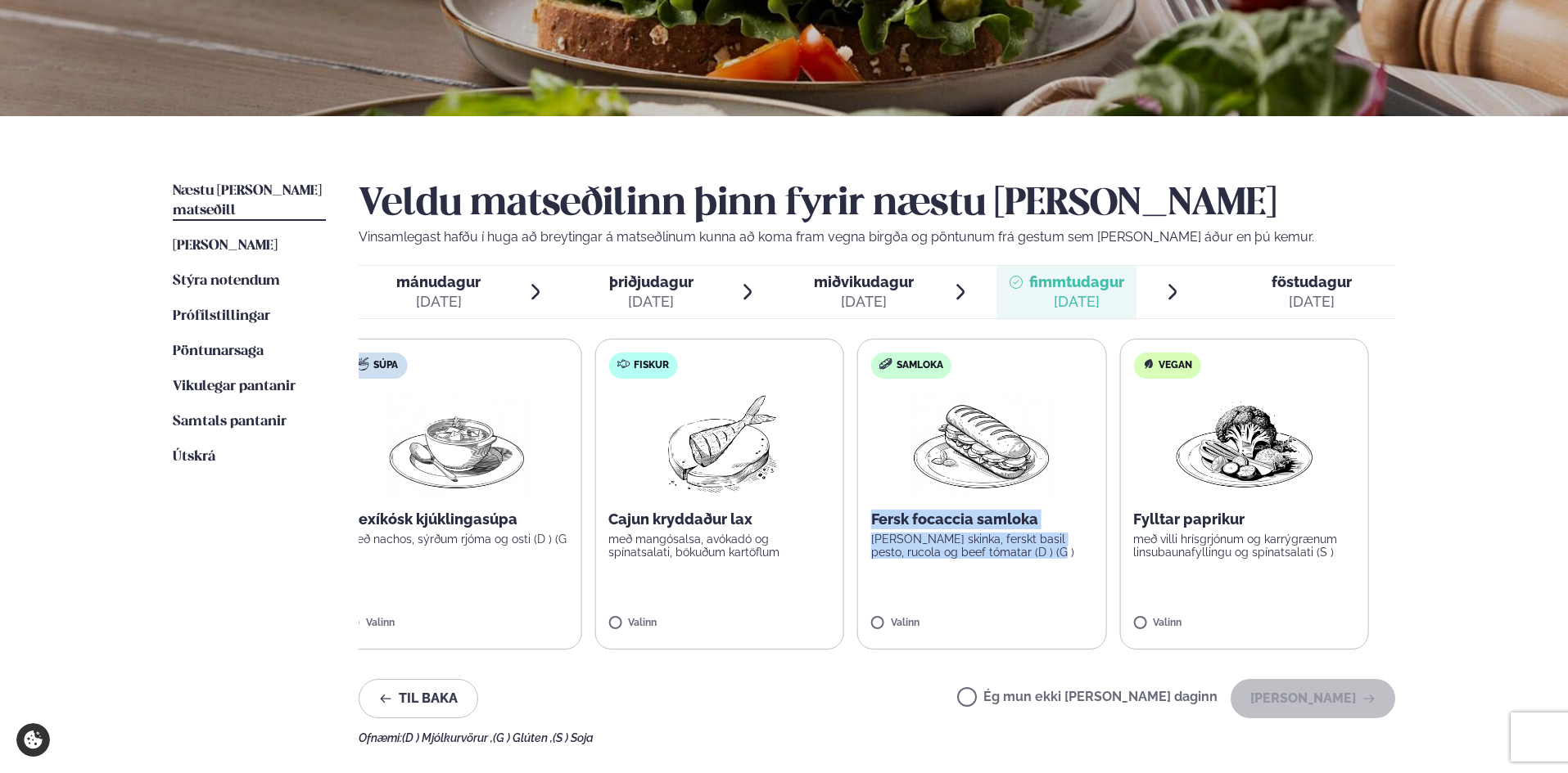
click at [1310, 548] on p "með villi hrísgrjónum og karrýgrænum linsubaunafyllingu og spínatsalati (S )" at bounding box center [1243, 546] width 221 height 26
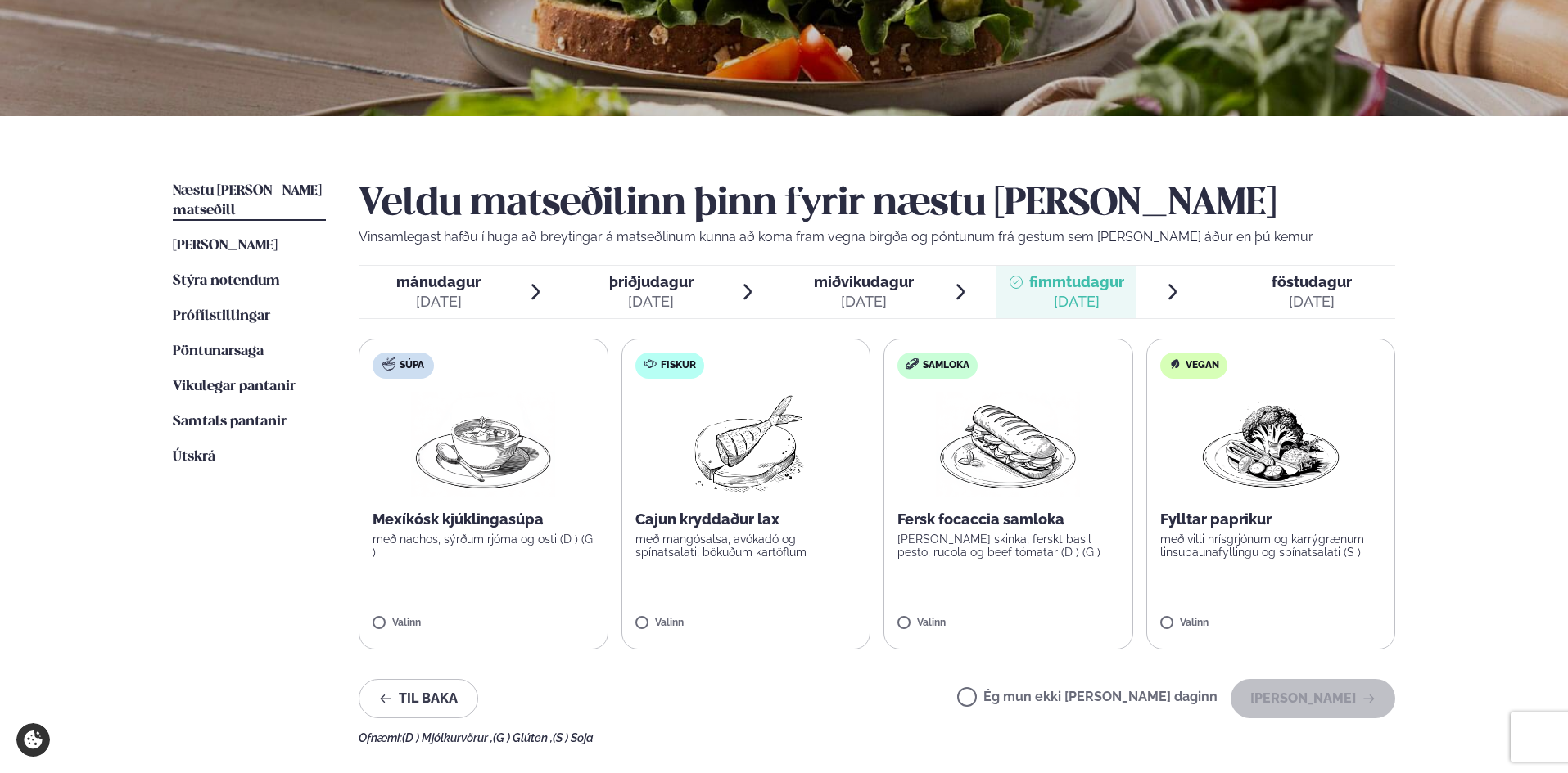
click at [1341, 575] on label "Vegan Fylltar paprikur með villi hrísgrjónum og karrýgrænum linsubaunafyllingu …" at bounding box center [1271, 494] width 250 height 311
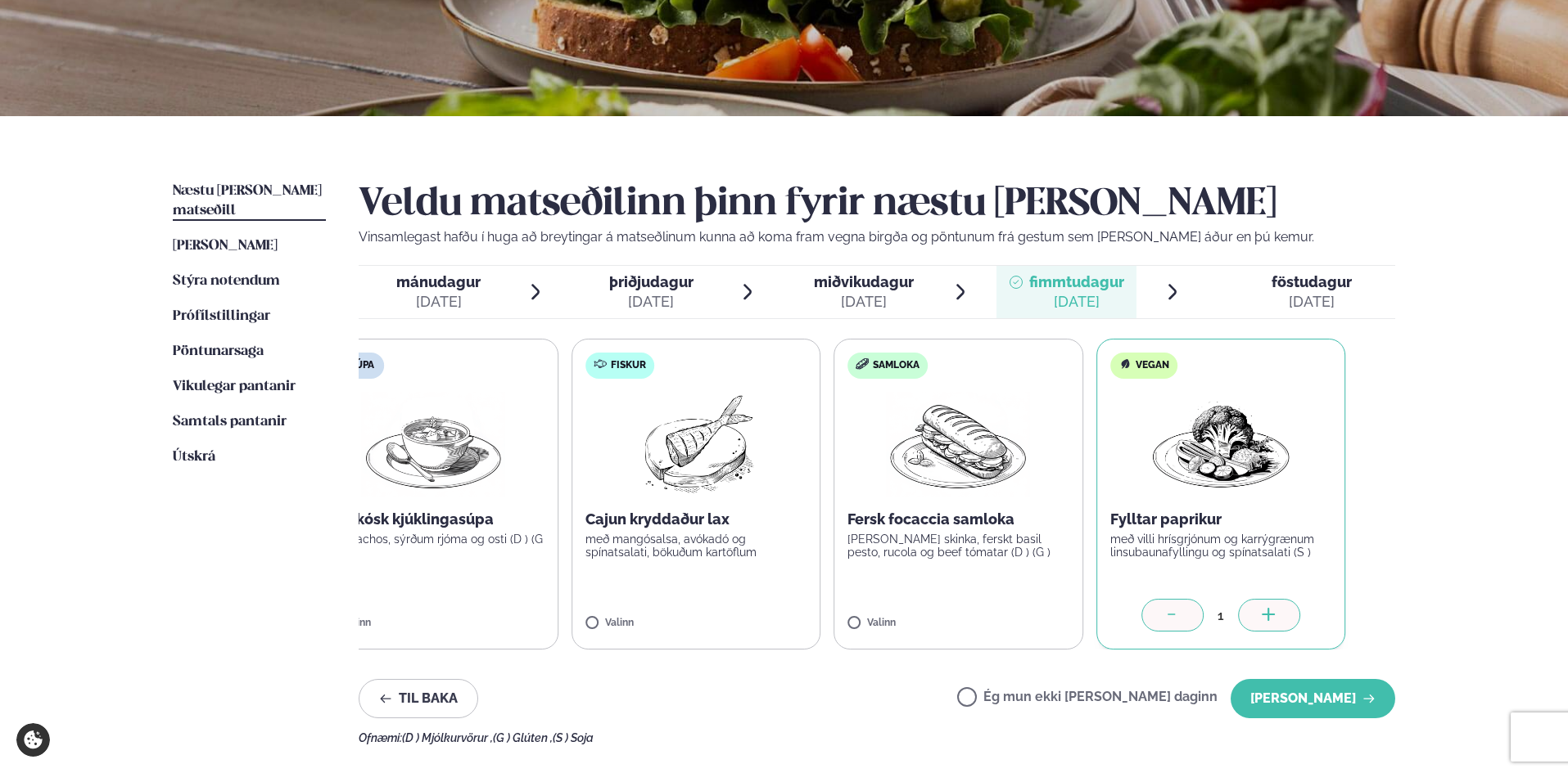
click at [1255, 539] on p "með villi hrísgrjónum og karrýgrænum linsubaunafyllingu og spínatsalati (S )" at bounding box center [1221, 546] width 221 height 26
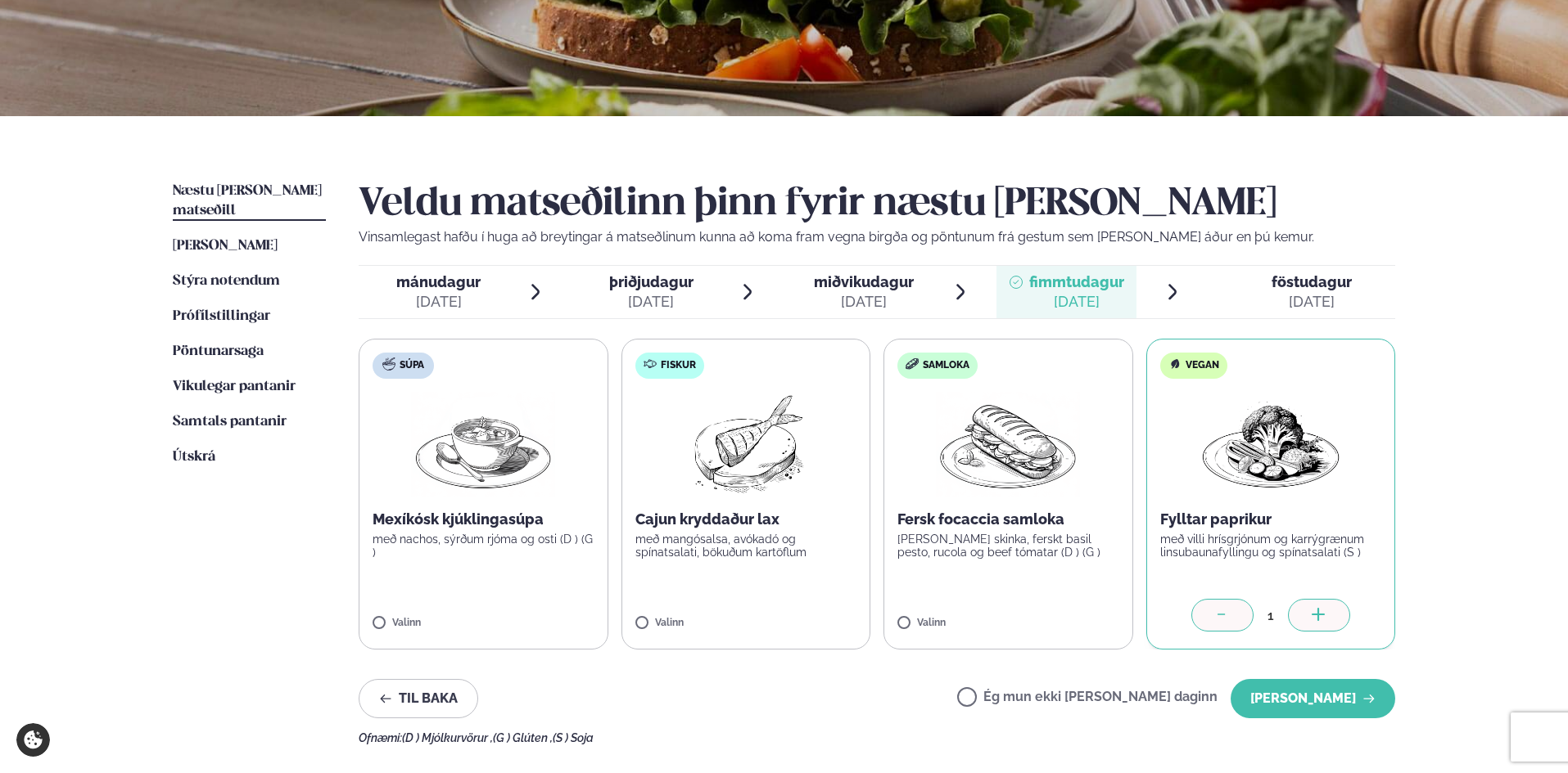
click at [1318, 544] on p "með villi hrísgrjónum og karrýgrænum linsubaunafyllingu og spínatsalati (S )" at bounding box center [1271, 546] width 221 height 26
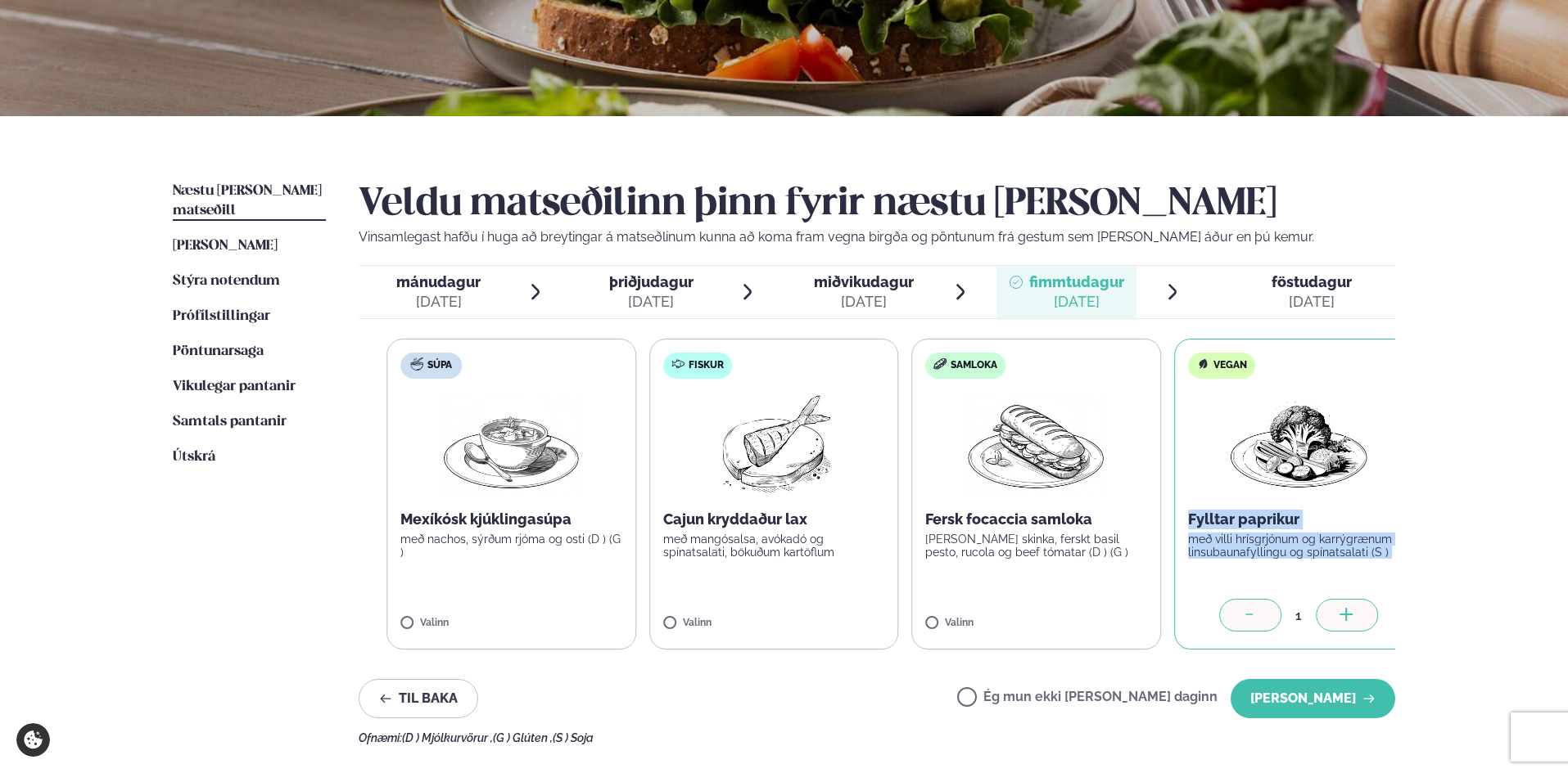
drag, startPoint x: 1163, startPoint y: 507, endPoint x: 1216, endPoint y: 582, distance: 91.8
click at [1216, 582] on label "Vegan Fylltar paprikur með villi hrísgrjónum og karrýgrænum linsubaunafyllingu …" at bounding box center [1298, 494] width 250 height 311
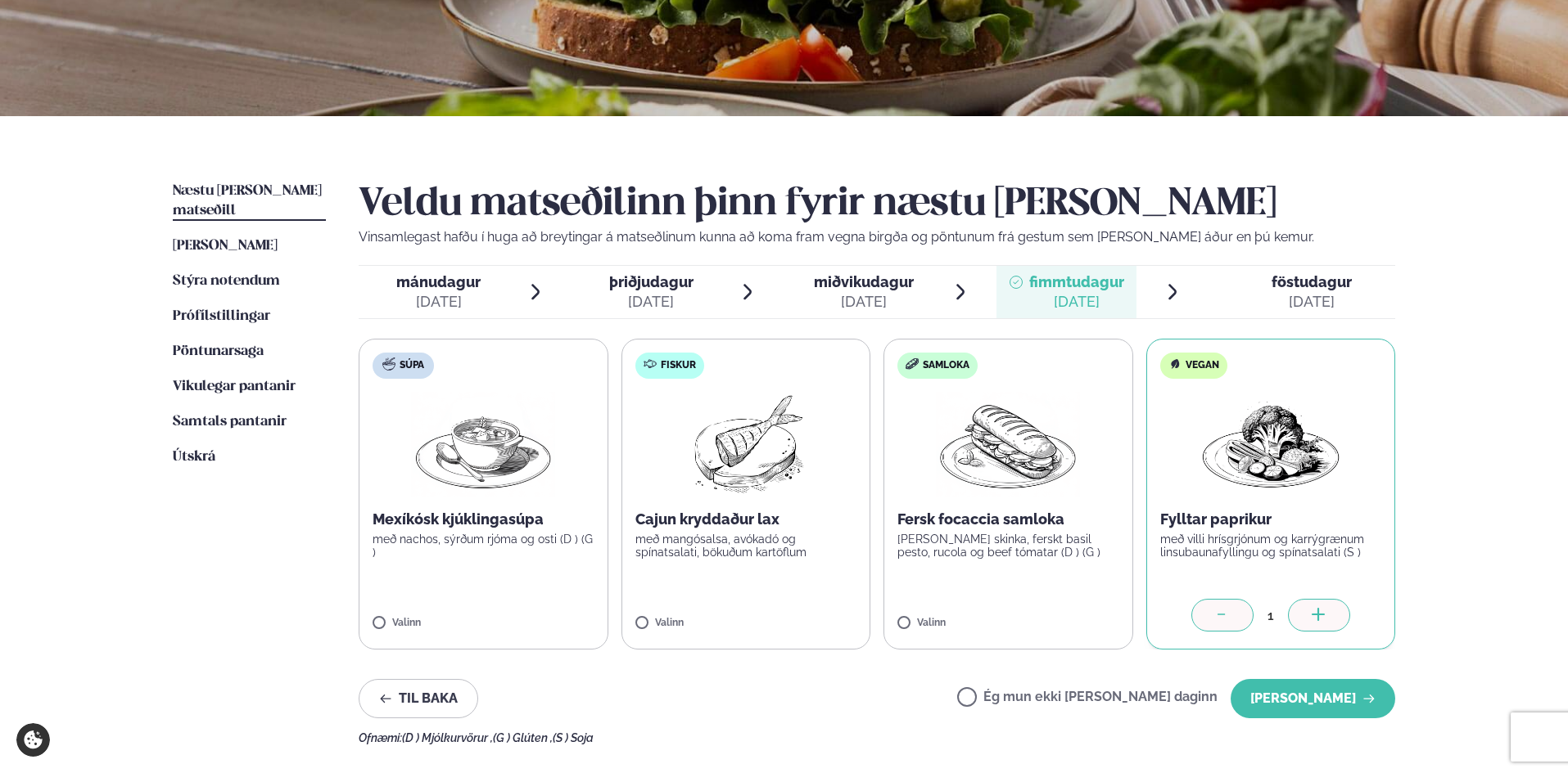
click at [1317, 283] on span "föstudagur" at bounding box center [1312, 282] width 80 height 17
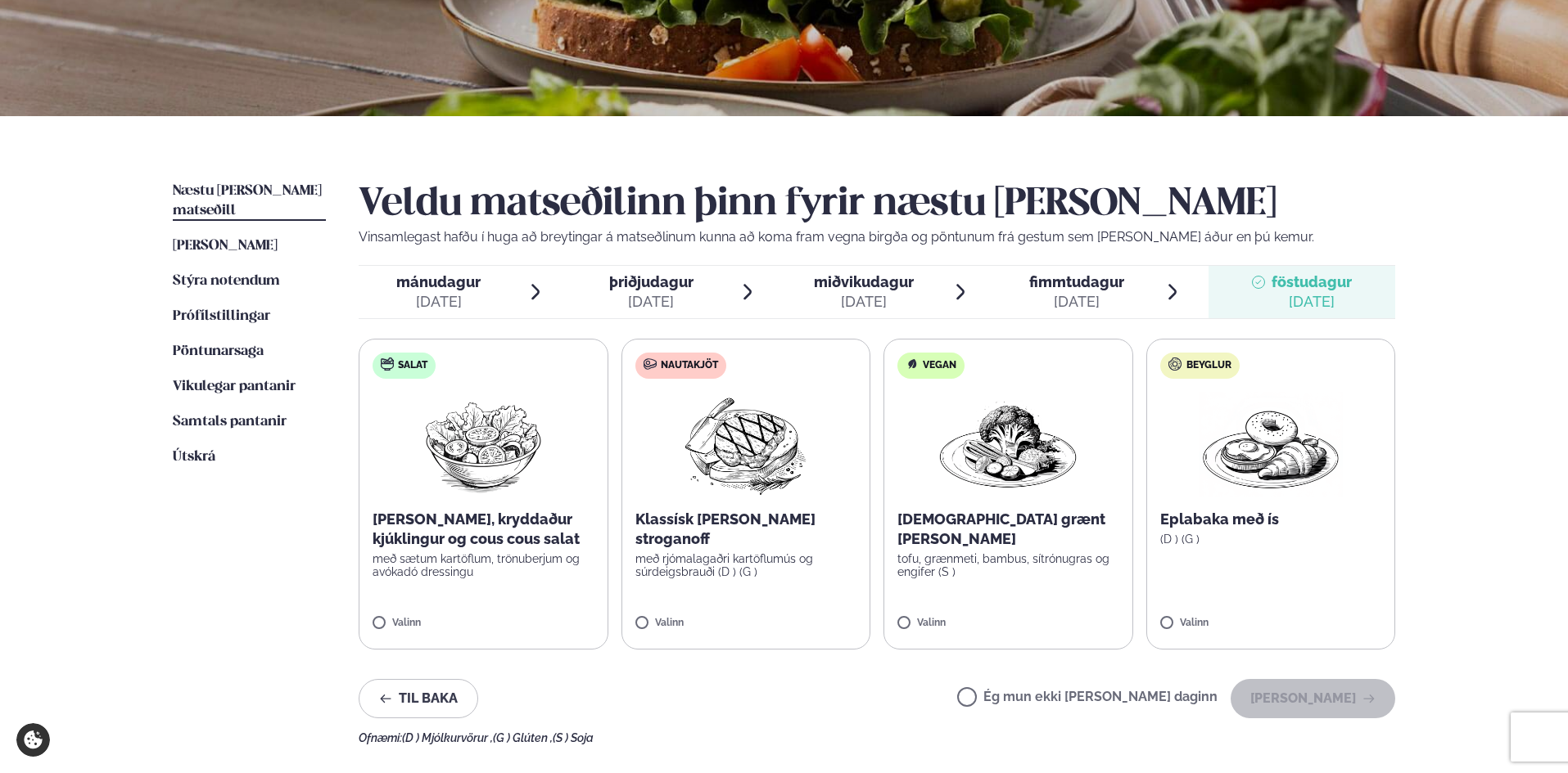
click at [452, 289] on span "mánudagur" at bounding box center [438, 282] width 84 height 17
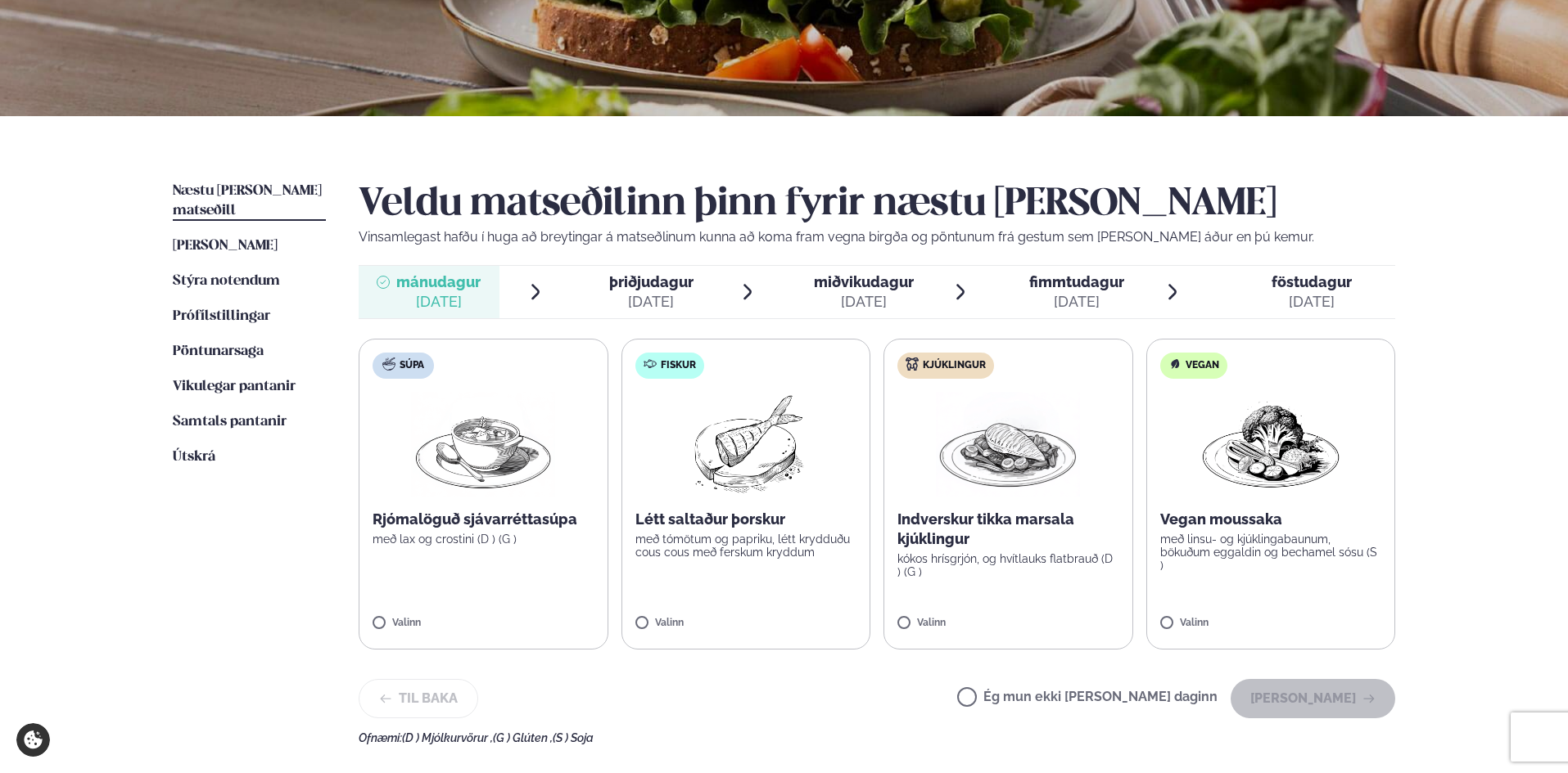
click at [640, 292] on div "[DATE]" at bounding box center [651, 301] width 84 height 20
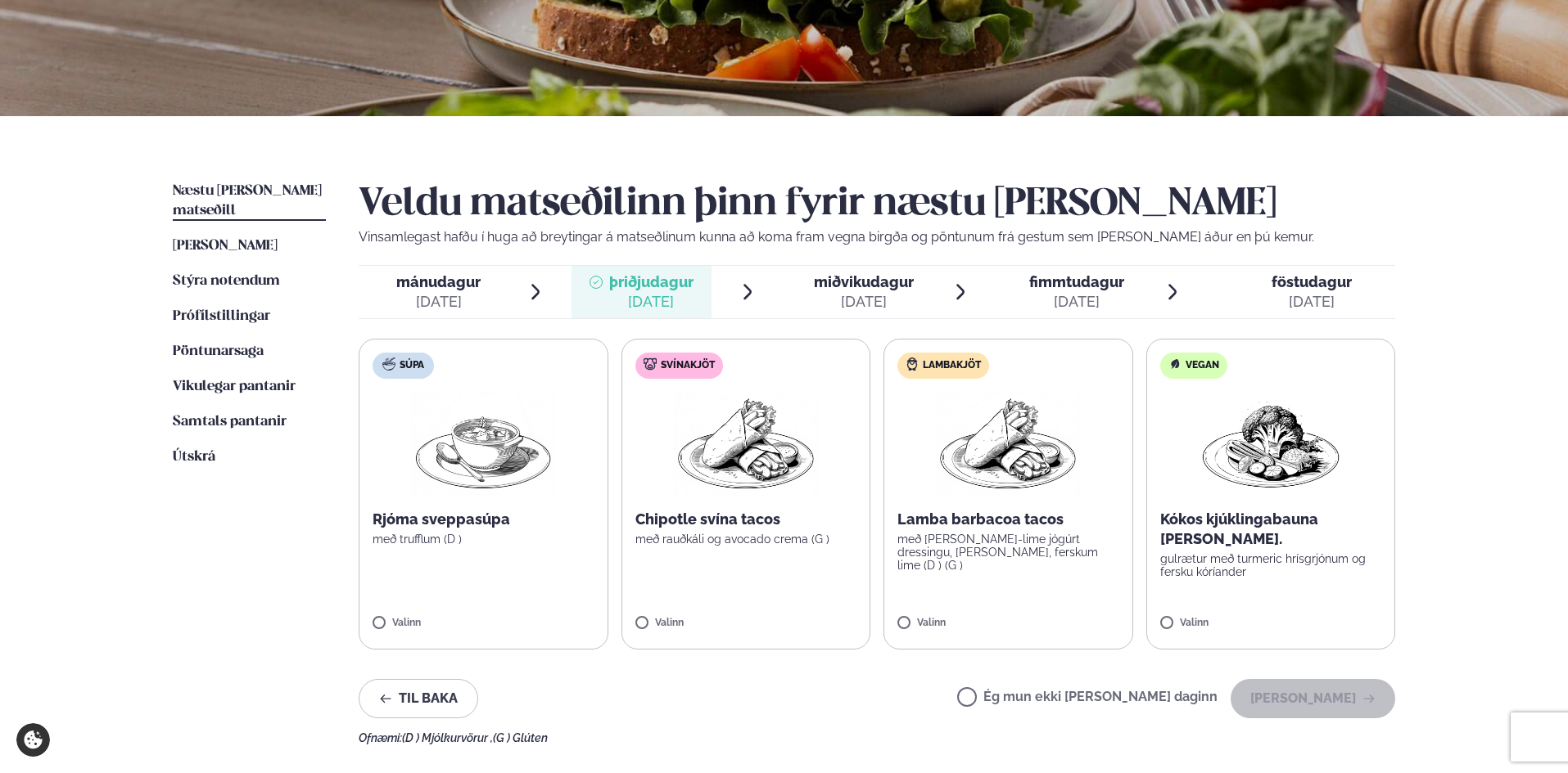
click at [848, 285] on span "miðvikudagur" at bounding box center [863, 282] width 100 height 17
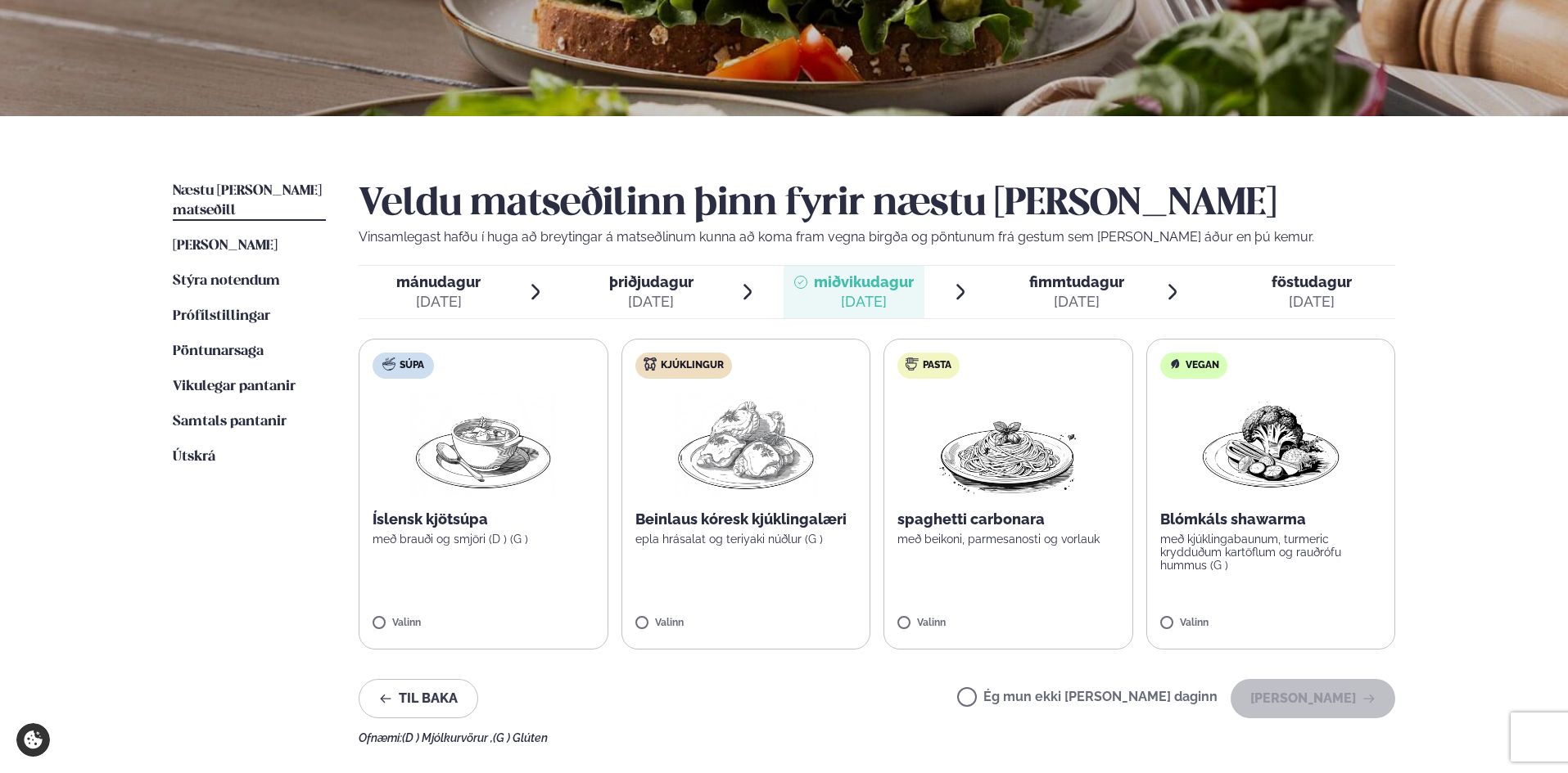
click at [1070, 285] on span "fimmtudagur" at bounding box center [1076, 282] width 95 height 17
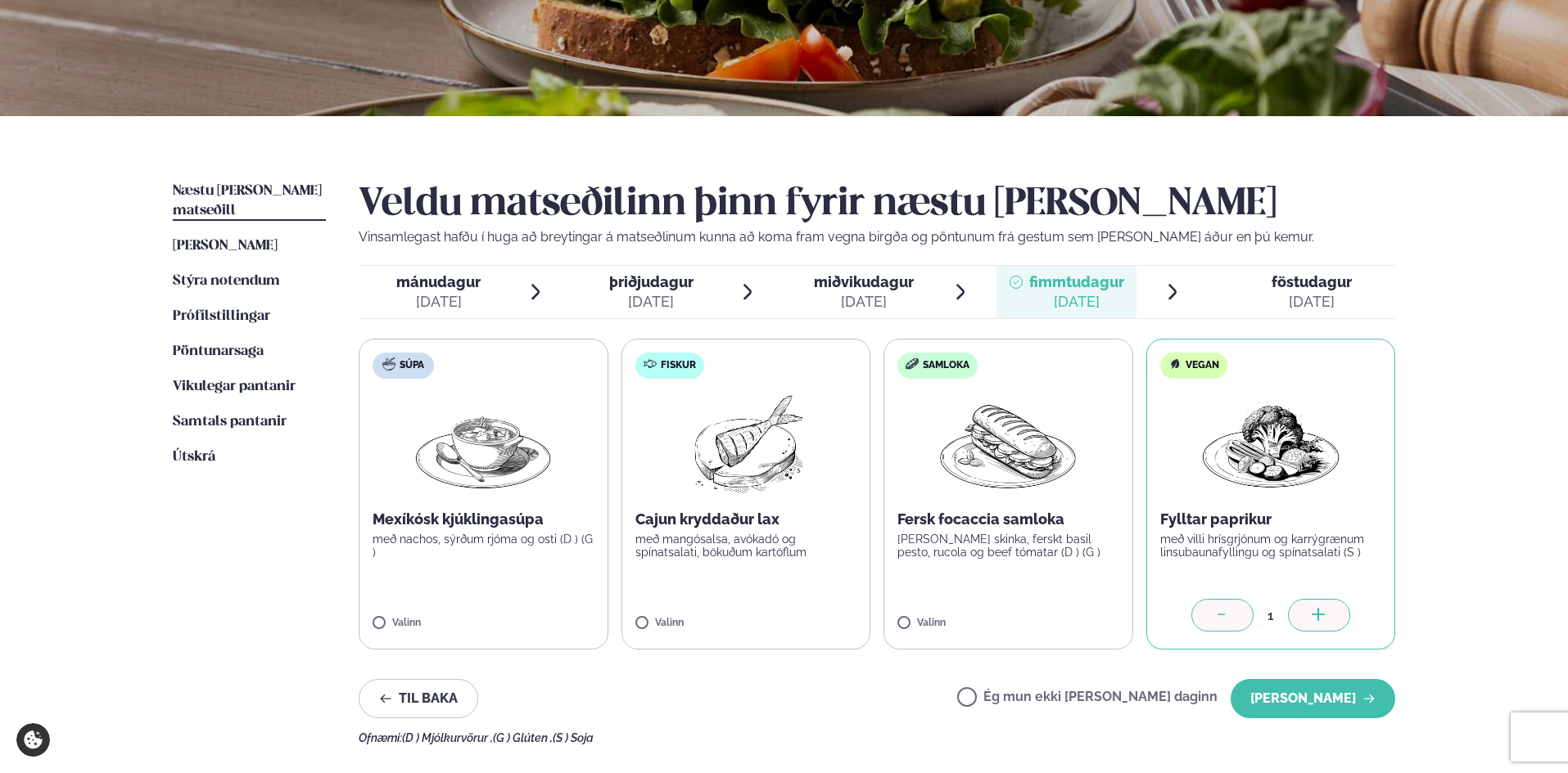
click at [1304, 292] on div "[DATE]" at bounding box center [1312, 301] width 80 height 20
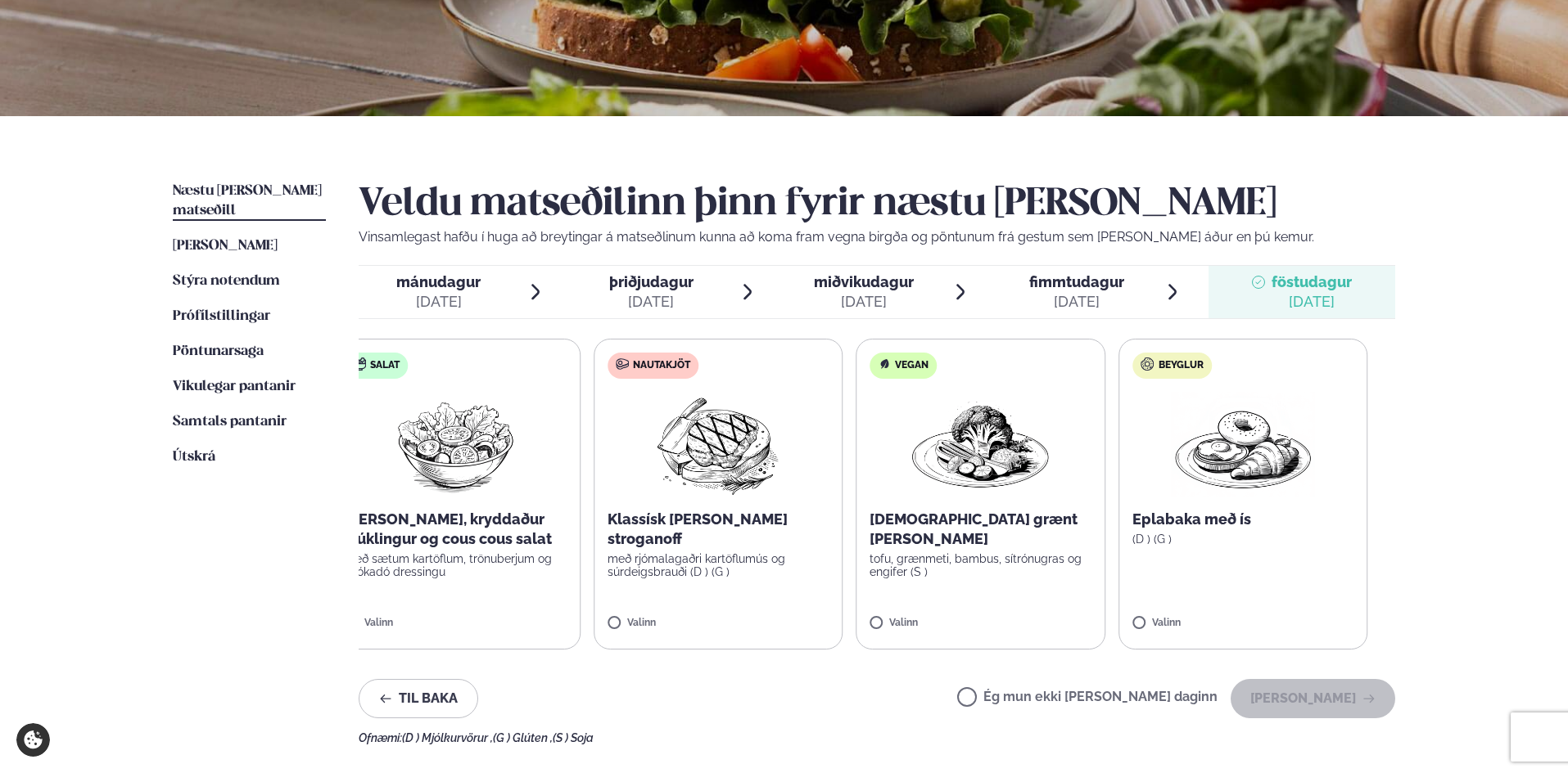
click at [424, 565] on p "með sætum kartöflum, trönuberjum og avókadó dressingu" at bounding box center [456, 565] width 221 height 26
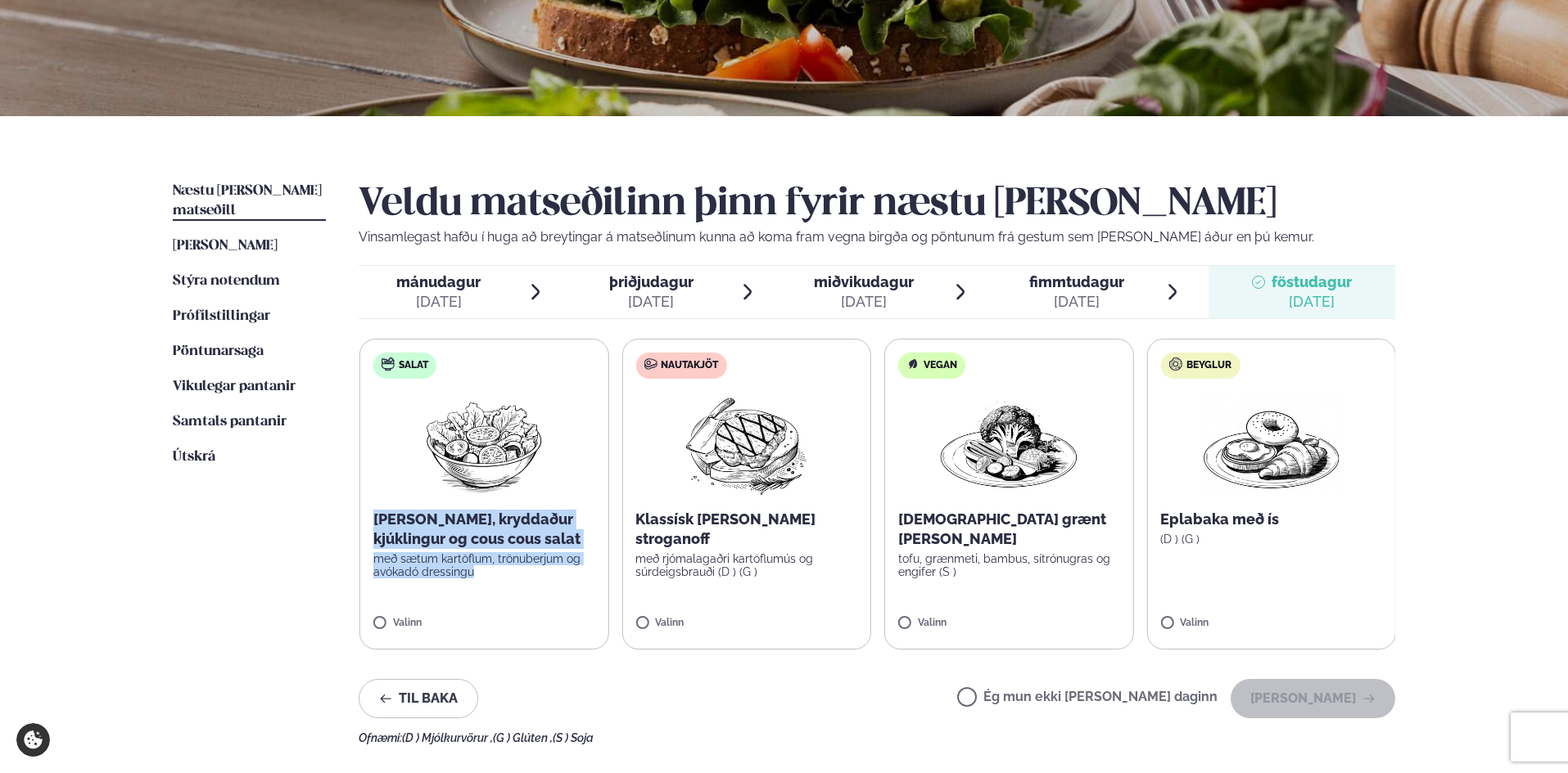
drag, startPoint x: 376, startPoint y: 497, endPoint x: 561, endPoint y: 586, distance: 205.3
click at [561, 586] on label "Salat Sítrónu, kryddaður kjúklingur og cous cous salat með sætum kartöflum, trö…" at bounding box center [484, 494] width 250 height 311
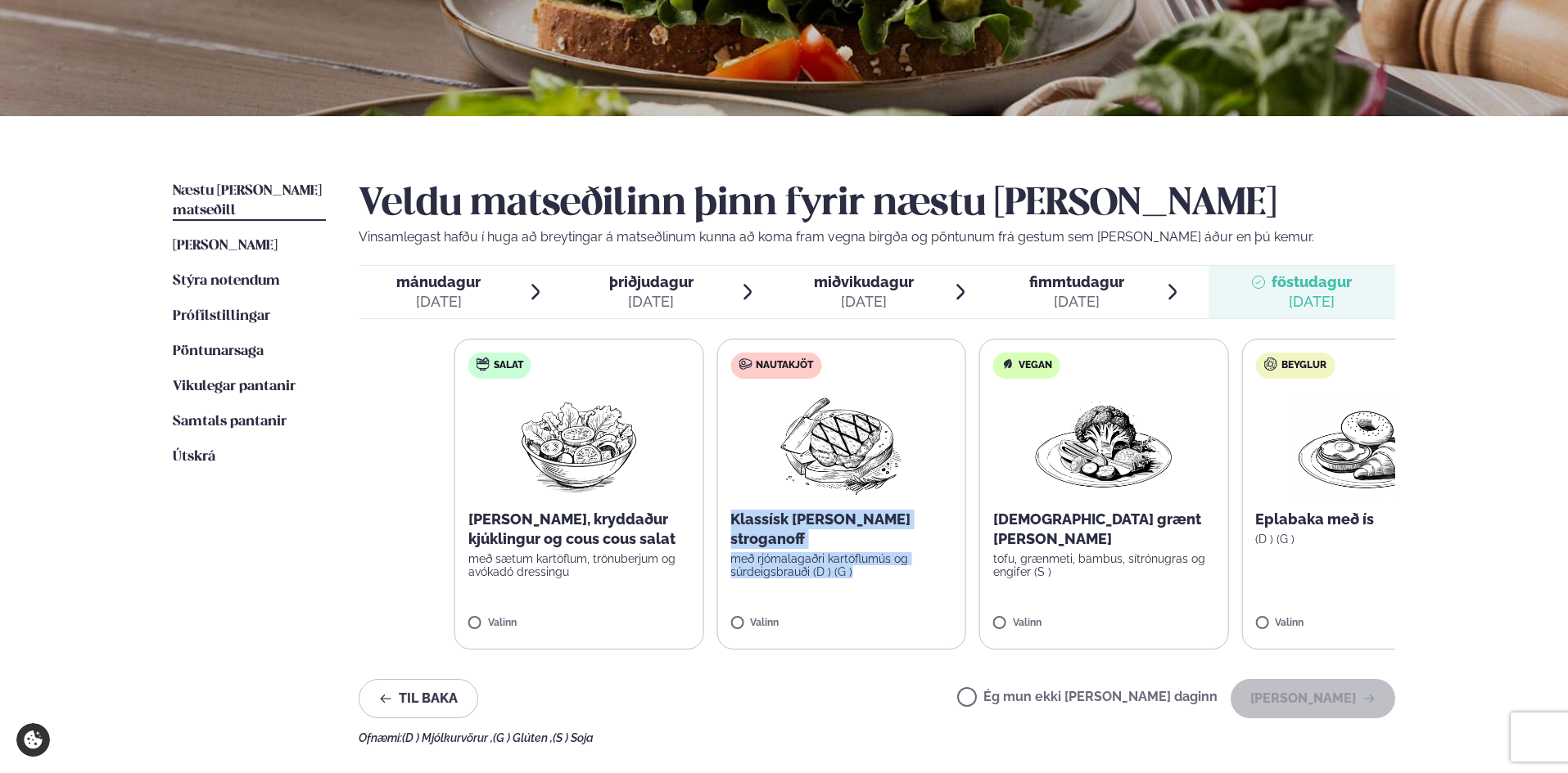
drag, startPoint x: 643, startPoint y: 506, endPoint x: 859, endPoint y: 570, distance: 225.3
click at [859, 570] on label "Nautakjöt Klassísk [PERSON_NAME] stroganoff með rjómalagaðri kartöflumús og súr…" at bounding box center [841, 494] width 249 height 311
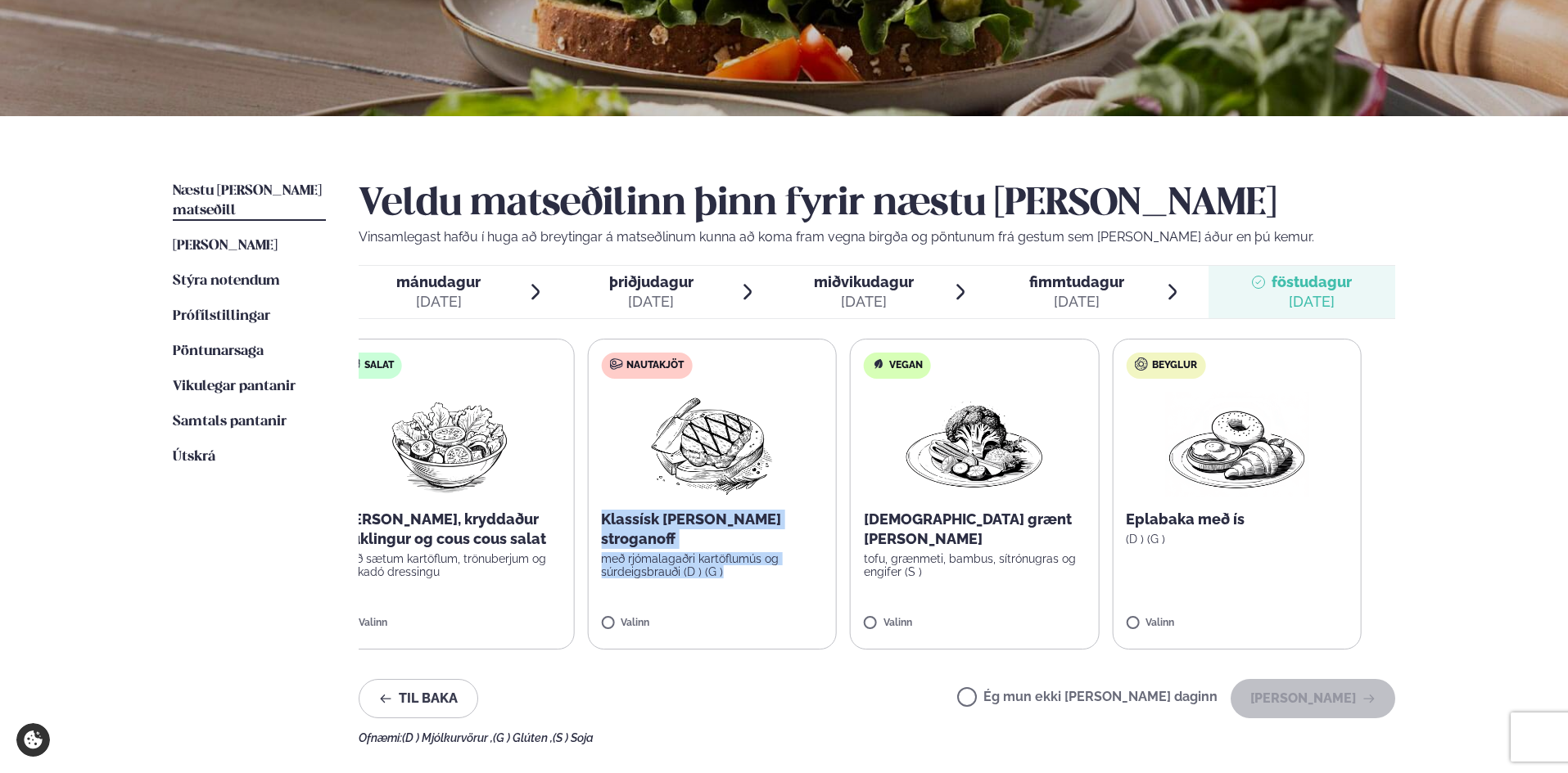
click at [893, 553] on p "tofu, grænmeti, bambus, sítrónugras og engifer (S )" at bounding box center [974, 565] width 221 height 26
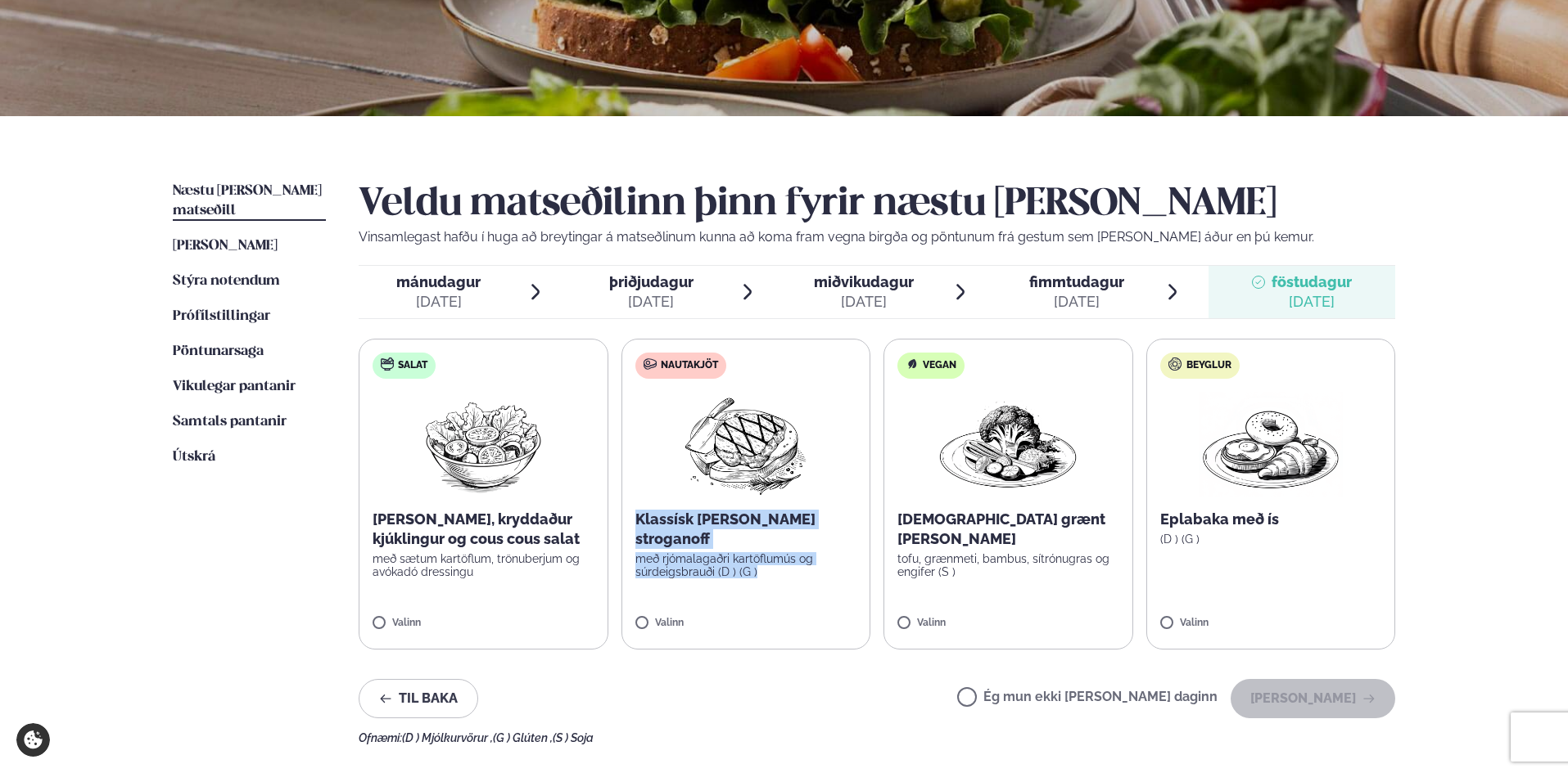
click at [969, 553] on p "tofu, grænmeti, bambus, sítrónugras og engifer (S )" at bounding box center [1008, 565] width 221 height 26
click at [929, 484] on label "Vegan Thai grænt [PERSON_NAME] tofu, grænmeti, bambus, sítrónugras og engifer (…" at bounding box center [1008, 494] width 250 height 311
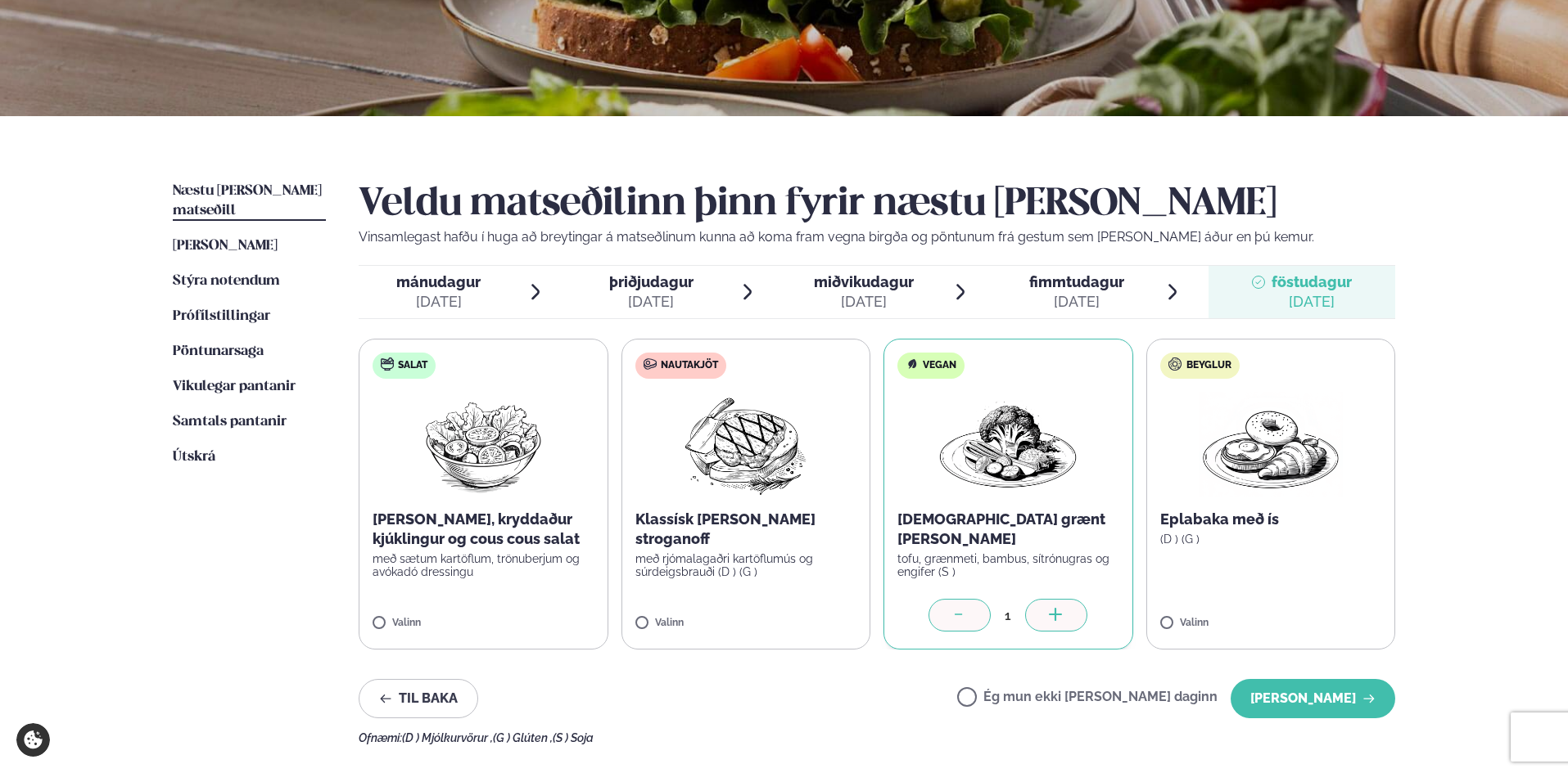
click at [954, 605] on div at bounding box center [959, 616] width 62 height 32
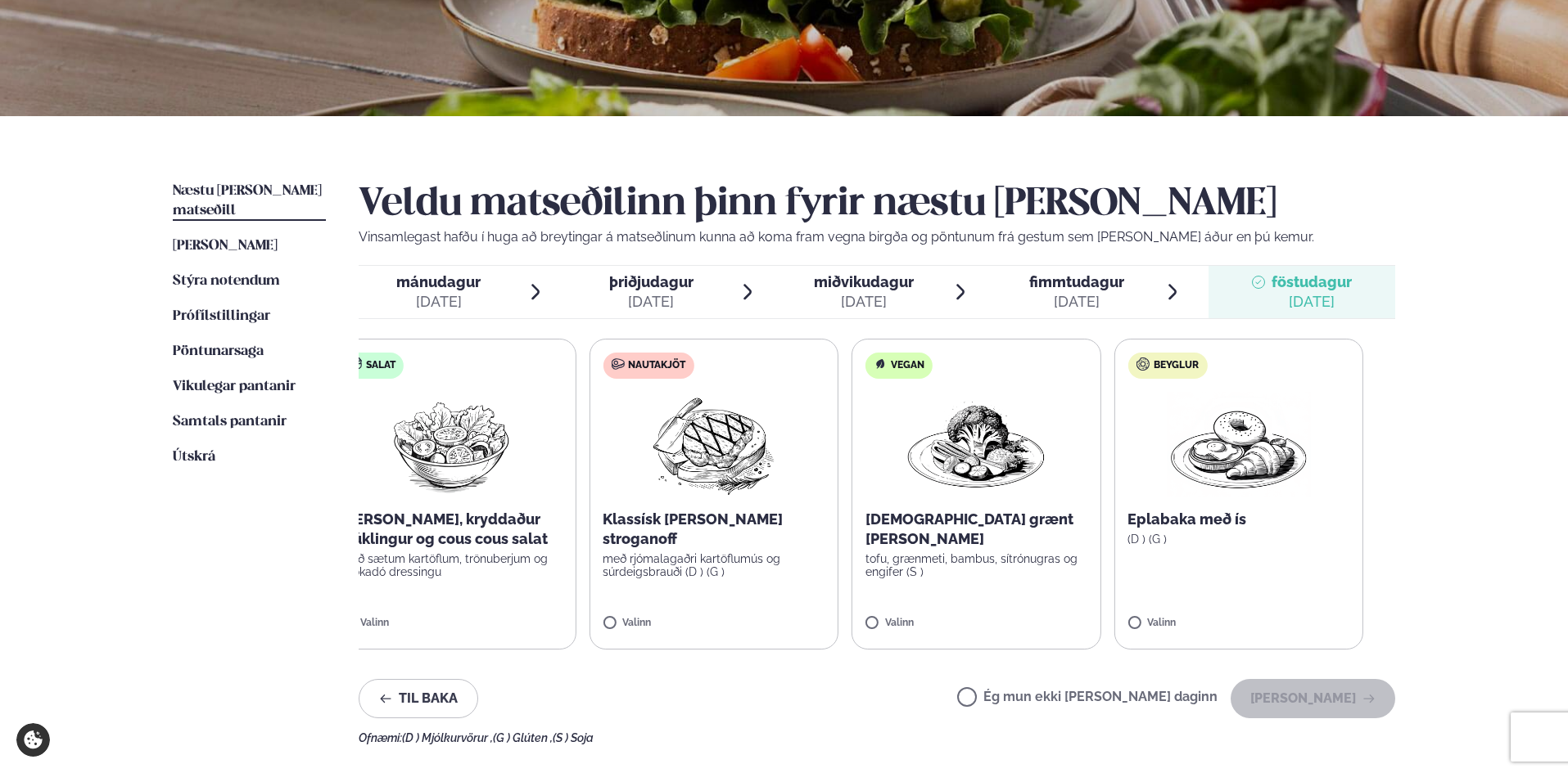
click at [895, 530] on div "Thai grænt [PERSON_NAME] tofu, grænmeti, bambus, sítrónugras og engifer (S )" at bounding box center [976, 544] width 221 height 69
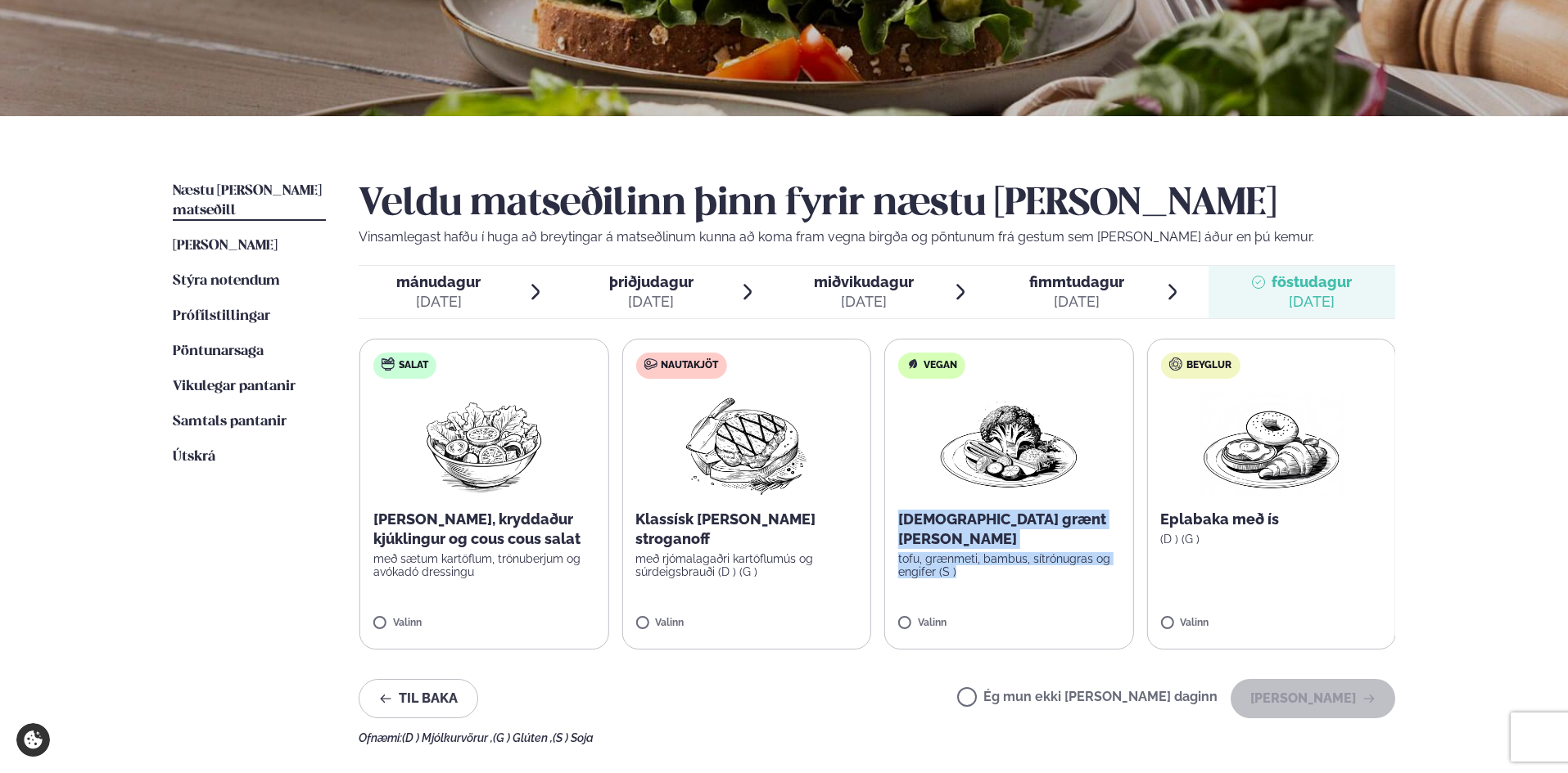
drag, startPoint x: 897, startPoint y: 499, endPoint x: 1042, endPoint y: 571, distance: 161.9
click at [1042, 571] on label "Vegan Thai grænt [PERSON_NAME] tofu, grænmeti, bambus, sítrónugras og engifer (…" at bounding box center [1008, 494] width 250 height 311
click at [790, 677] on div "Veldu matseðilinn þinn fyrir næstu [PERSON_NAME] Vinsamlegast hafðu í huga að b…" at bounding box center [876, 462] width 1037 height 563
click at [449, 295] on div "[DATE]" at bounding box center [438, 301] width 84 height 20
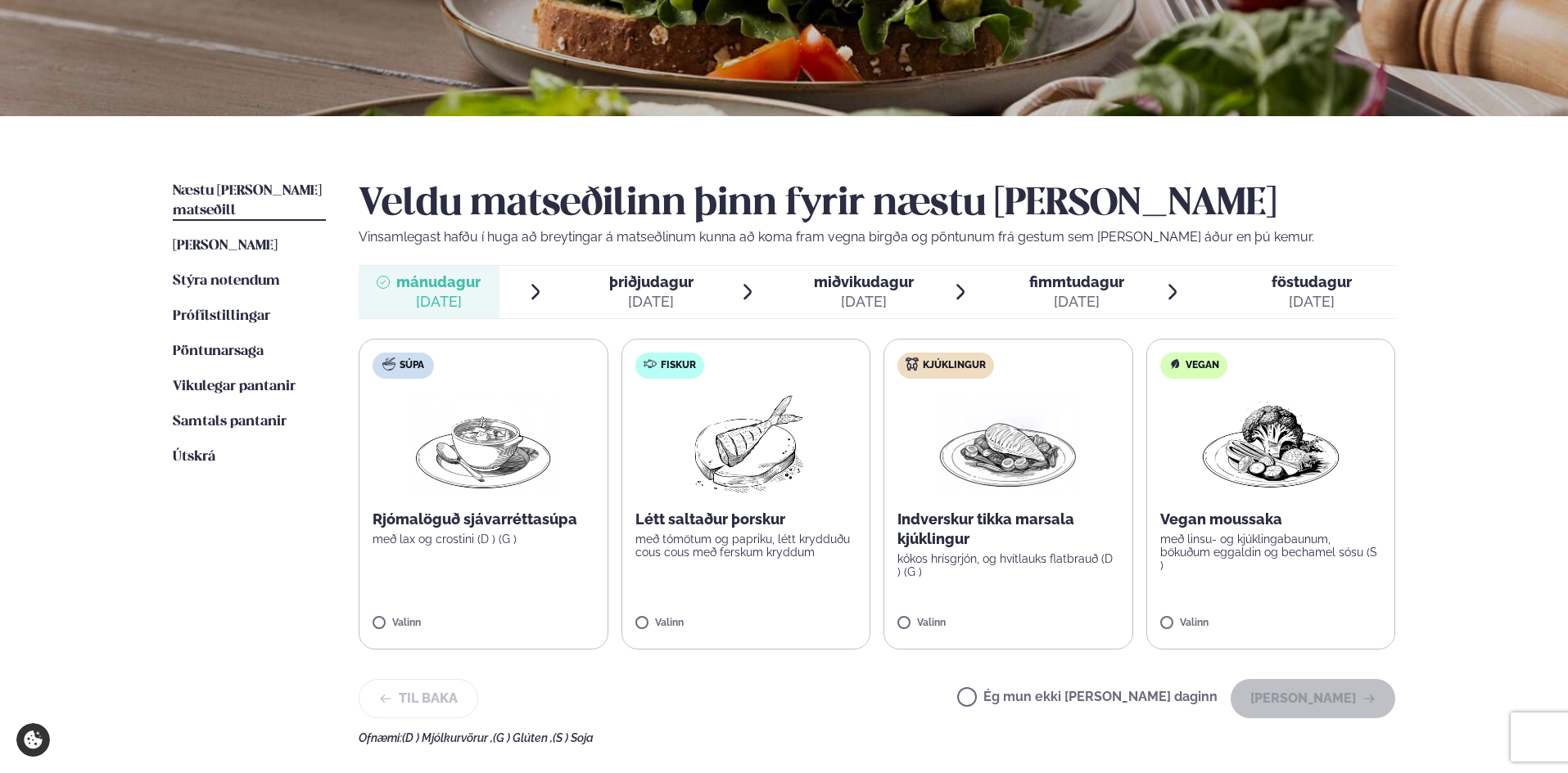
scroll to position [409, 0]
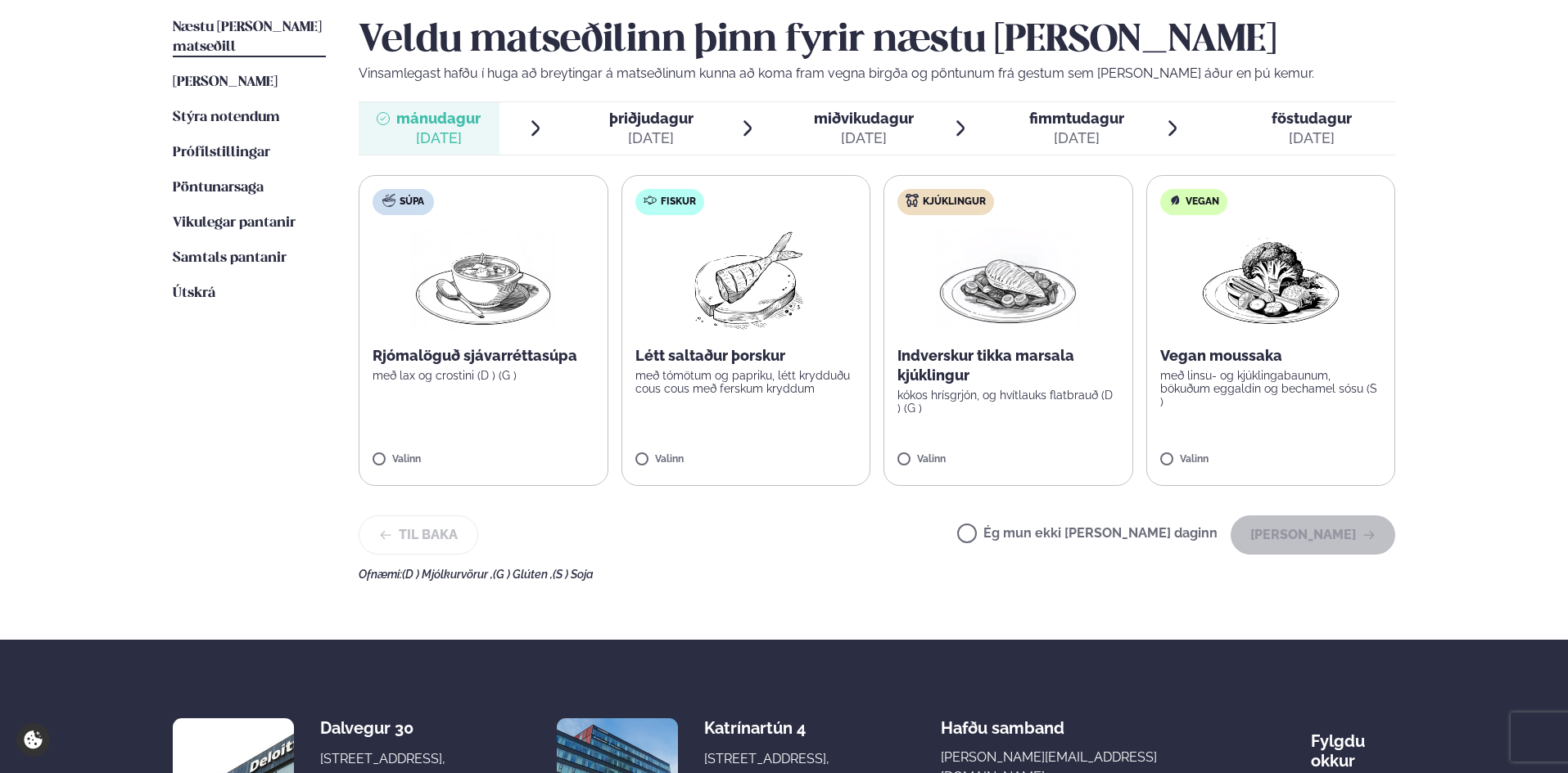
drag, startPoint x: 609, startPoint y: 572, endPoint x: 348, endPoint y: 574, distance: 261.0
click at [348, 574] on div "Næstu [PERSON_NAME] matseðill Næsta vika [PERSON_NAME] matseðill Þessa [PERSON_…" at bounding box center [784, 295] width 1320 height 687
